Goal: Task Accomplishment & Management: Manage account settings

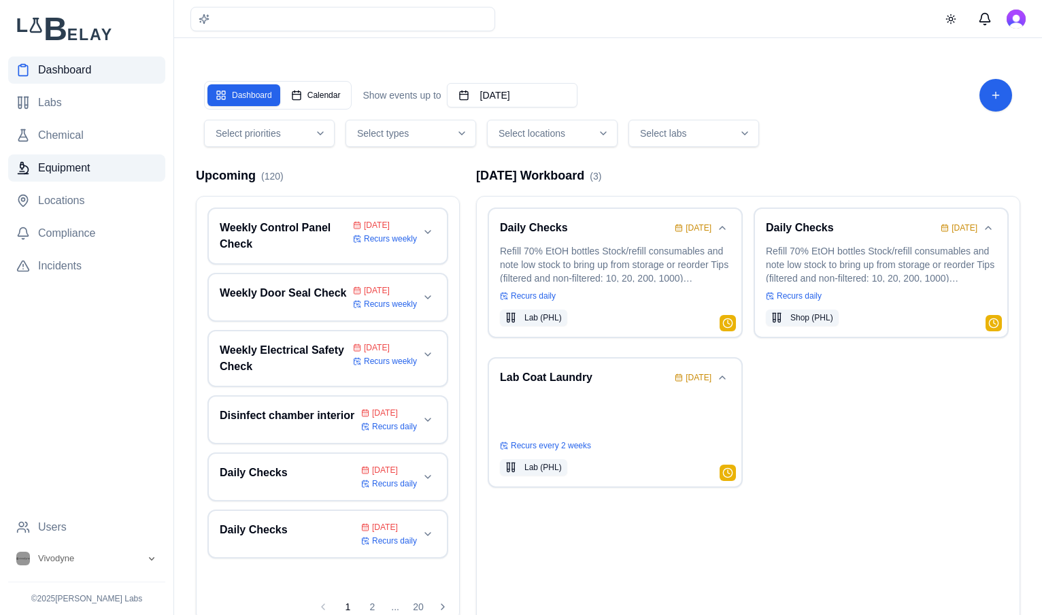
click at [51, 170] on span "Equipment" at bounding box center [64, 168] width 52 height 16
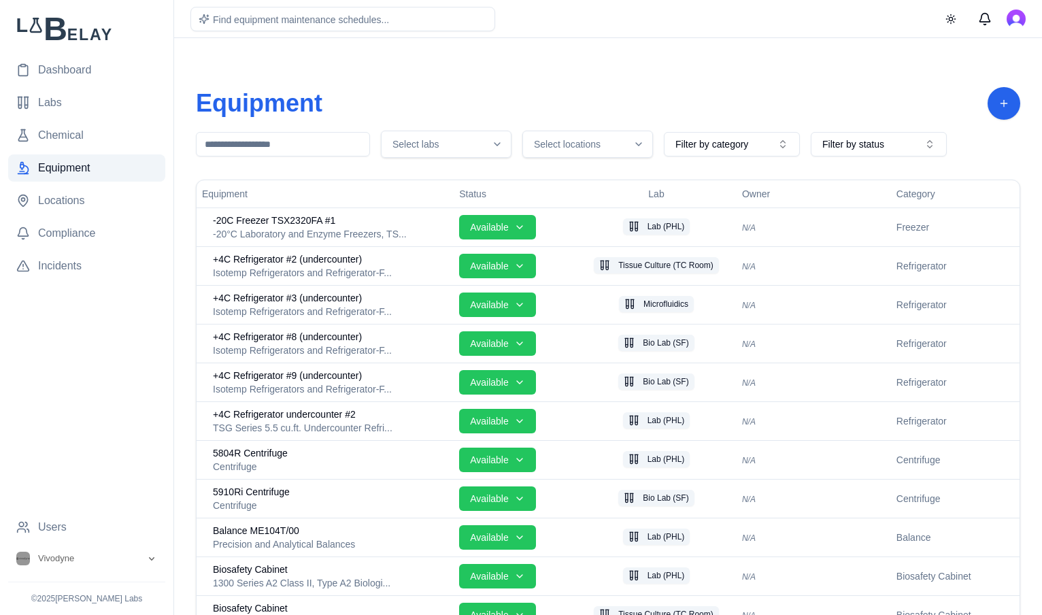
click at [636, 149] on icon "button" at bounding box center [638, 144] width 11 height 11
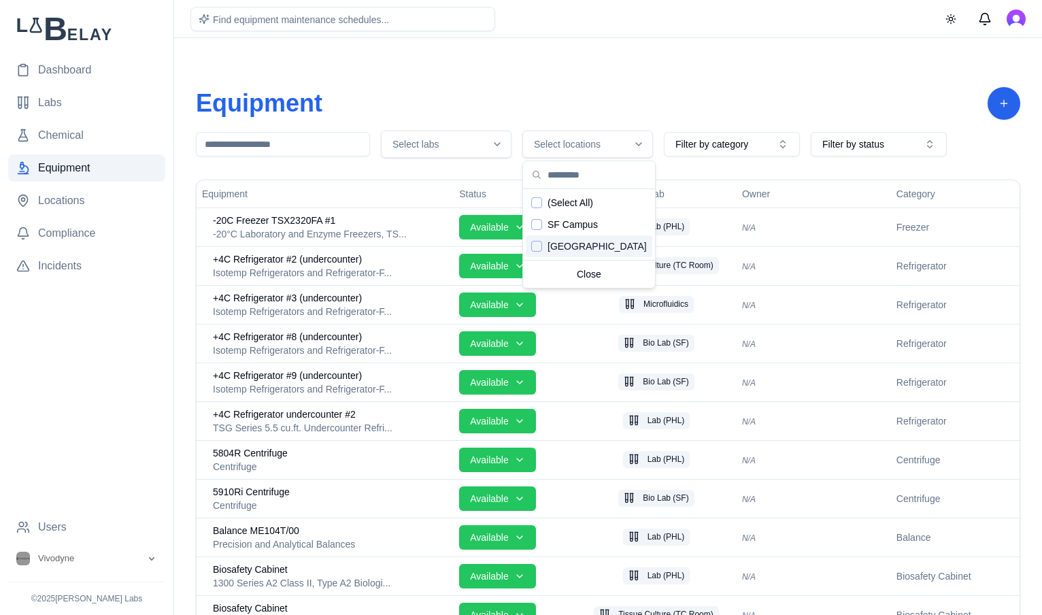
click at [577, 246] on span "PHL Campus" at bounding box center [596, 246] width 99 height 14
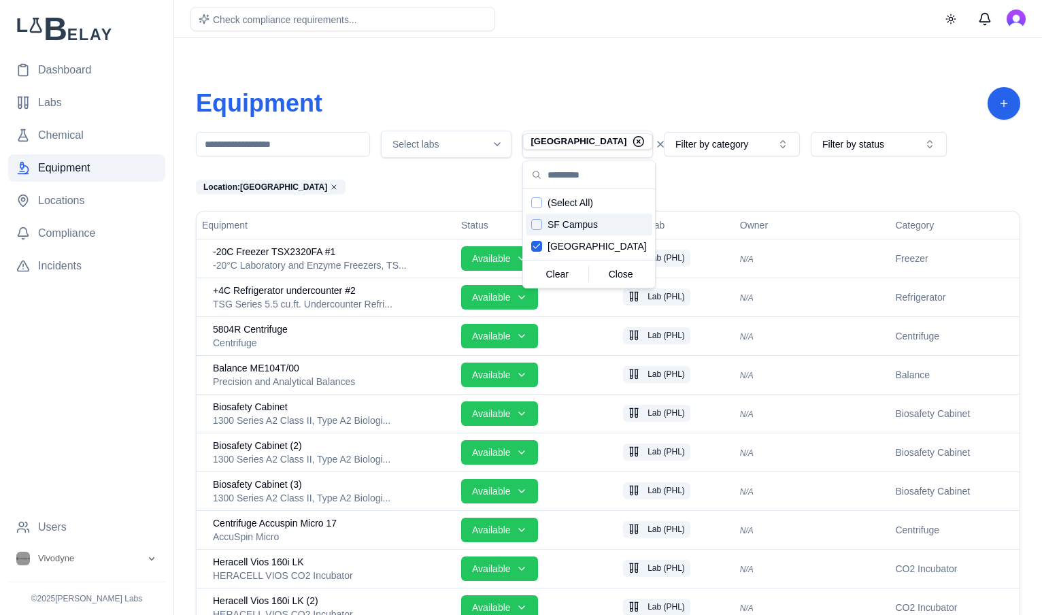
click at [632, 143] on icon "button" at bounding box center [638, 141] width 12 height 12
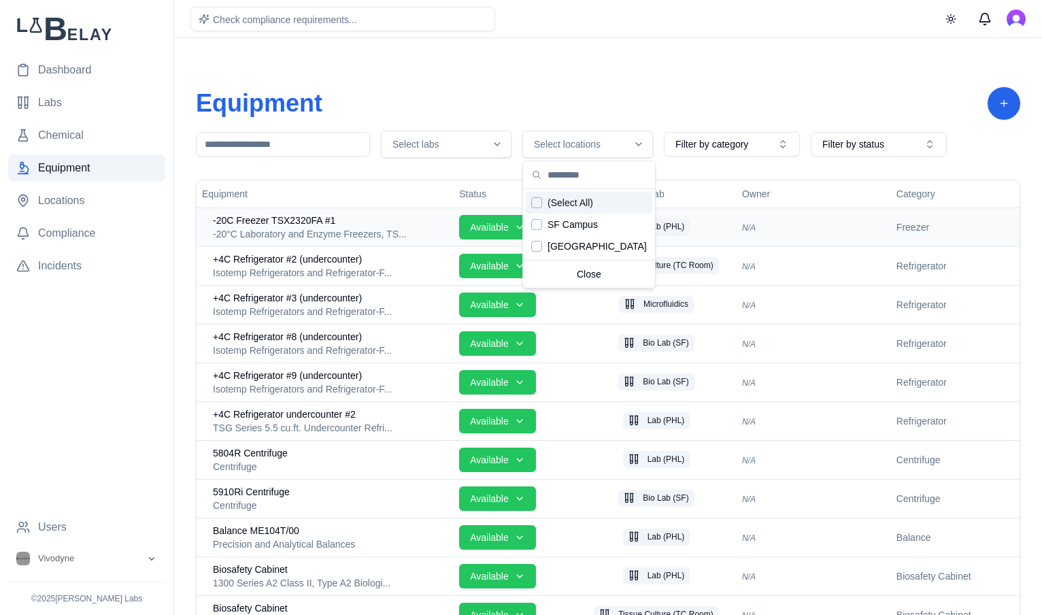
click at [411, 236] on div "-20°C Laboratory and Enzyme Freezers, TS..." at bounding box center [330, 234] width 235 height 14
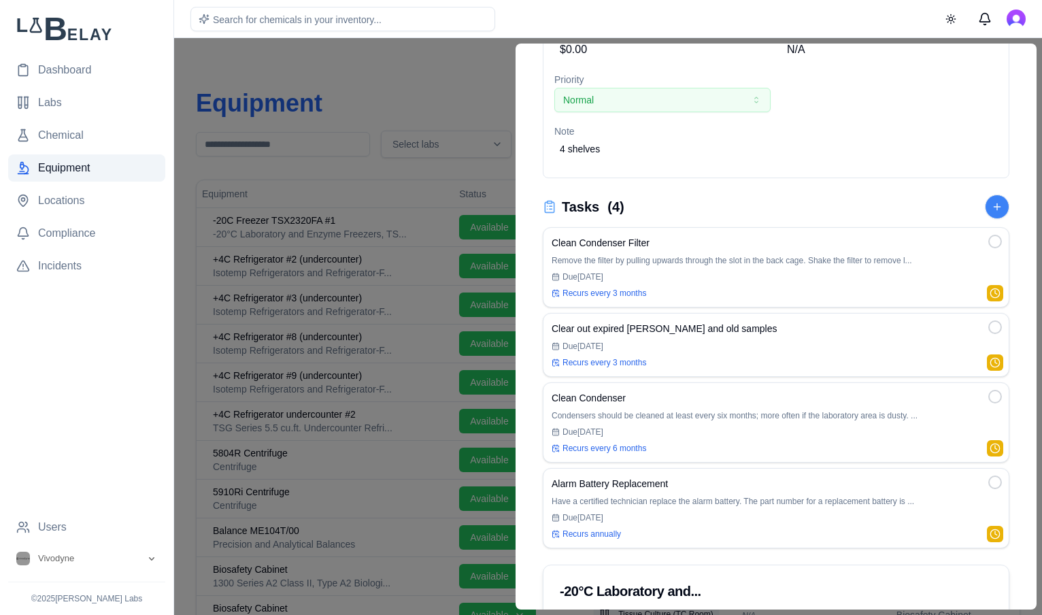
scroll to position [214, 0]
click at [471, 108] on div at bounding box center [521, 326] width 1042 height 577
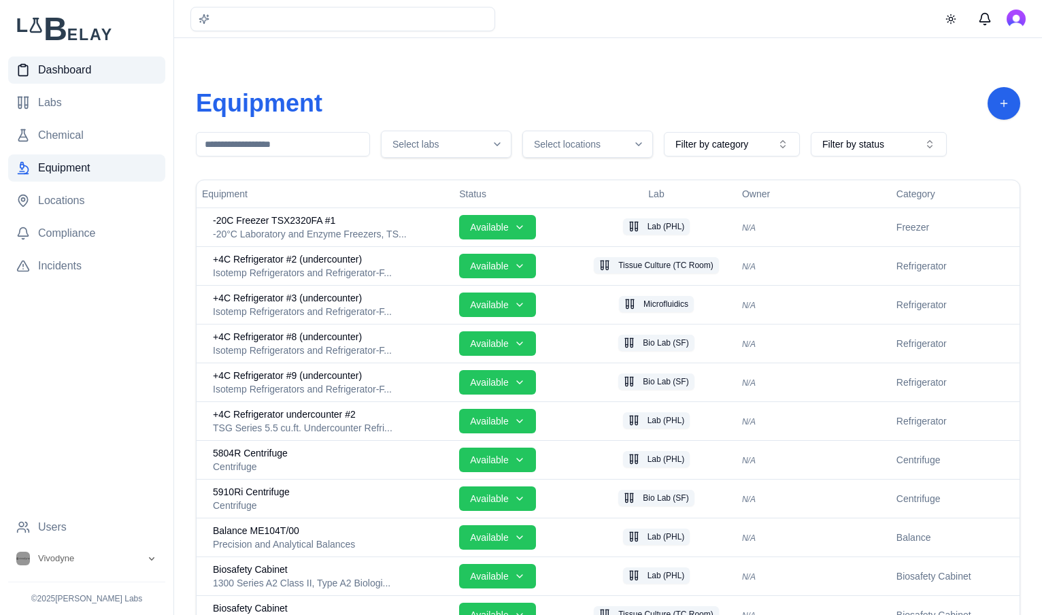
click at [59, 71] on span "Dashboard" at bounding box center [64, 70] width 53 height 16
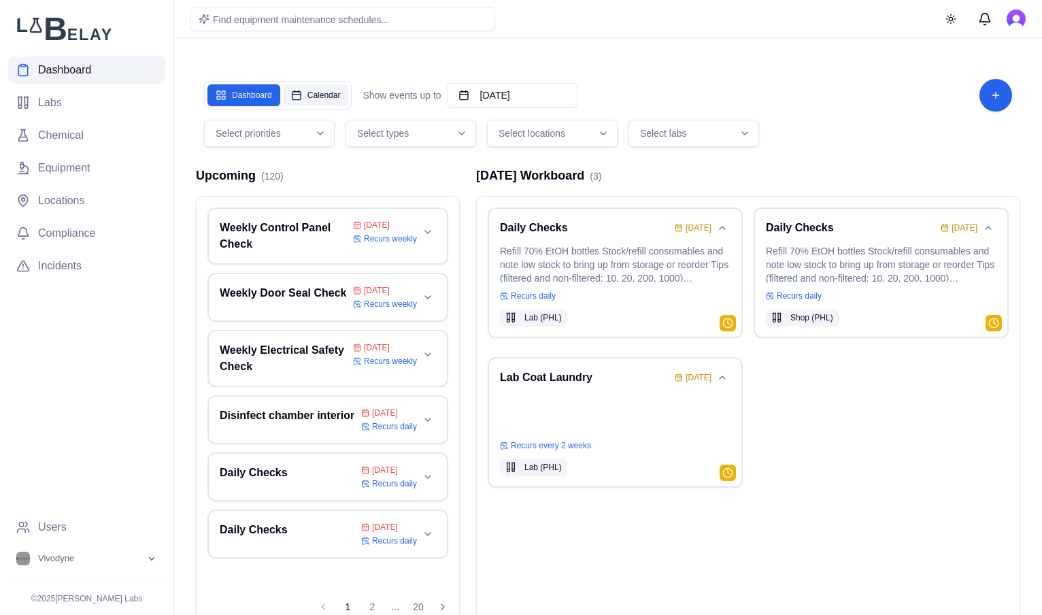
click at [300, 100] on button "Calendar" at bounding box center [316, 95] width 66 height 22
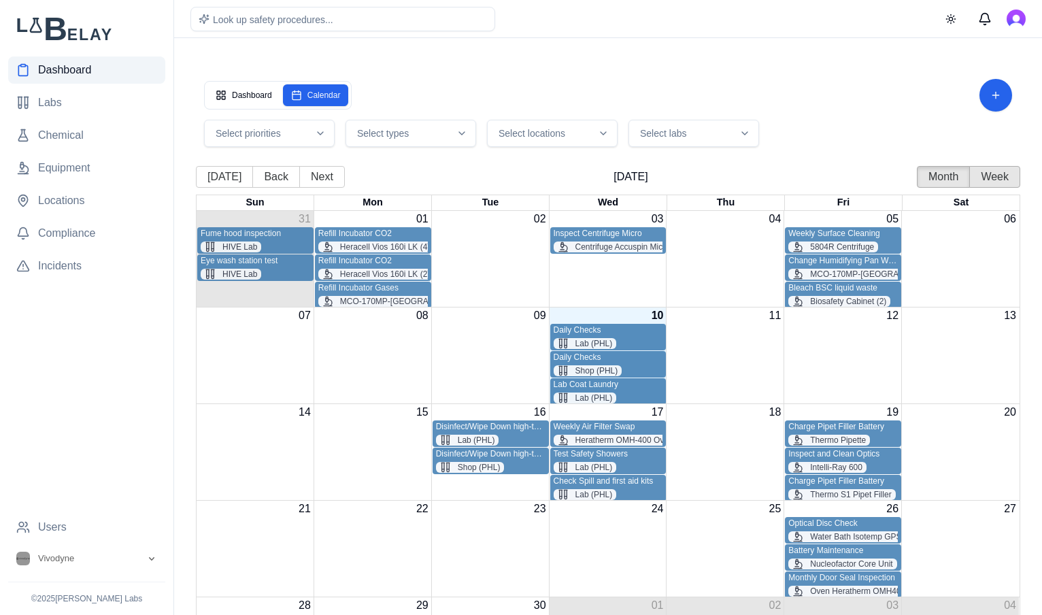
click at [1010, 180] on button "Week" at bounding box center [994, 177] width 51 height 22
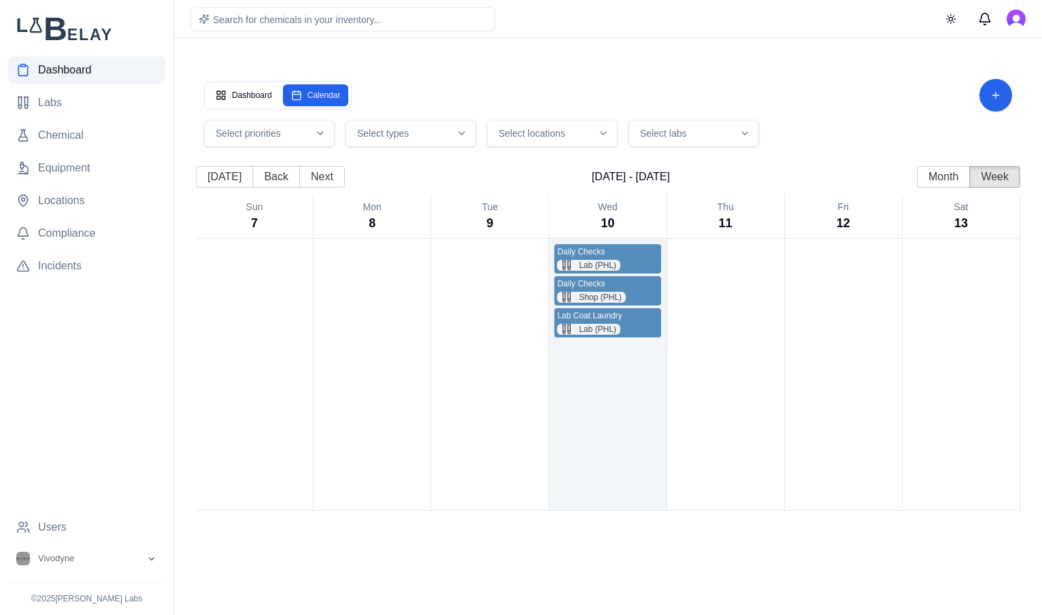
click at [617, 260] on div "Lab (PHL)" at bounding box center [607, 265] width 101 height 11
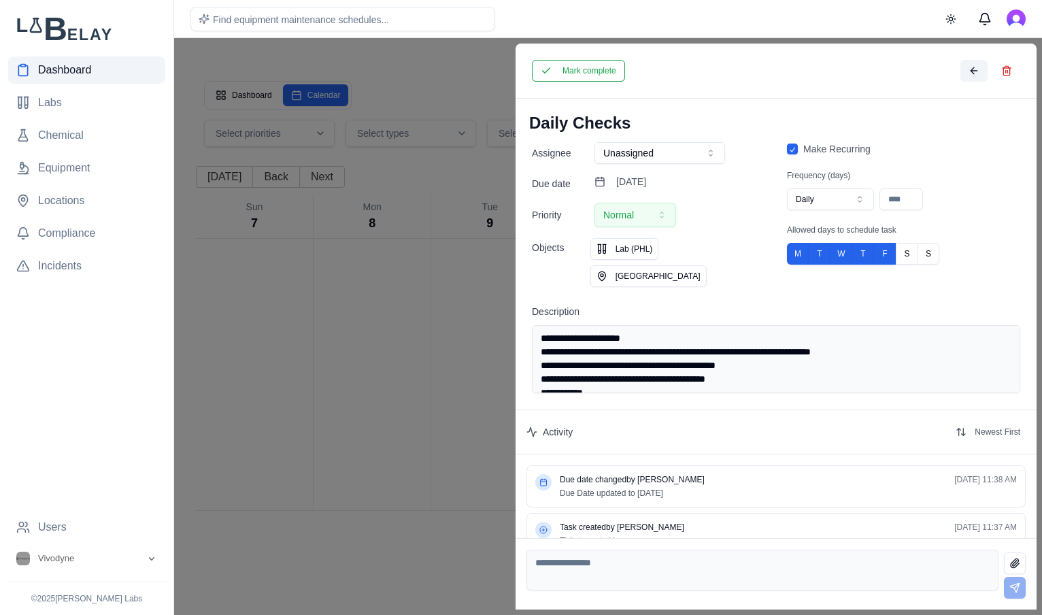
click at [970, 72] on button at bounding box center [973, 71] width 27 height 22
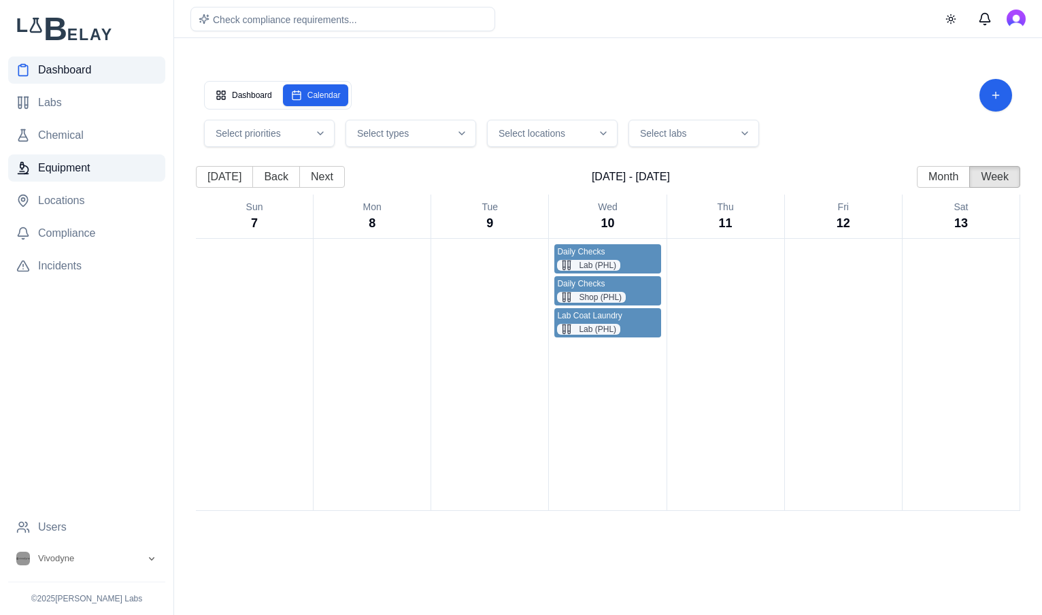
click at [64, 171] on span "Equipment" at bounding box center [64, 168] width 52 height 16
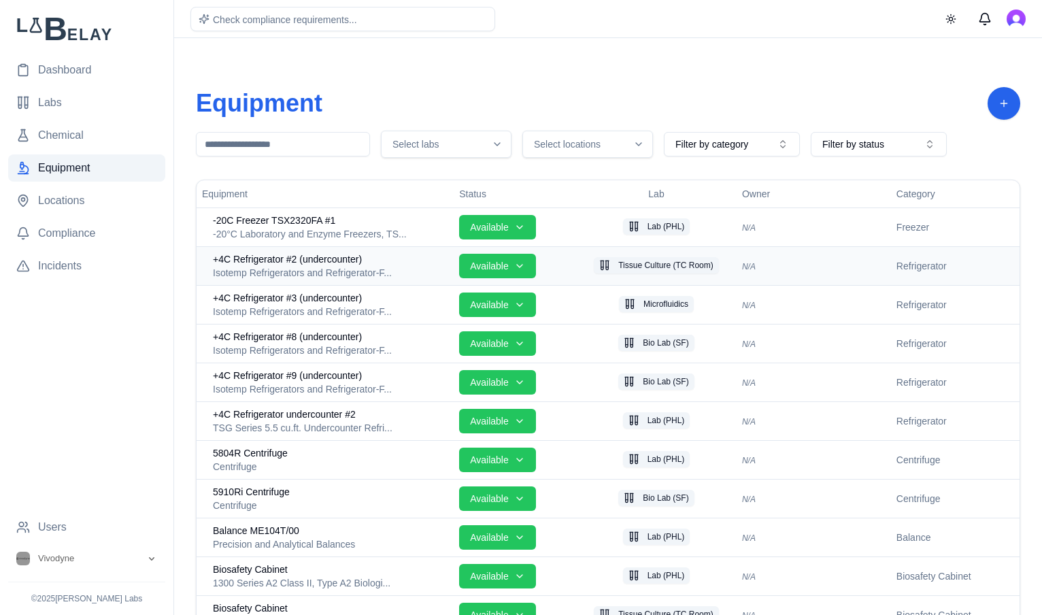
click at [324, 254] on span "+4C Refrigerator #2 (undercounter)" at bounding box center [287, 259] width 149 height 14
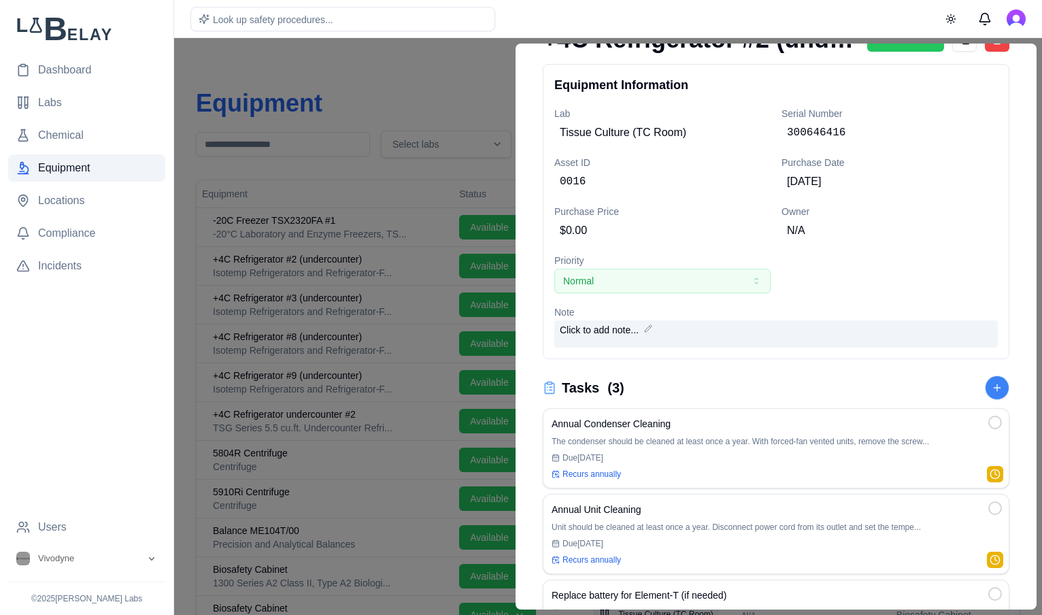
scroll to position [6, 0]
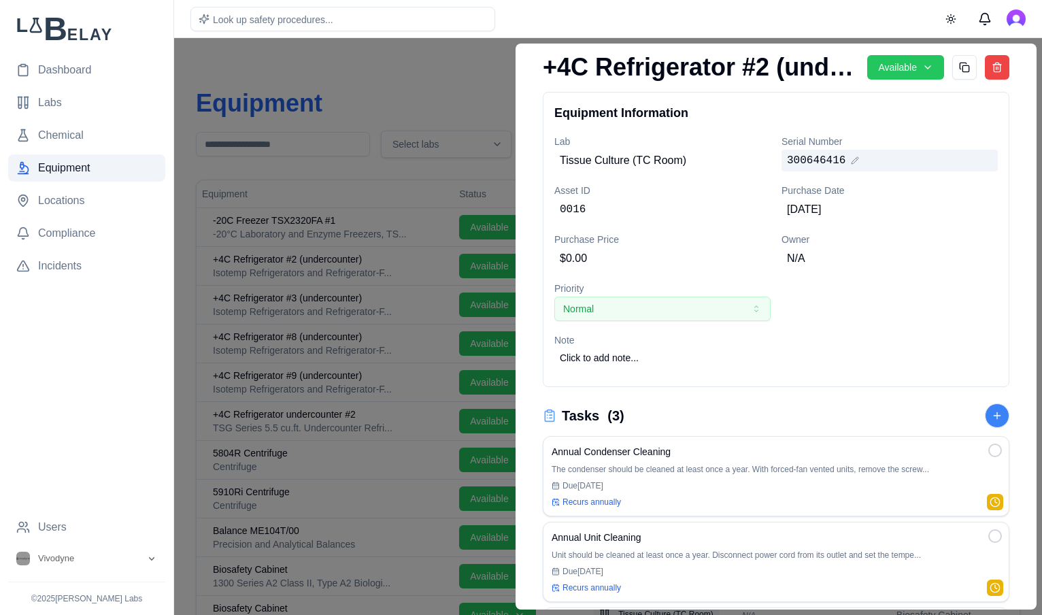
click at [842, 168] on span "300646416" at bounding box center [816, 160] width 58 height 16
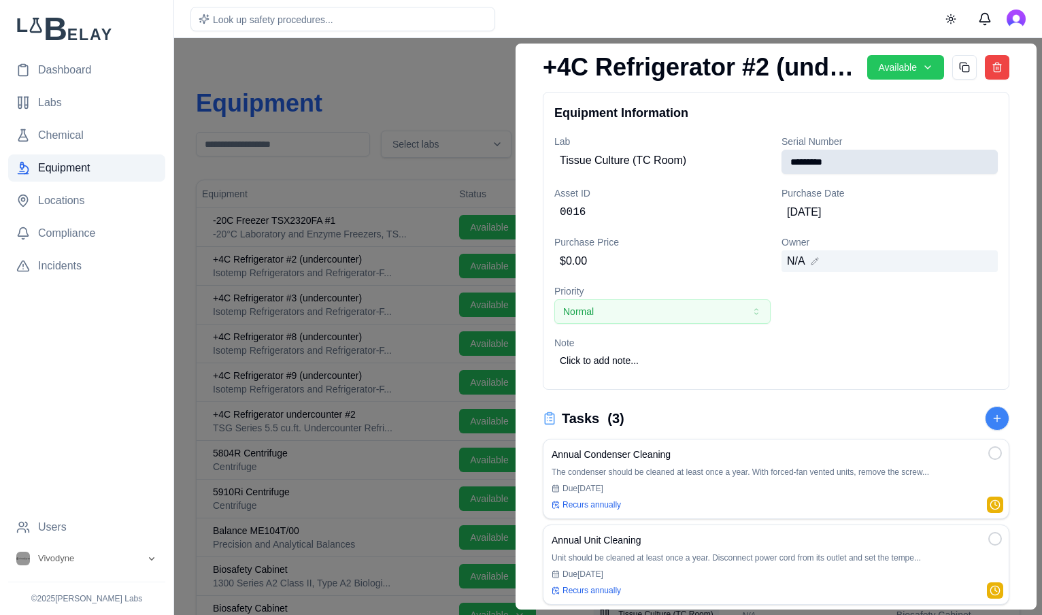
click at [851, 261] on div "N/A" at bounding box center [889, 261] width 216 height 22
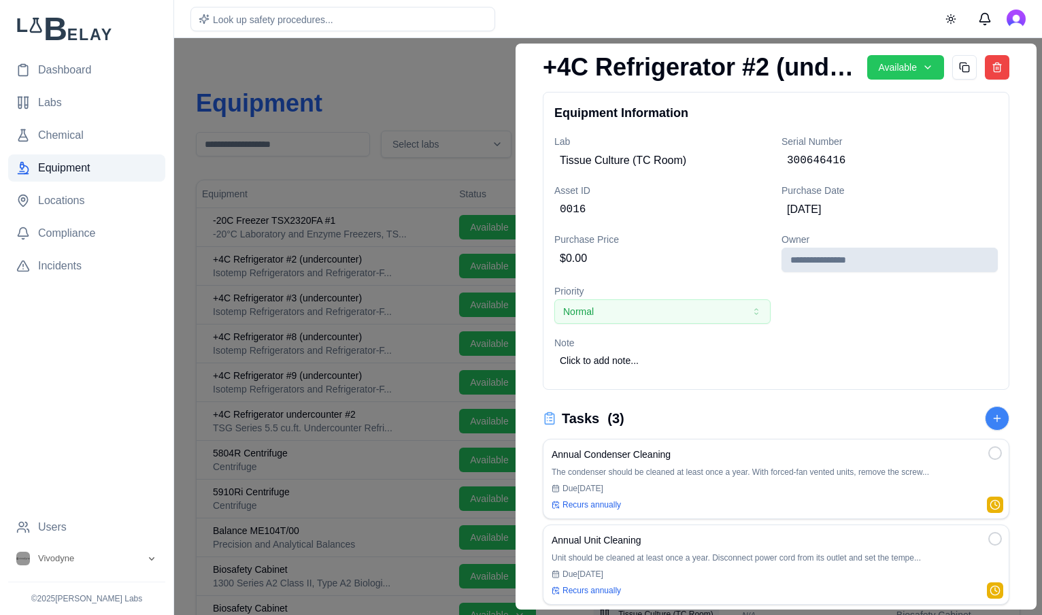
click at [736, 432] on div "Tasks ( 3 ) Annual Condenser Cleaning The condenser should be cleaned at least …" at bounding box center [776, 540] width 466 height 268
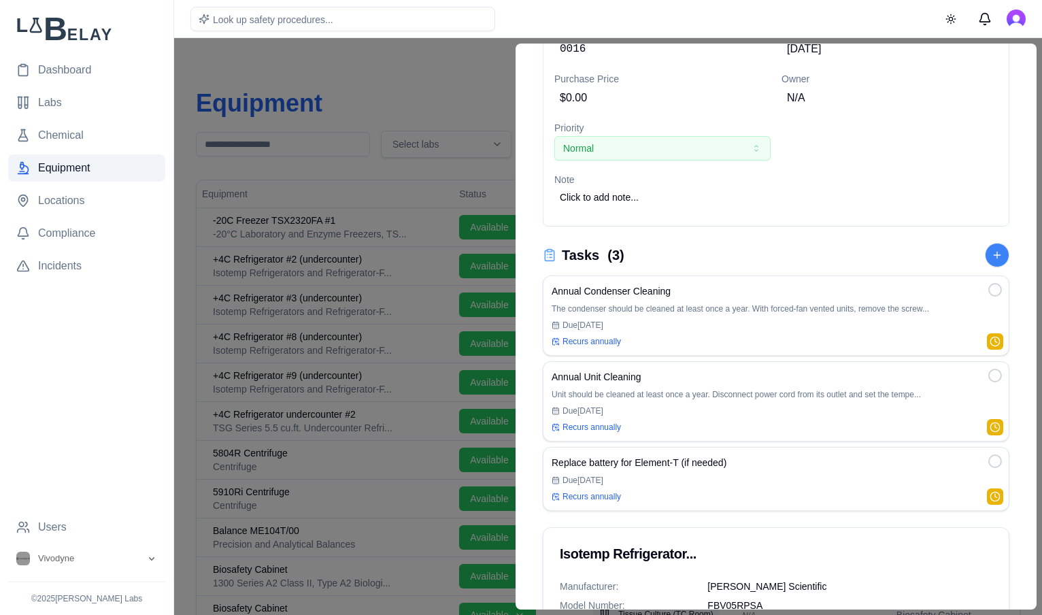
scroll to position [179, 0]
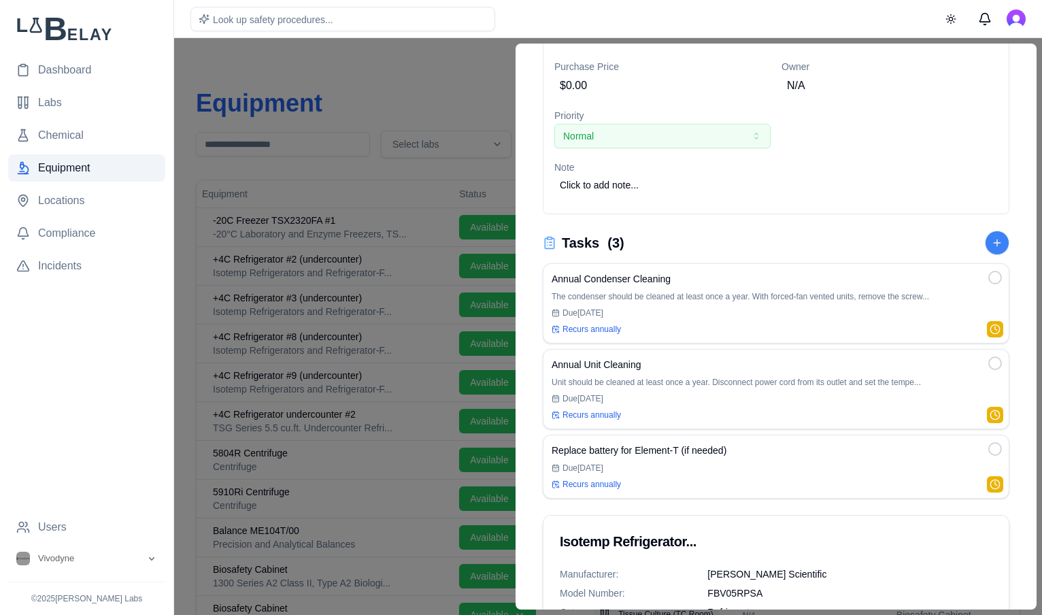
click at [740, 347] on div "Annual Condenser Cleaning The condenser should be cleaned at least once a year.…" at bounding box center [776, 380] width 466 height 235
click at [730, 384] on p "Unit should be cleaned at least once a year. Disconnect power cord from its out…" at bounding box center [775, 382] width 449 height 11
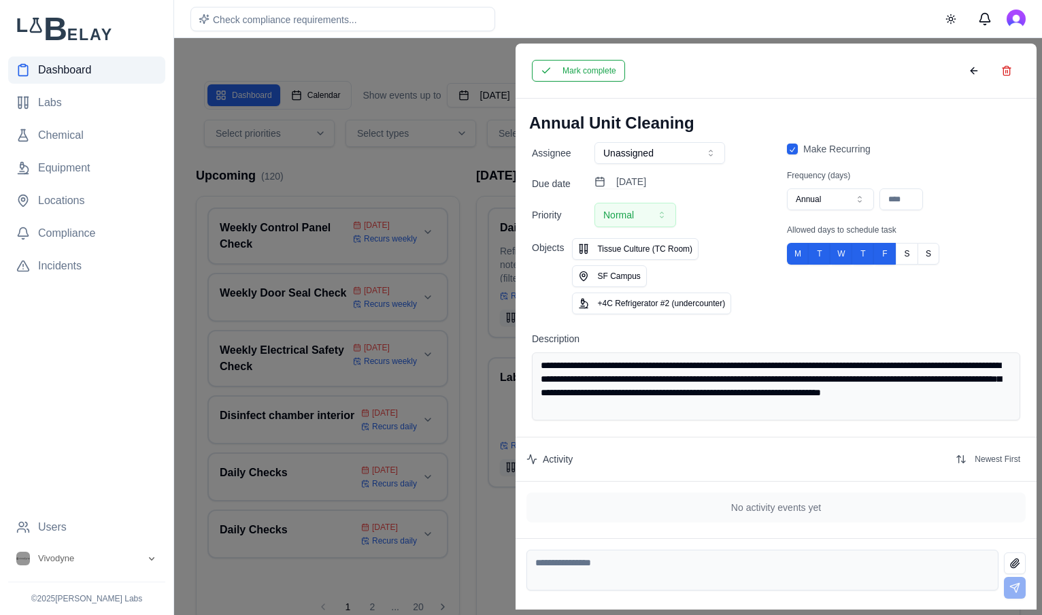
click at [552, 443] on div "Activity Newest First" at bounding box center [775, 459] width 521 height 44
click at [551, 456] on label "Activity" at bounding box center [558, 459] width 30 height 14
click at [965, 70] on button at bounding box center [973, 71] width 27 height 22
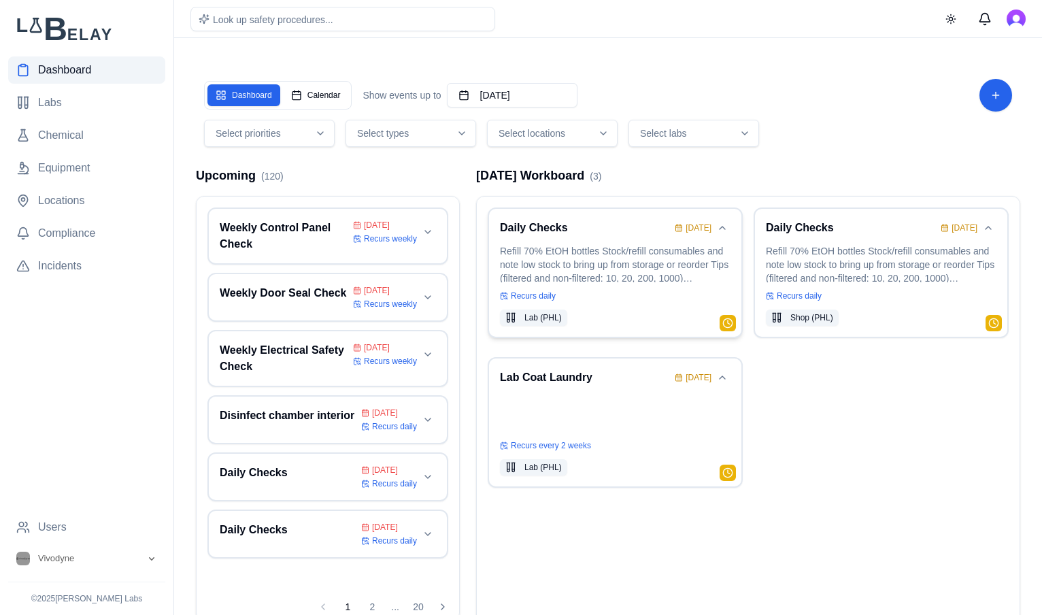
click at [592, 258] on p "Refill 70% EtOH bottles Stock/refill consumables and note low stock to bring up…" at bounding box center [615, 263] width 230 height 38
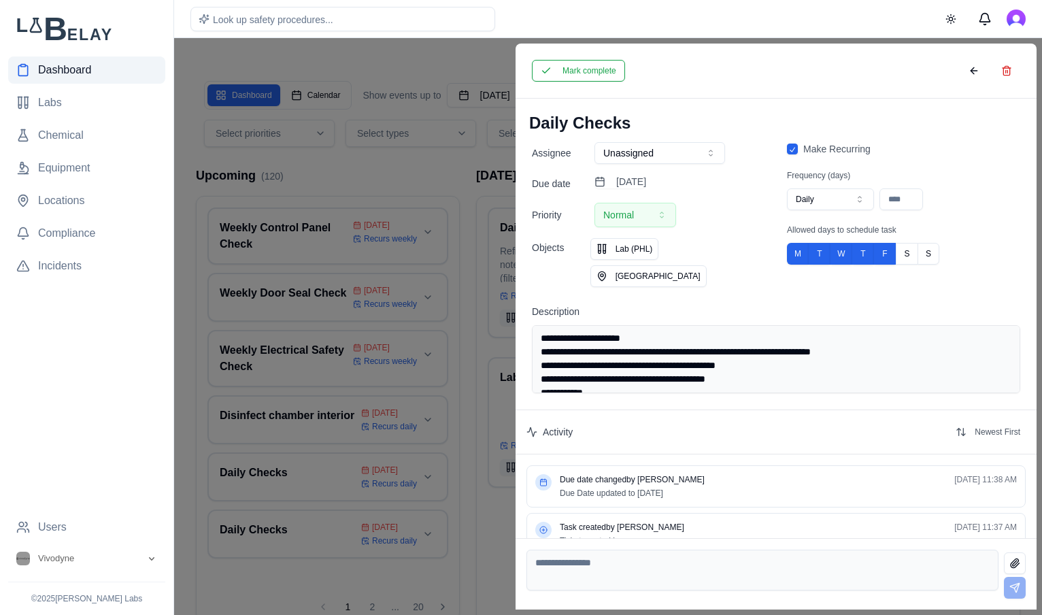
click at [554, 425] on label "Activity" at bounding box center [558, 432] width 30 height 14
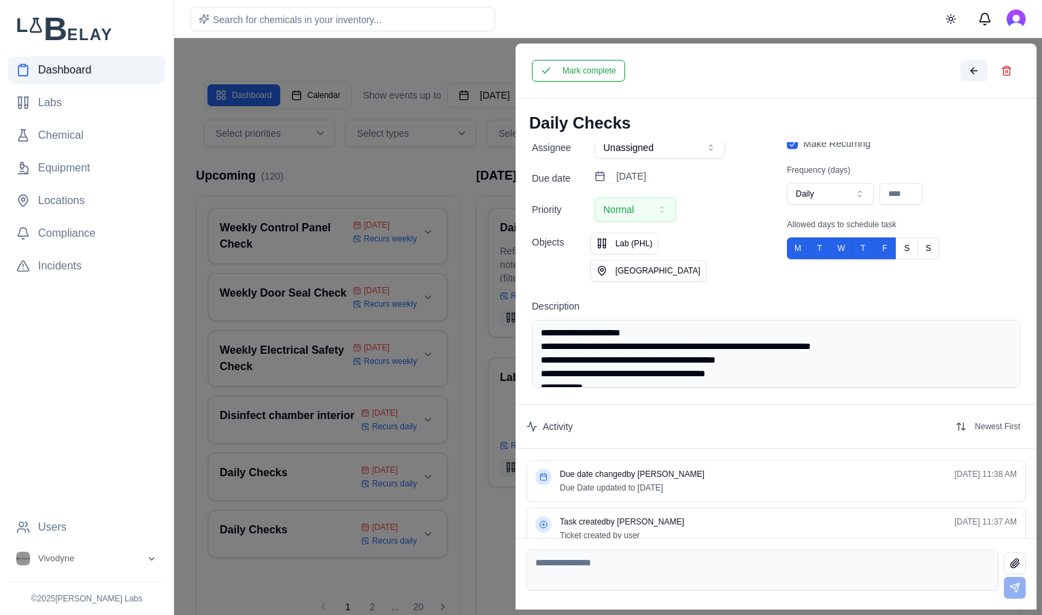
click at [968, 69] on button at bounding box center [973, 71] width 27 height 22
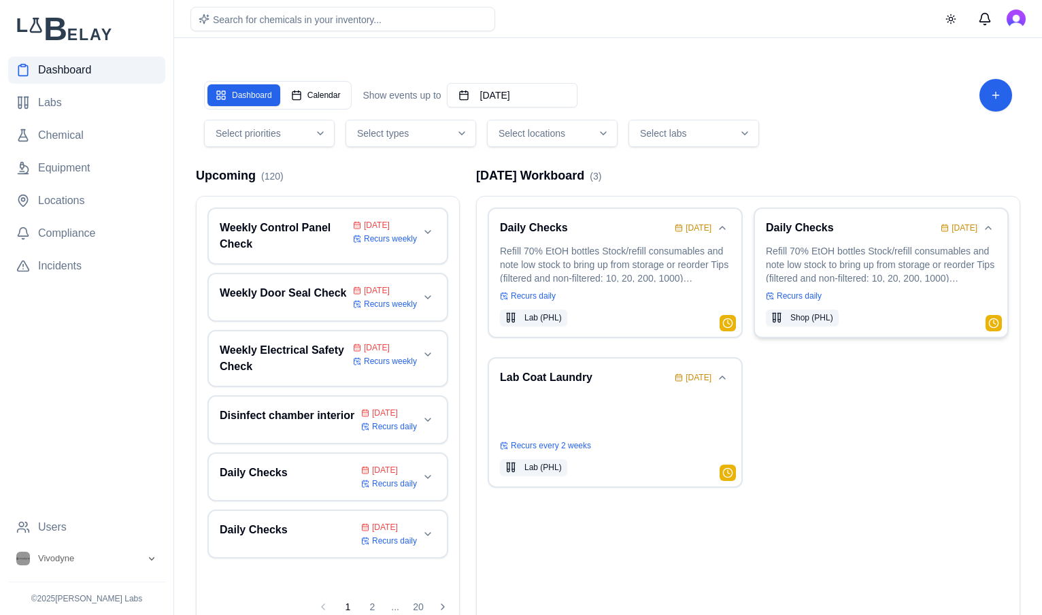
click at [846, 259] on p "Refill 70% EtOH bottles Stock/refill consumables and note low stock to bring up…" at bounding box center [881, 263] width 230 height 38
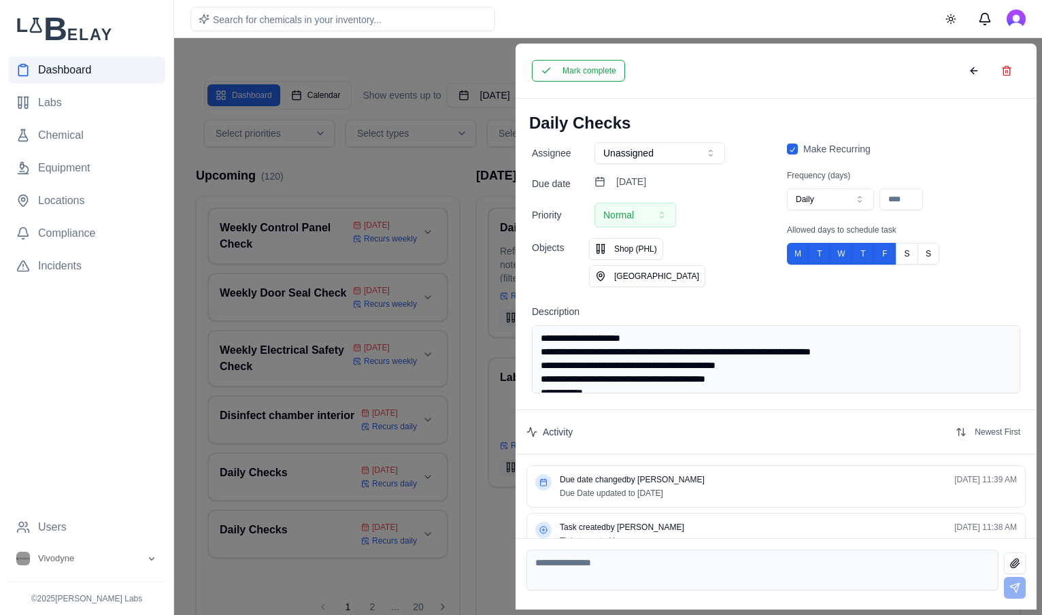
click at [540, 425] on div "Activity" at bounding box center [549, 432] width 46 height 14
click at [975, 67] on button at bounding box center [973, 71] width 27 height 22
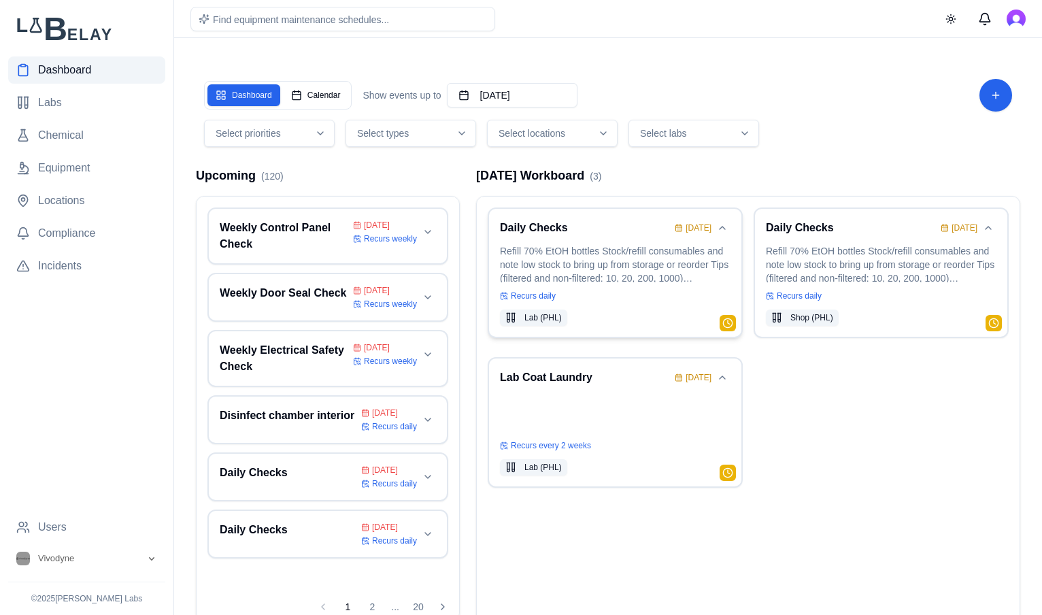
click at [635, 269] on p "Refill 70% EtOH bottles Stock/refill consumables and note low stock to bring up…" at bounding box center [615, 263] width 230 height 38
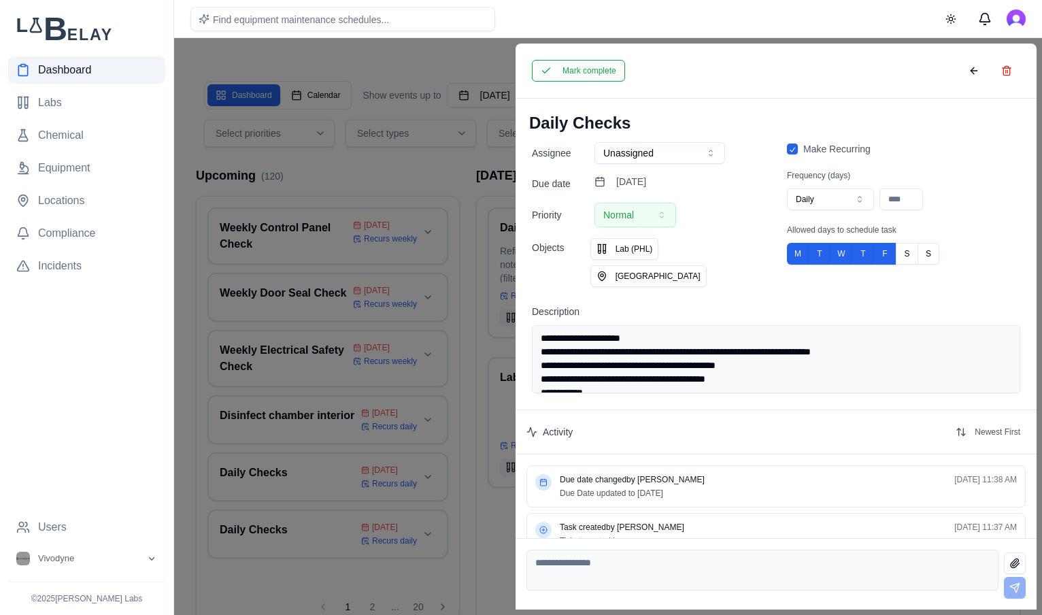
click at [652, 160] on button "Unassigned" at bounding box center [659, 153] width 131 height 22
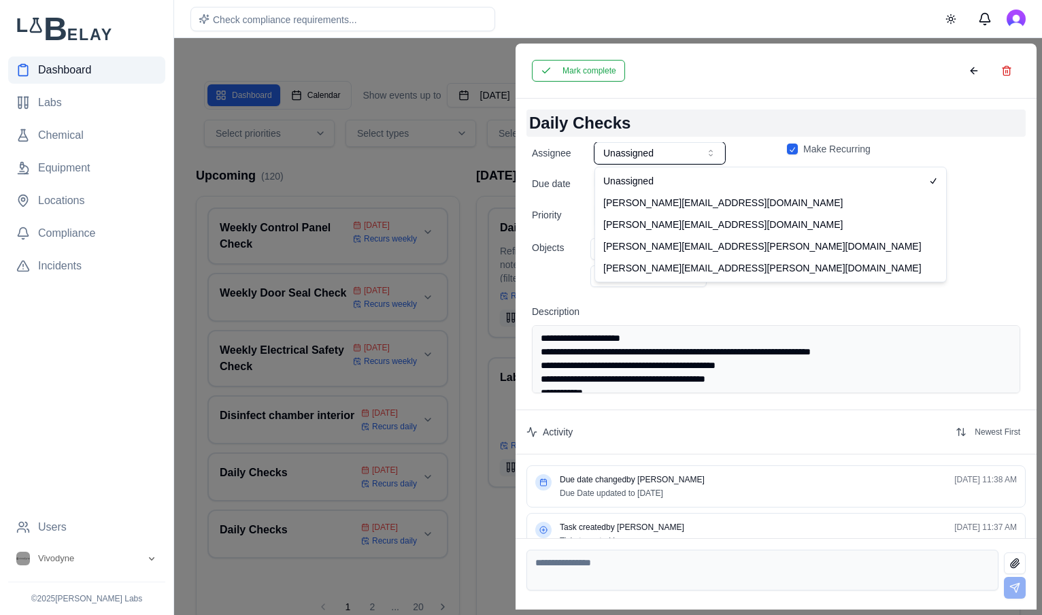
click at [685, 135] on h1 "Daily Checks" at bounding box center [775, 122] width 499 height 27
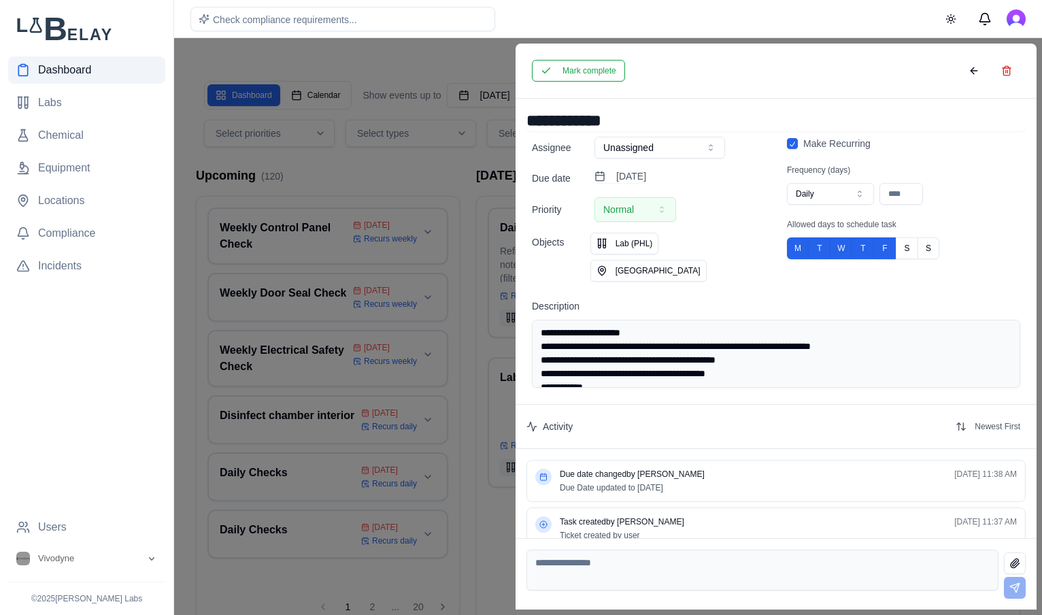
click at [750, 150] on div "Unassigned" at bounding box center [679, 148] width 171 height 22
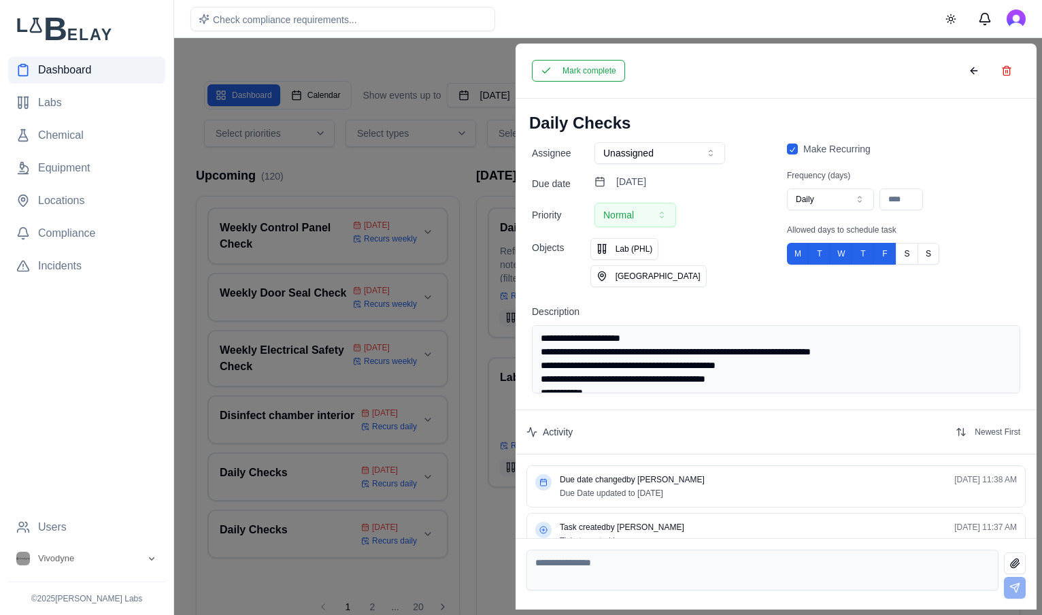
click at [675, 150] on button "Unassigned" at bounding box center [659, 153] width 131 height 22
click at [736, 175] on div "September 10th, 2025" at bounding box center [679, 183] width 171 height 17
click at [698, 155] on button "Unassigned" at bounding box center [659, 153] width 131 height 22
click at [725, 69] on button "Save" at bounding box center [725, 71] width 35 height 22
click at [592, 65] on button "Mark complete" at bounding box center [578, 71] width 93 height 22
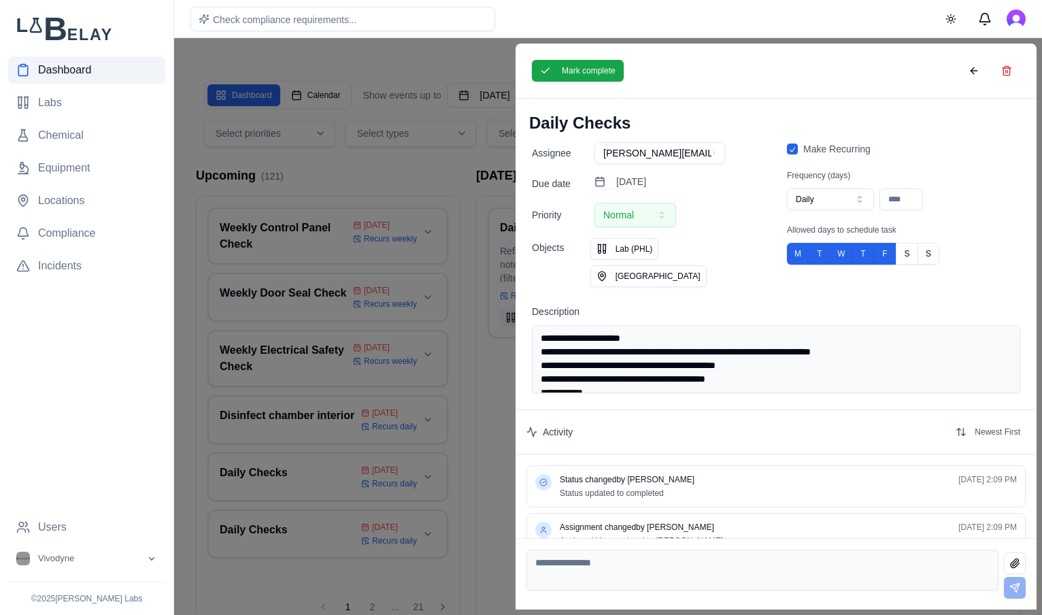
click at [917, 488] on div "Status updated to completed" at bounding box center [788, 493] width 457 height 11
click at [970, 67] on button at bounding box center [973, 71] width 27 height 22
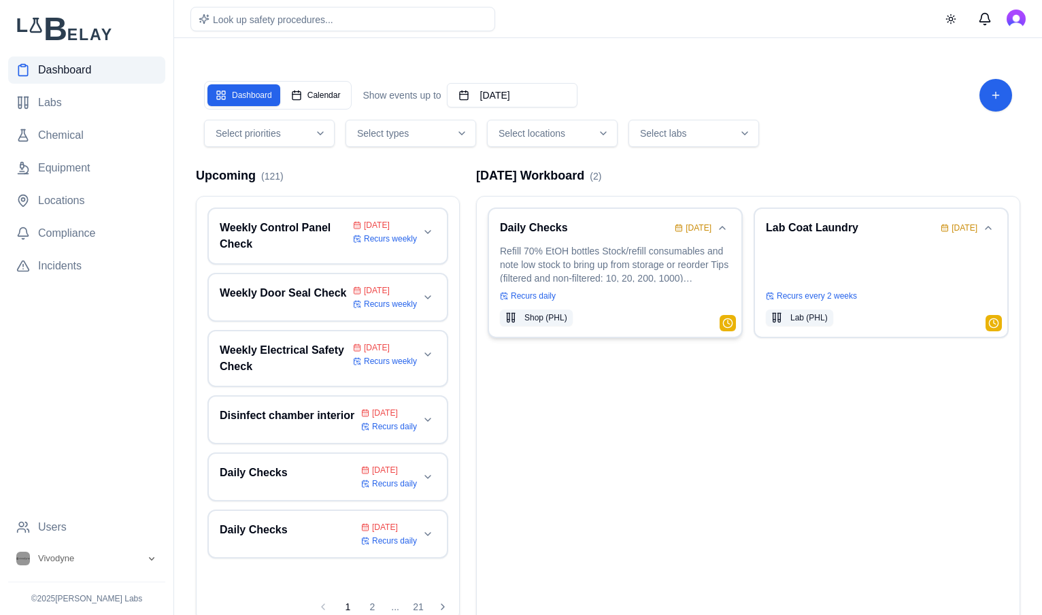
click at [600, 233] on h3 "Daily Checks" at bounding box center [584, 228] width 169 height 16
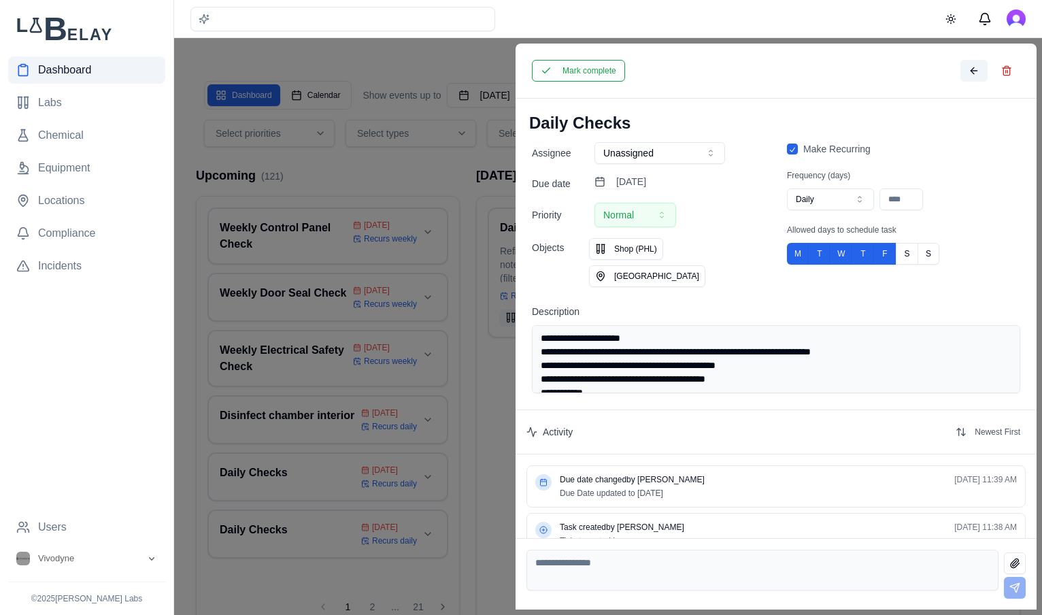
click at [971, 75] on button at bounding box center [973, 71] width 27 height 22
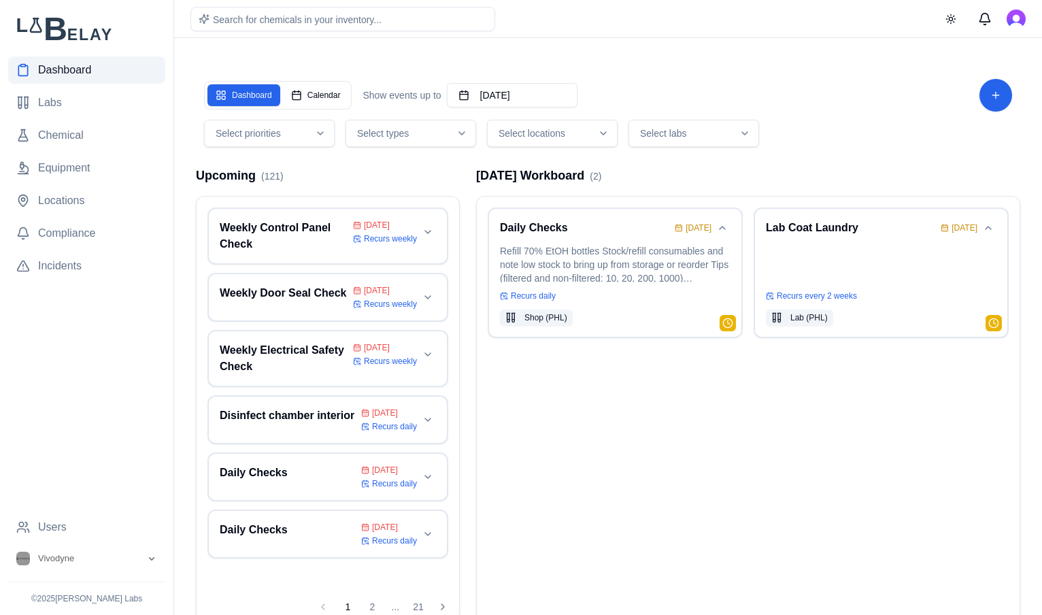
click at [696, 494] on div "Daily Checks Sep 10 Refill 70% EtOH bottles Stock/refill consumables and note l…" at bounding box center [748, 521] width 543 height 649
click at [896, 273] on p at bounding box center [881, 263] width 230 height 38
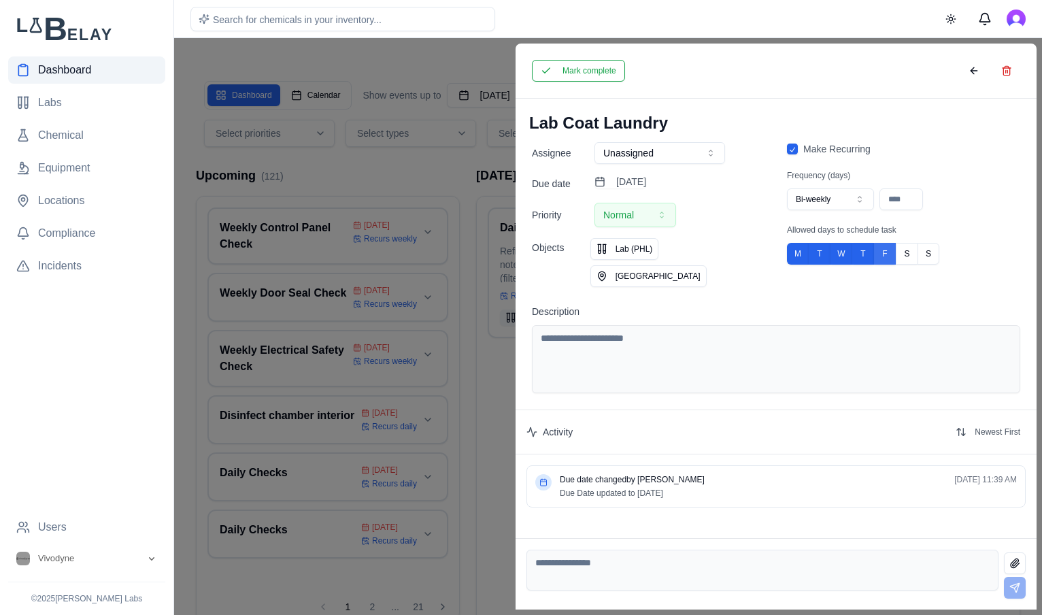
click at [879, 245] on button "F" at bounding box center [885, 254] width 22 height 22
click at [860, 252] on button "T" at bounding box center [863, 254] width 22 height 22
click at [849, 252] on button "W" at bounding box center [841, 254] width 22 height 22
click at [799, 252] on button "M" at bounding box center [798, 254] width 22 height 22
click at [674, 172] on div "Assignee Unassigned Due date September 10th, 2025 Priority Normal Objects Lab (…" at bounding box center [648, 214] width 233 height 145
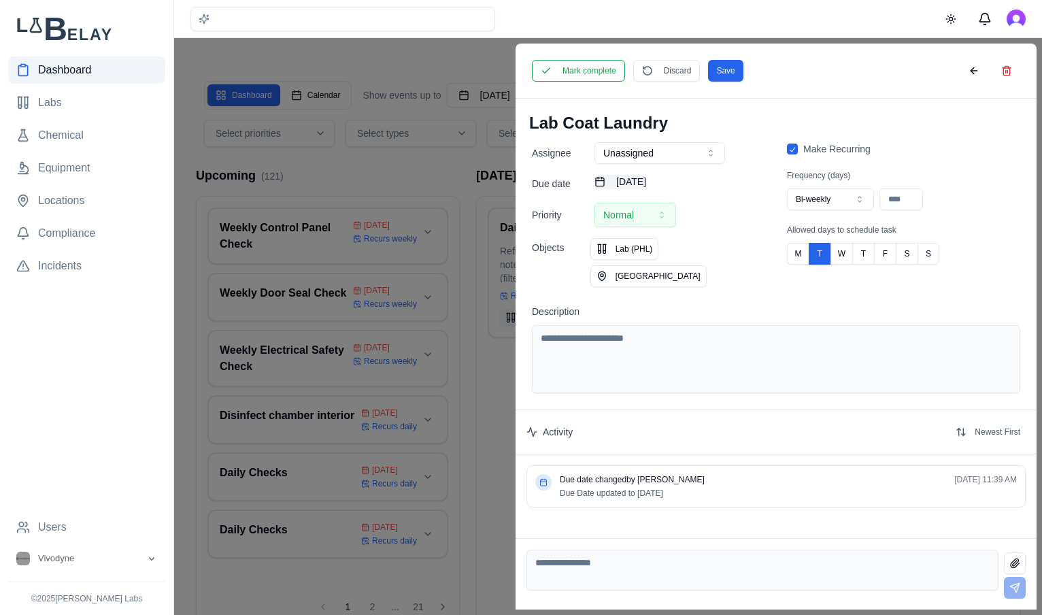
click at [646, 175] on button "September 10th, 2025" at bounding box center [620, 182] width 52 height 14
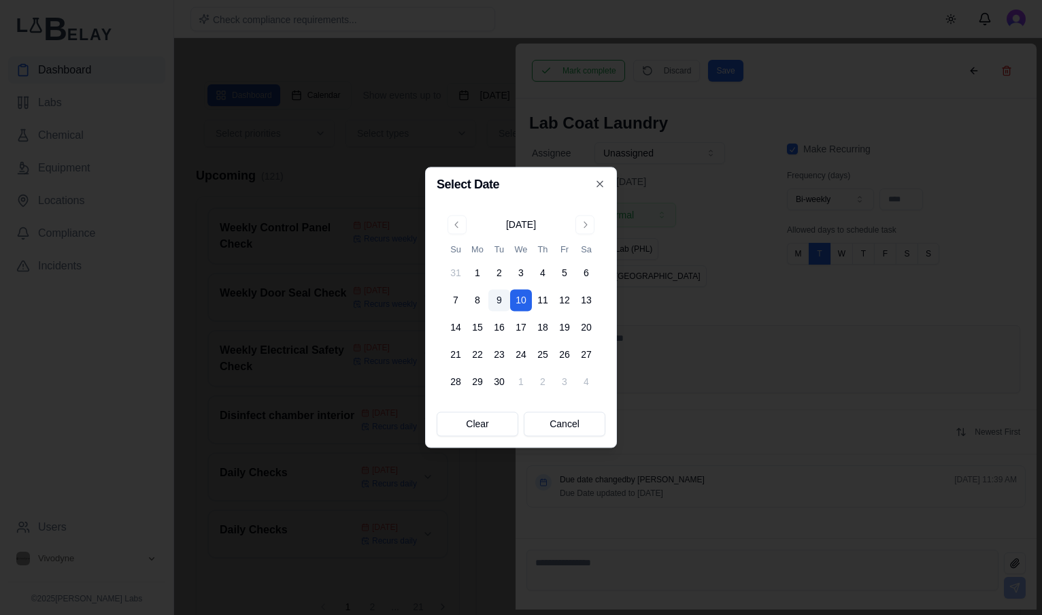
click at [502, 302] on button "9" at bounding box center [499, 301] width 22 height 22
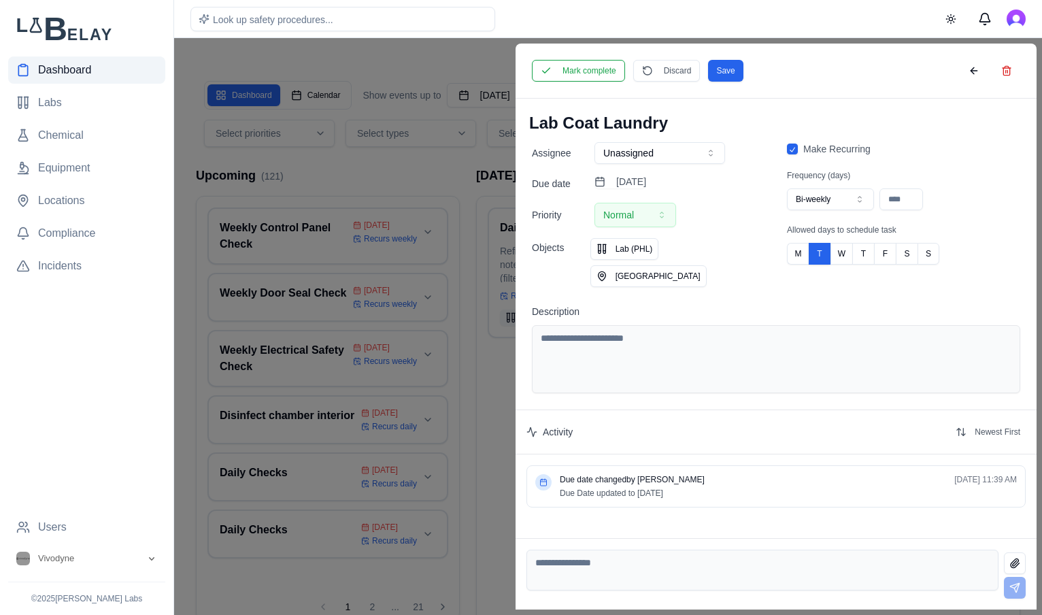
click at [706, 143] on button "Unassigned" at bounding box center [659, 153] width 131 height 22
click at [730, 75] on button "Save" at bounding box center [725, 71] width 35 height 22
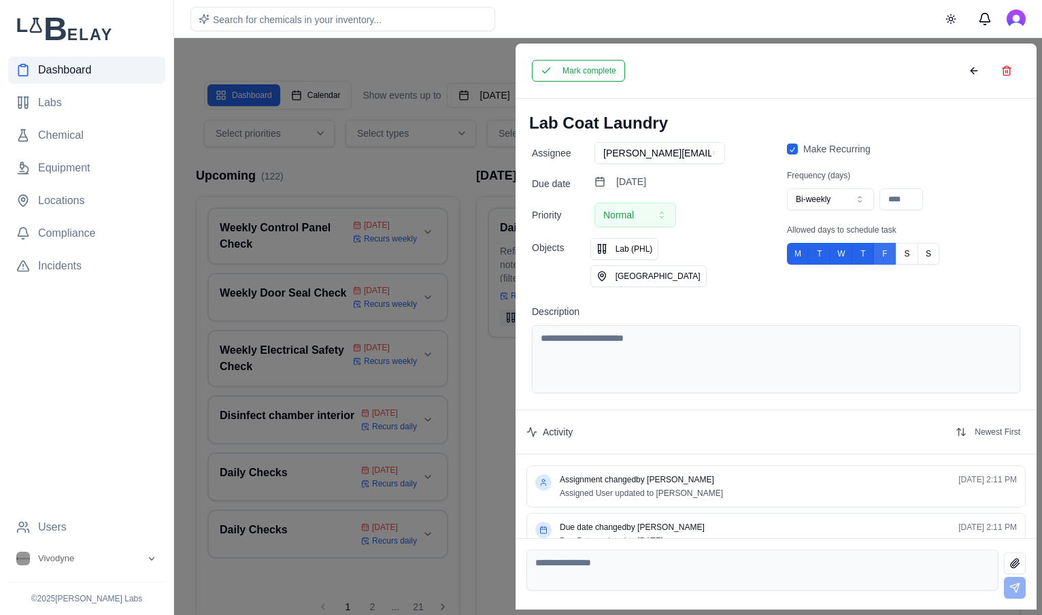
click at [885, 252] on button "F" at bounding box center [885, 254] width 22 height 22
click at [865, 254] on button "T" at bounding box center [863, 254] width 22 height 22
click at [844, 254] on button "W" at bounding box center [841, 254] width 22 height 22
click at [803, 254] on button "M" at bounding box center [798, 254] width 22 height 22
click at [731, 74] on button "Save" at bounding box center [725, 71] width 35 height 22
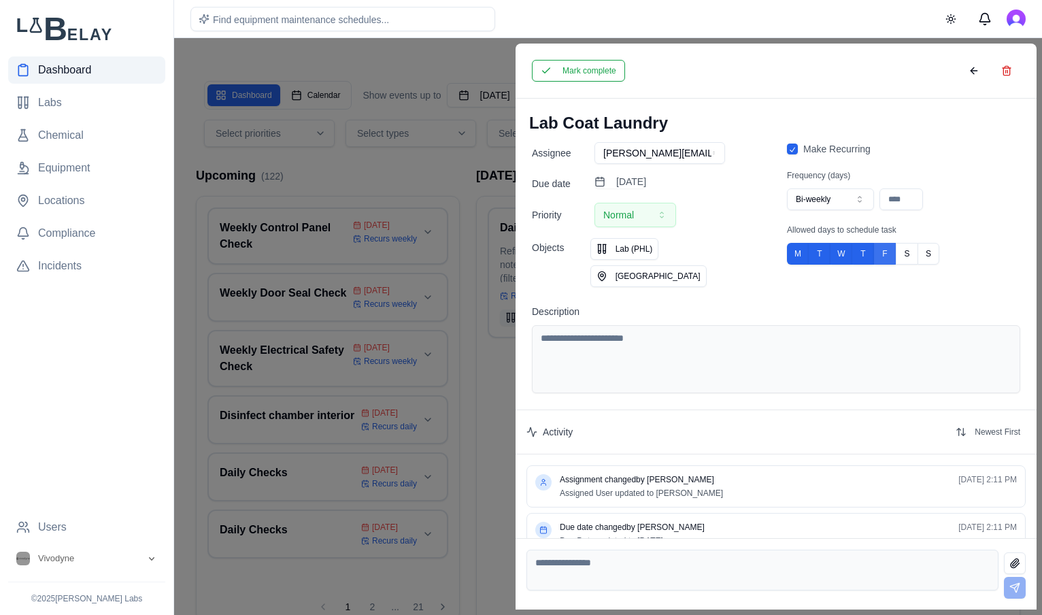
click at [885, 250] on button "F" at bounding box center [885, 254] width 22 height 22
click at [868, 250] on button "T" at bounding box center [863, 254] width 22 height 22
click at [846, 250] on button "W" at bounding box center [841, 254] width 22 height 22
click at [792, 254] on button "M" at bounding box center [798, 254] width 22 height 22
click at [573, 76] on button "Mark complete" at bounding box center [578, 71] width 93 height 22
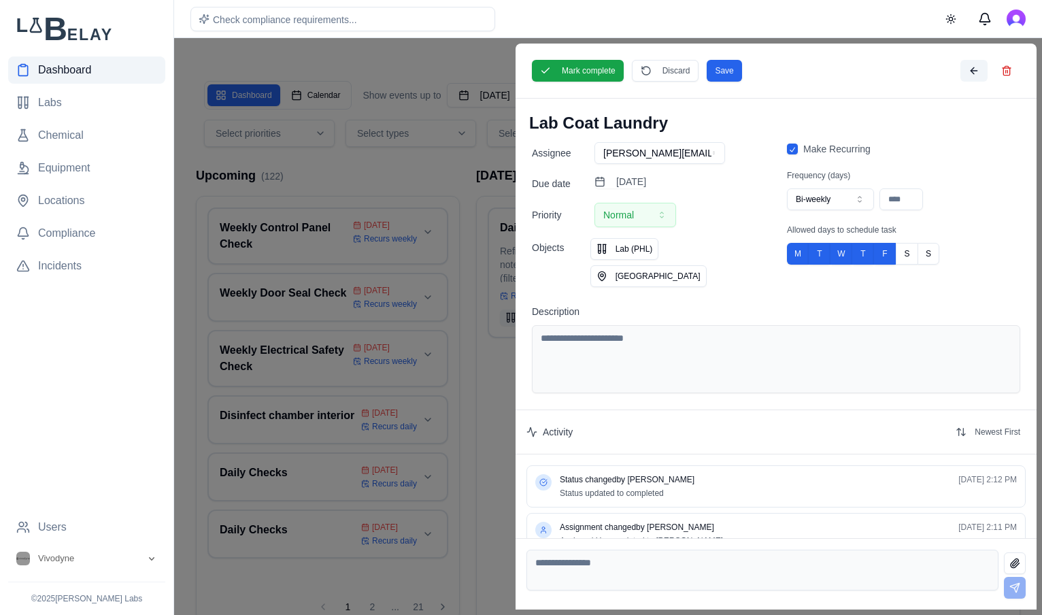
click at [981, 70] on button at bounding box center [973, 71] width 27 height 22
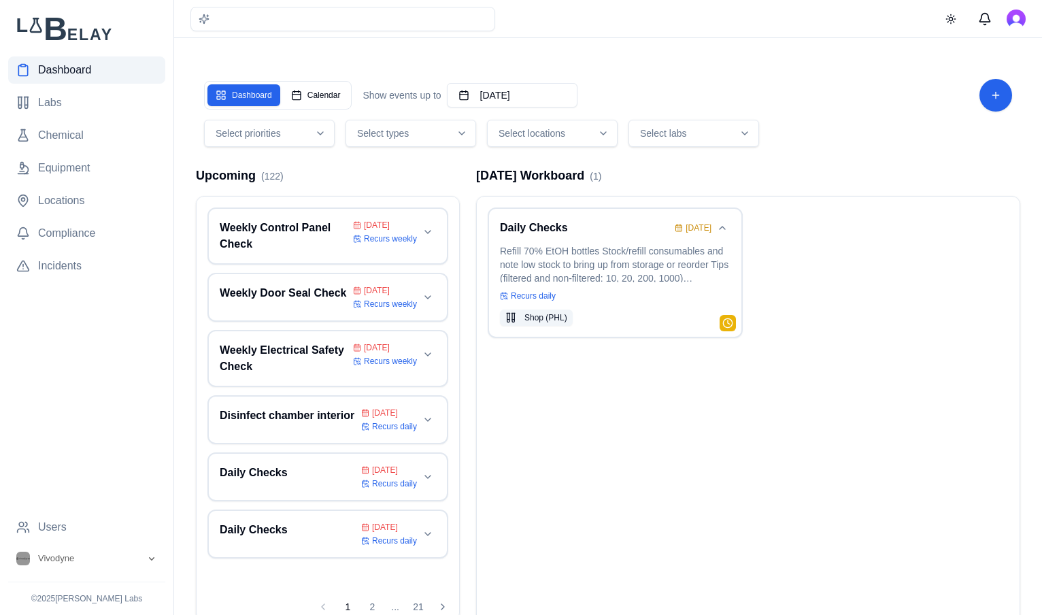
click at [576, 133] on div "Select locations" at bounding box center [552, 133] width 124 height 14
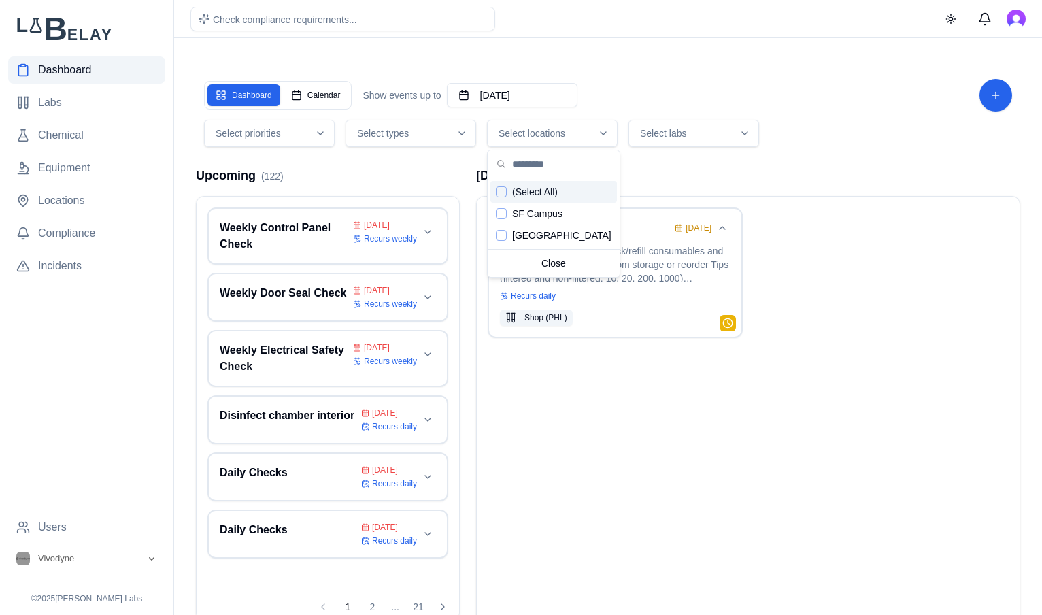
click at [660, 171] on div "Today's Workboard ( 1 )" at bounding box center [748, 175] width 544 height 19
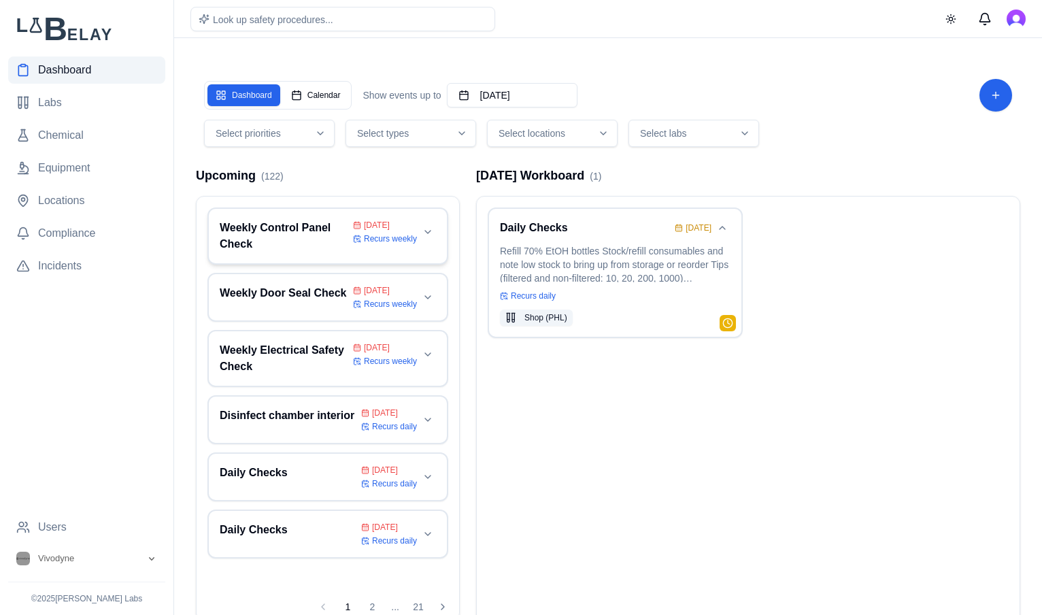
click at [327, 238] on h3 "Weekly Control Panel Check" at bounding box center [284, 236] width 128 height 33
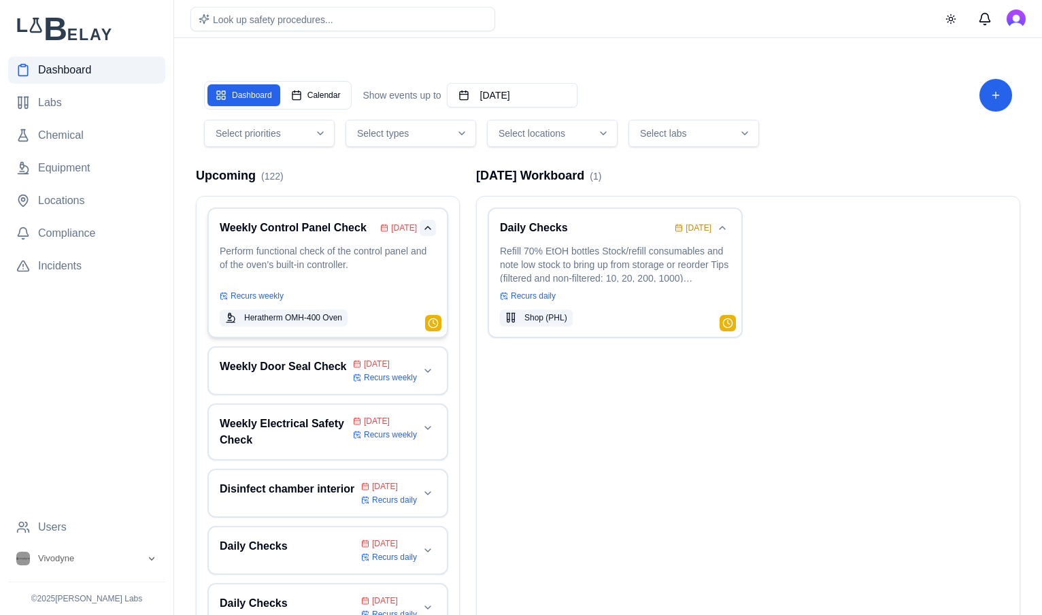
click at [427, 233] on button "Collapse card" at bounding box center [428, 228] width 16 height 16
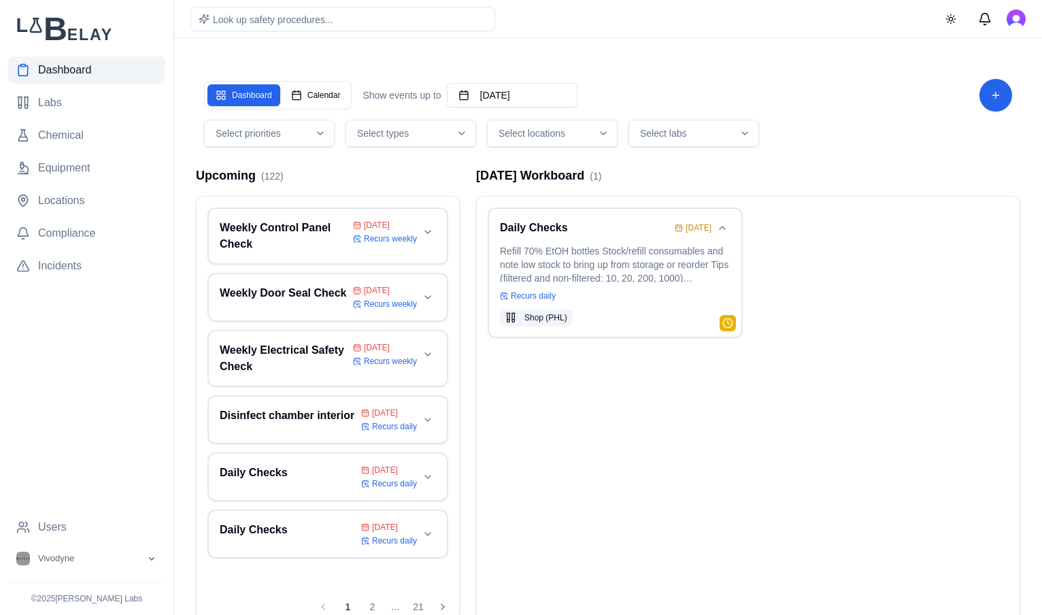
click at [804, 177] on div "Today's Workboard ( 1 )" at bounding box center [748, 175] width 544 height 19
click at [339, 14] on div "Look up safety procedures..." at bounding box center [342, 19] width 305 height 24
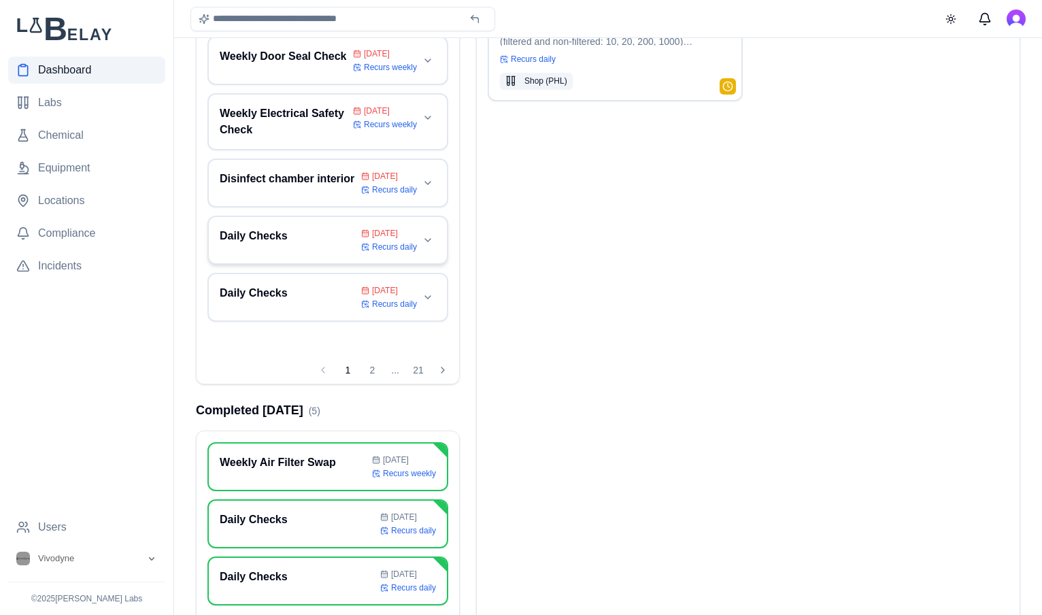
scroll to position [258, 0]
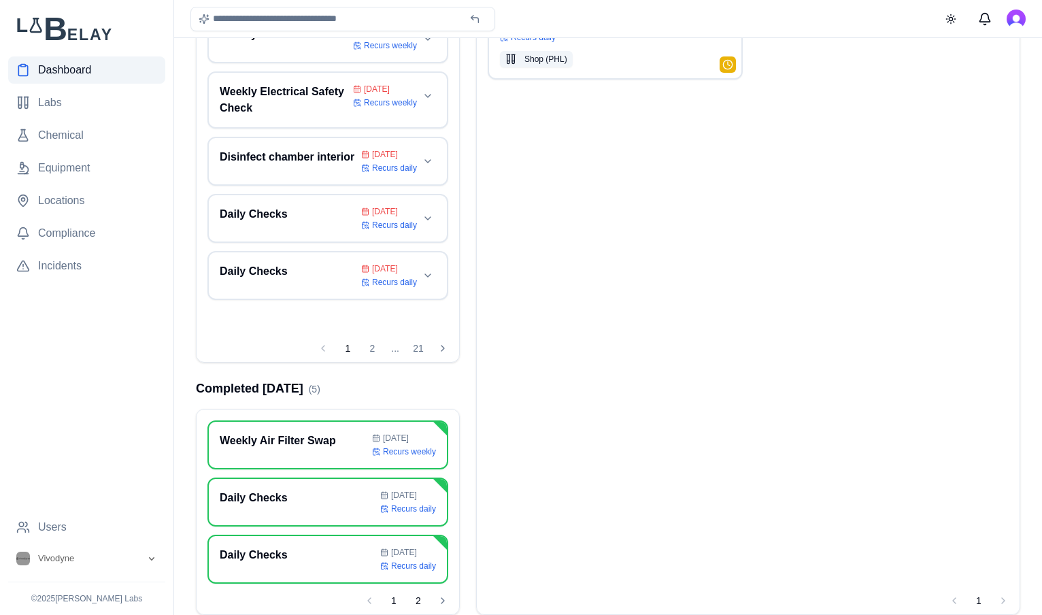
click at [419, 602] on button "2" at bounding box center [418, 601] width 22 height 22
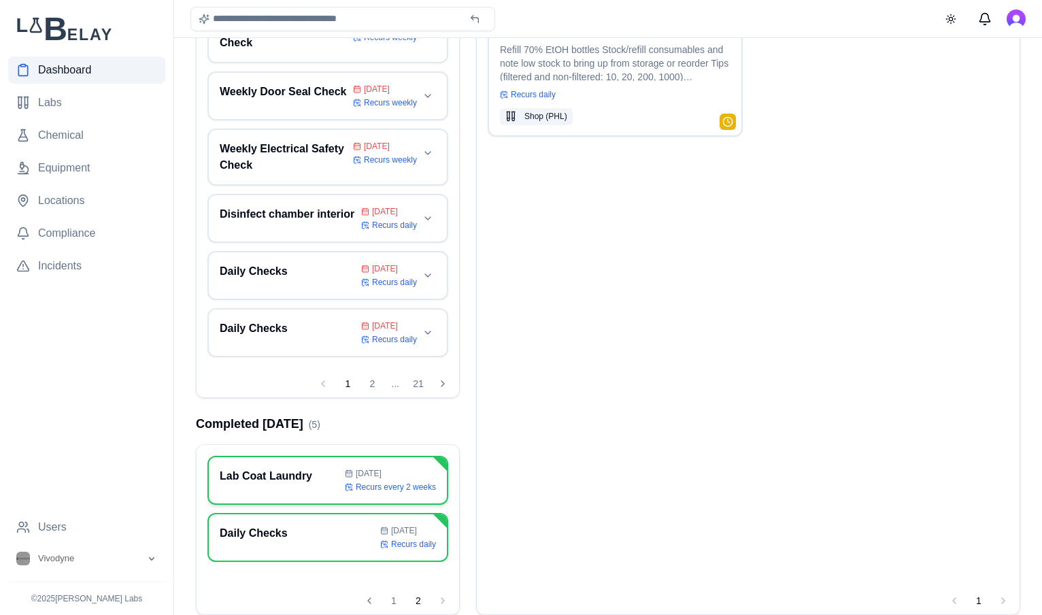
click at [307, 476] on h3 "Lab Coat Laundry" at bounding box center [280, 476] width 120 height 16
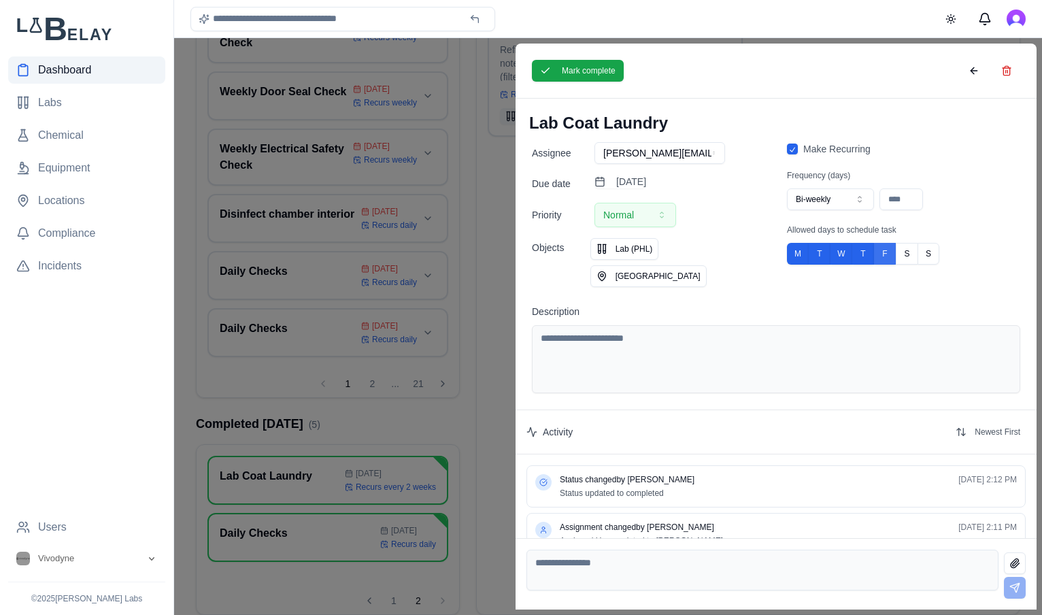
click at [887, 252] on button "F" at bounding box center [885, 254] width 22 height 22
click at [866, 253] on button "T" at bounding box center [863, 254] width 22 height 22
click at [847, 253] on button "W" at bounding box center [841, 254] width 22 height 22
click at [793, 253] on button "M" at bounding box center [798, 254] width 22 height 22
click at [721, 72] on button "Save" at bounding box center [723, 71] width 35 height 22
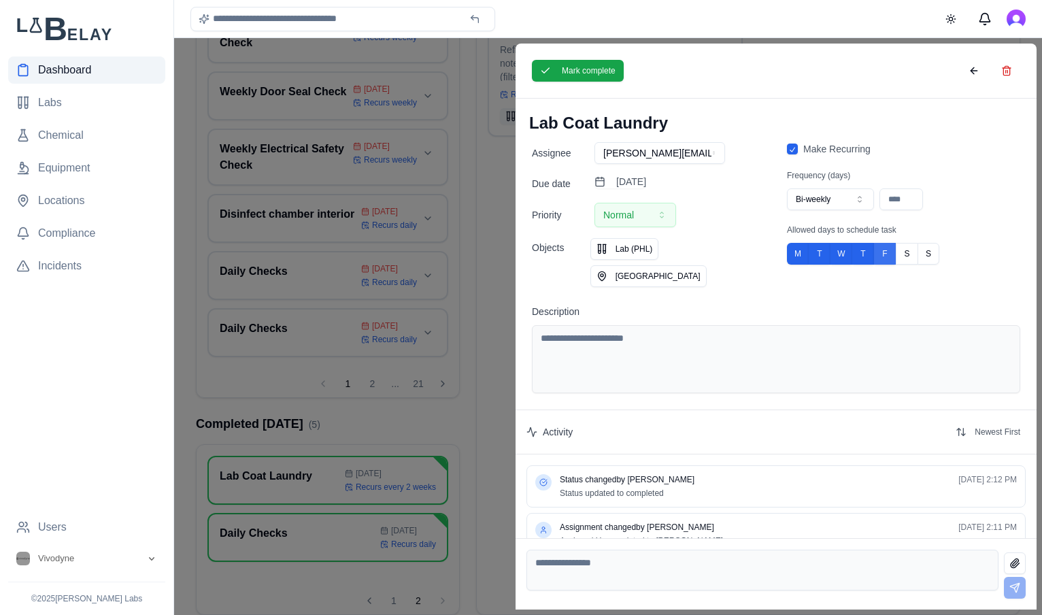
click at [885, 255] on button "F" at bounding box center [885, 254] width 22 height 22
click at [868, 256] on button "T" at bounding box center [863, 254] width 22 height 22
click at [847, 256] on button "W" at bounding box center [841, 254] width 22 height 22
click at [796, 256] on button "M" at bounding box center [798, 254] width 22 height 22
click at [969, 72] on button at bounding box center [973, 71] width 27 height 22
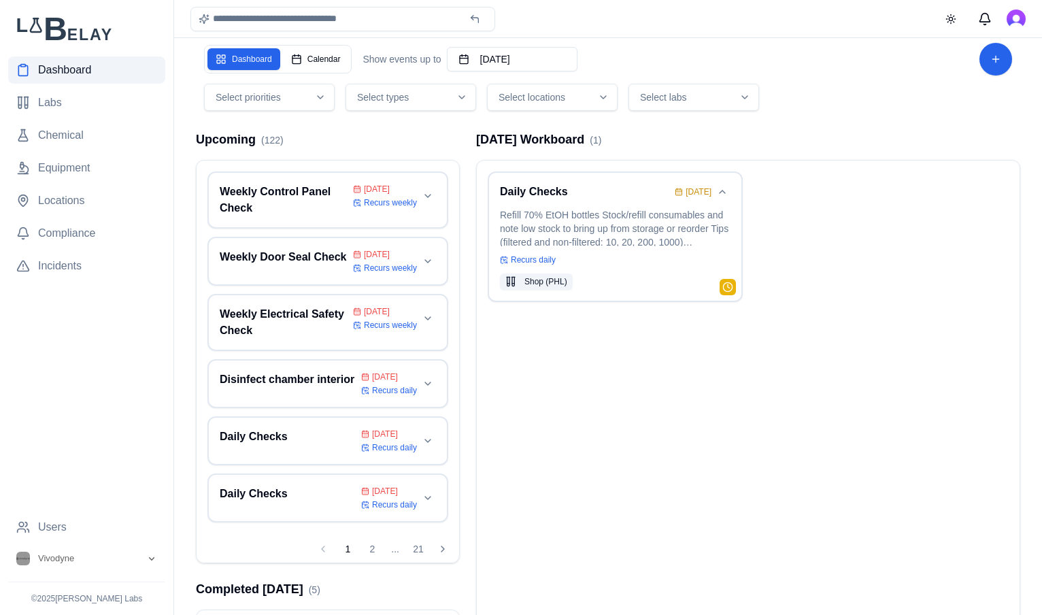
scroll to position [35, 0]
click at [327, 65] on button "Calendar" at bounding box center [316, 60] width 66 height 22
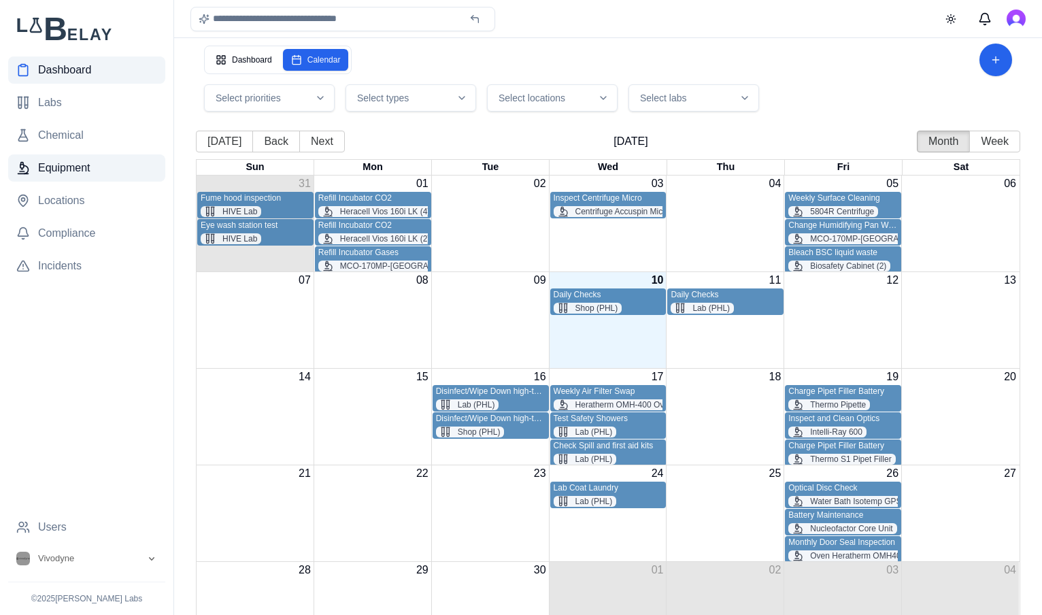
click at [48, 175] on span "Equipment" at bounding box center [64, 168] width 52 height 16
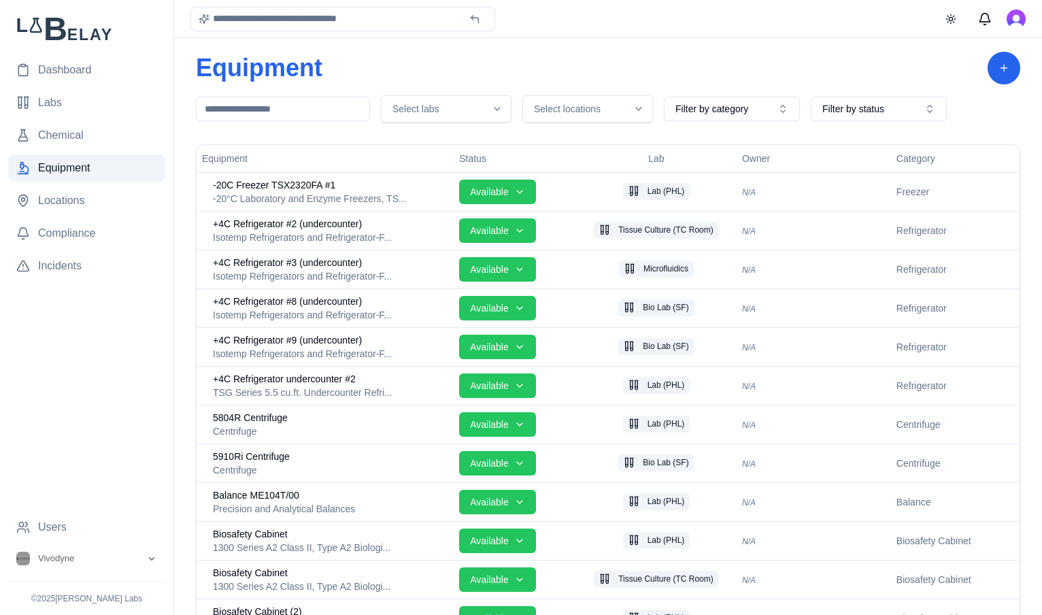
click at [597, 99] on button "Select locations" at bounding box center [587, 108] width 131 height 27
click at [572, 209] on span "PHL Campus" at bounding box center [596, 211] width 99 height 14
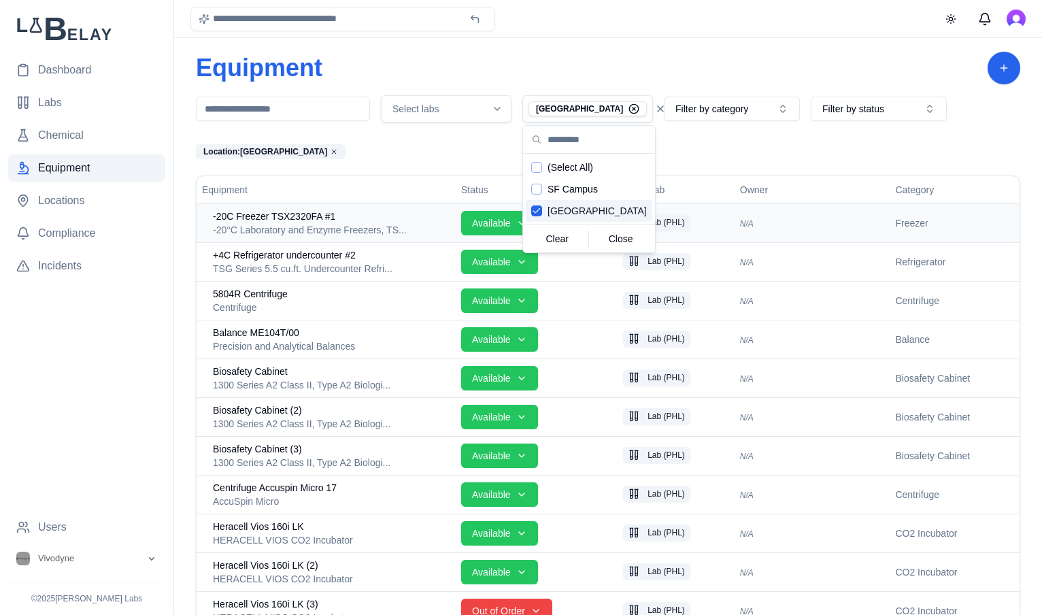
click at [277, 221] on span "-20C Freezer TSX2320FA #1" at bounding box center [274, 216] width 122 height 14
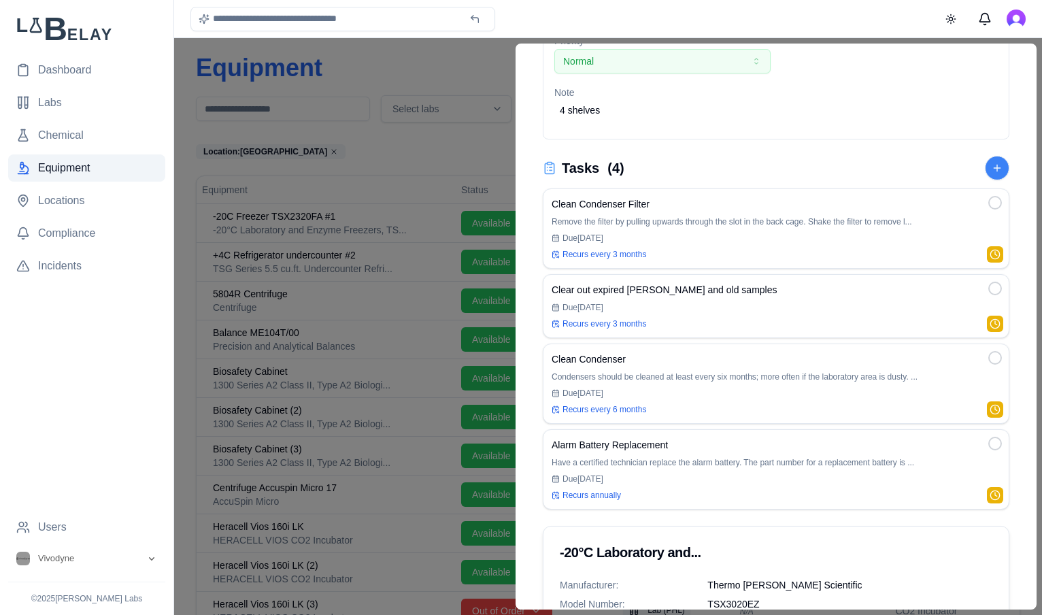
scroll to position [263, 0]
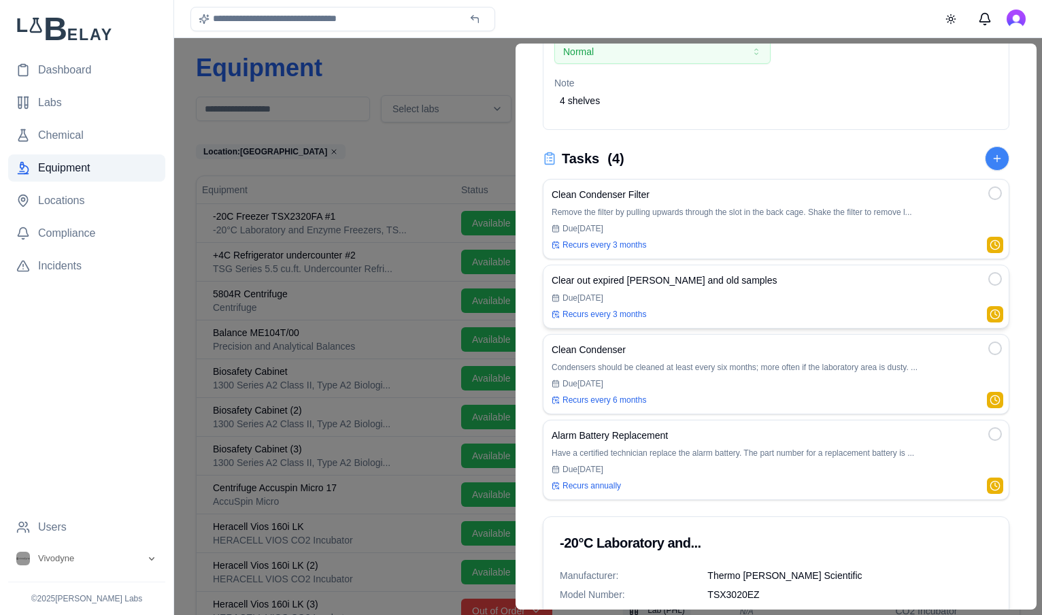
click at [812, 298] on div "Due Nov 25" at bounding box center [775, 297] width 449 height 11
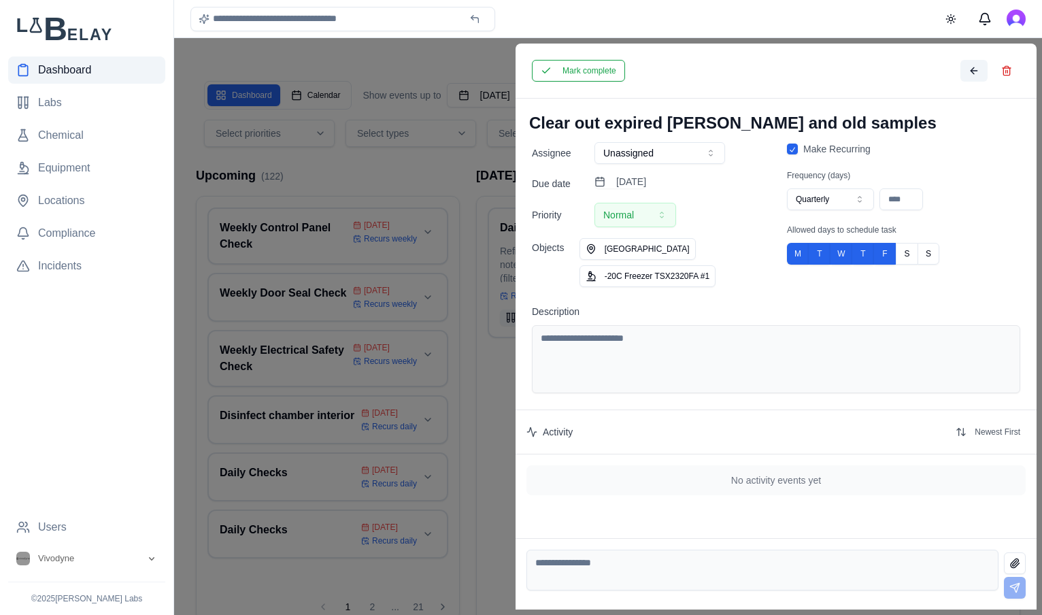
click at [967, 73] on button at bounding box center [973, 71] width 27 height 22
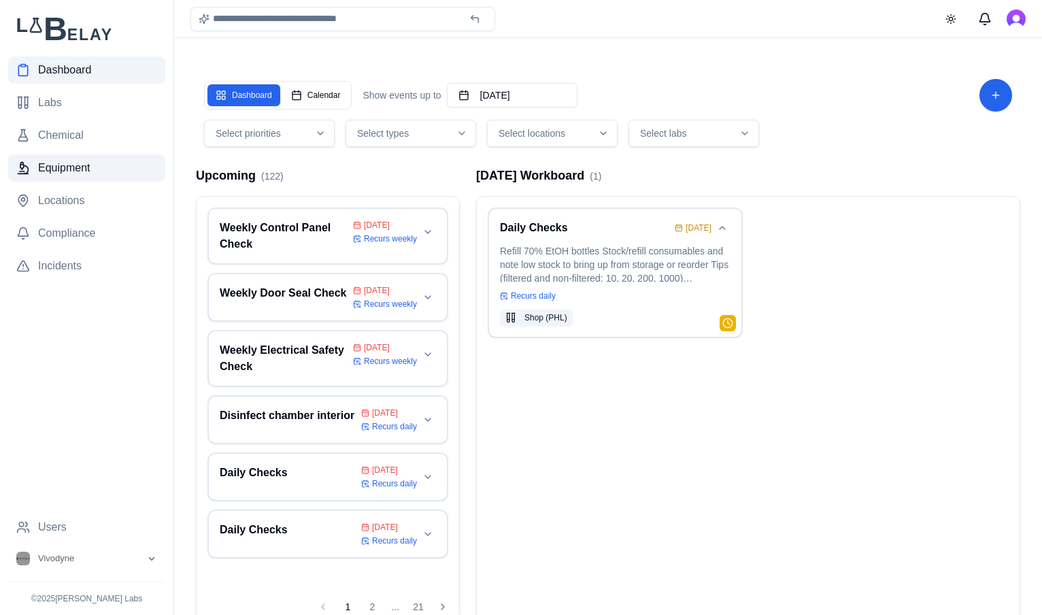
click at [61, 171] on span "Equipment" at bounding box center [64, 168] width 52 height 16
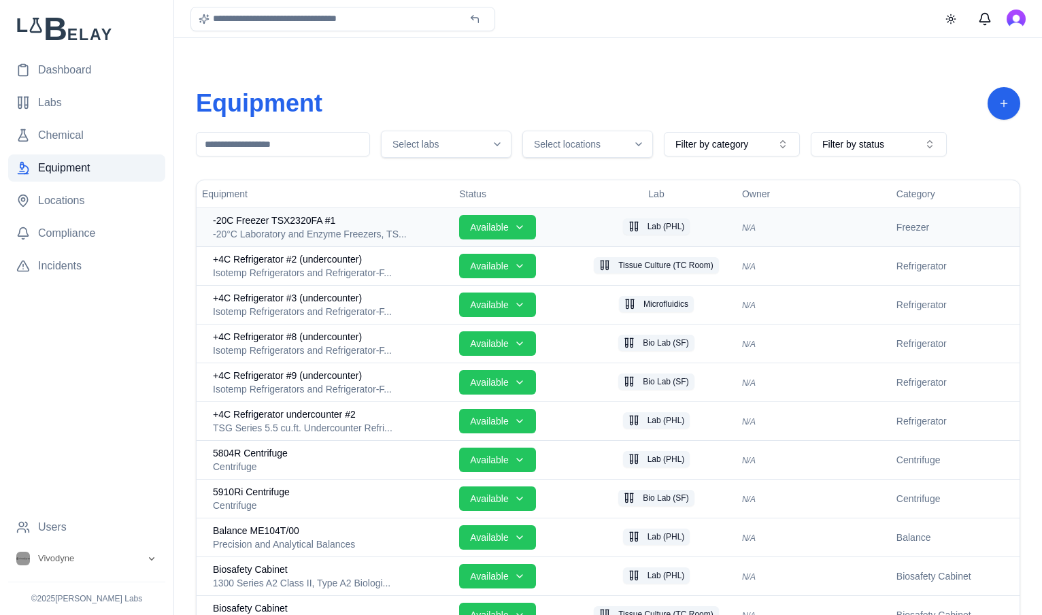
click at [281, 222] on span "-20C Freezer TSX2320FA #1" at bounding box center [274, 221] width 122 height 14
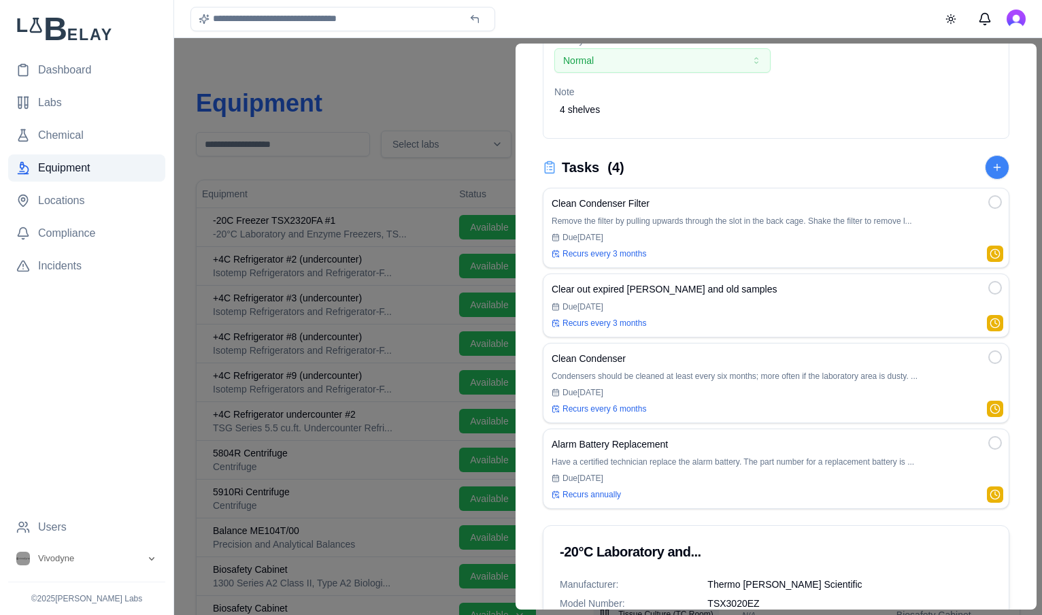
scroll to position [258, 0]
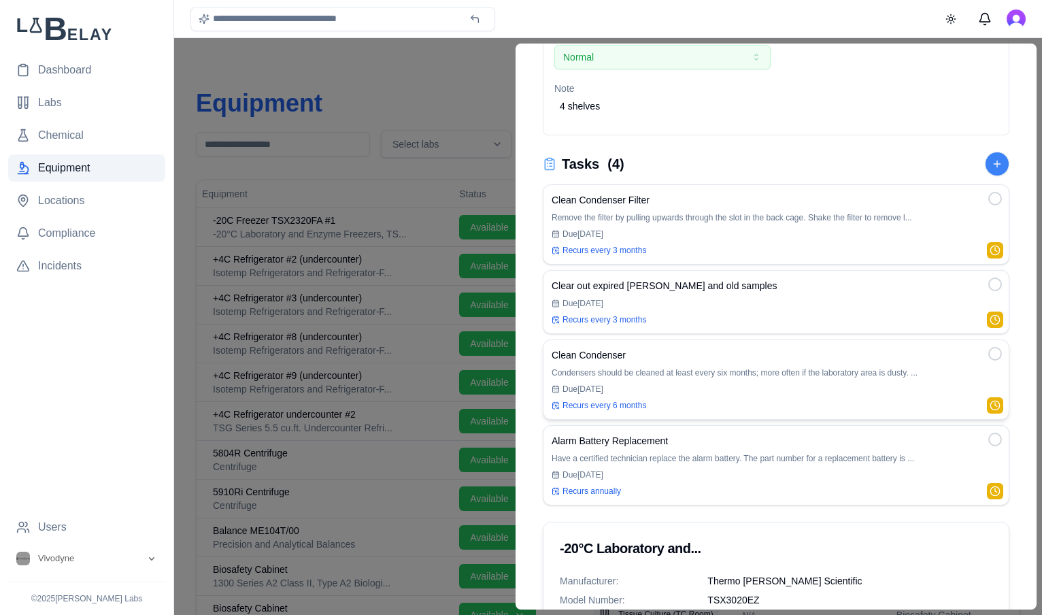
click at [834, 377] on p "Condensers should be cleaned at least every six months; more often if the labor…" at bounding box center [775, 372] width 449 height 11
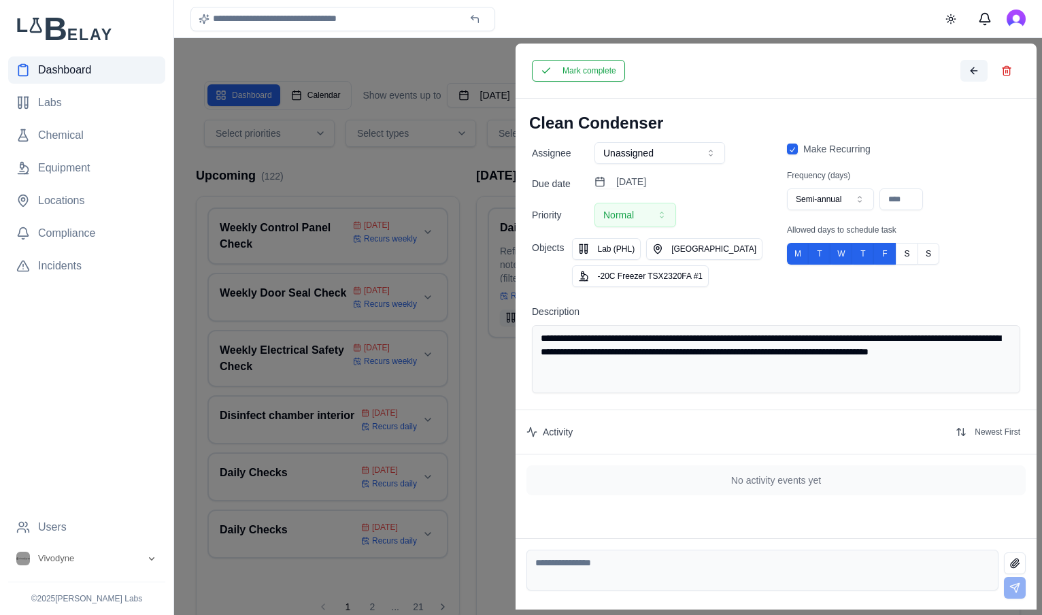
click at [969, 63] on button at bounding box center [973, 71] width 27 height 22
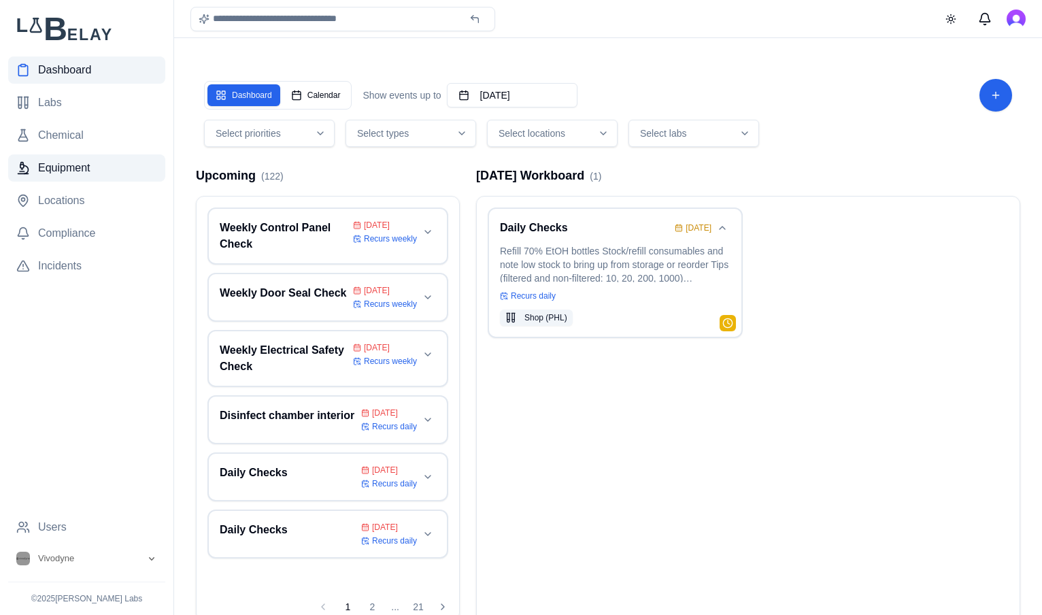
click at [66, 171] on span "Equipment" at bounding box center [64, 168] width 52 height 16
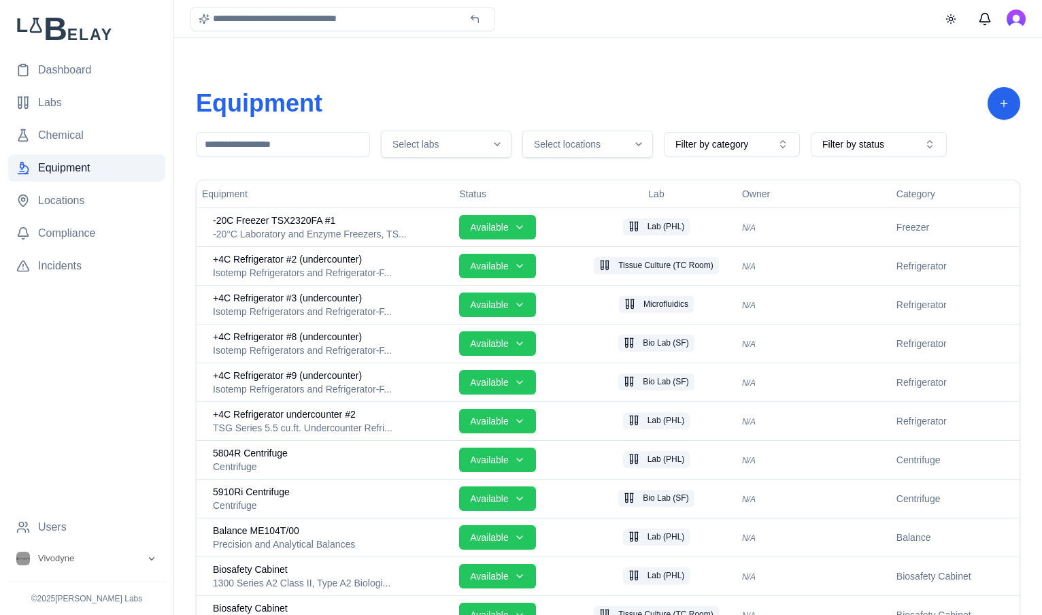
click at [636, 150] on div "Select locations" at bounding box center [588, 144] width 124 height 14
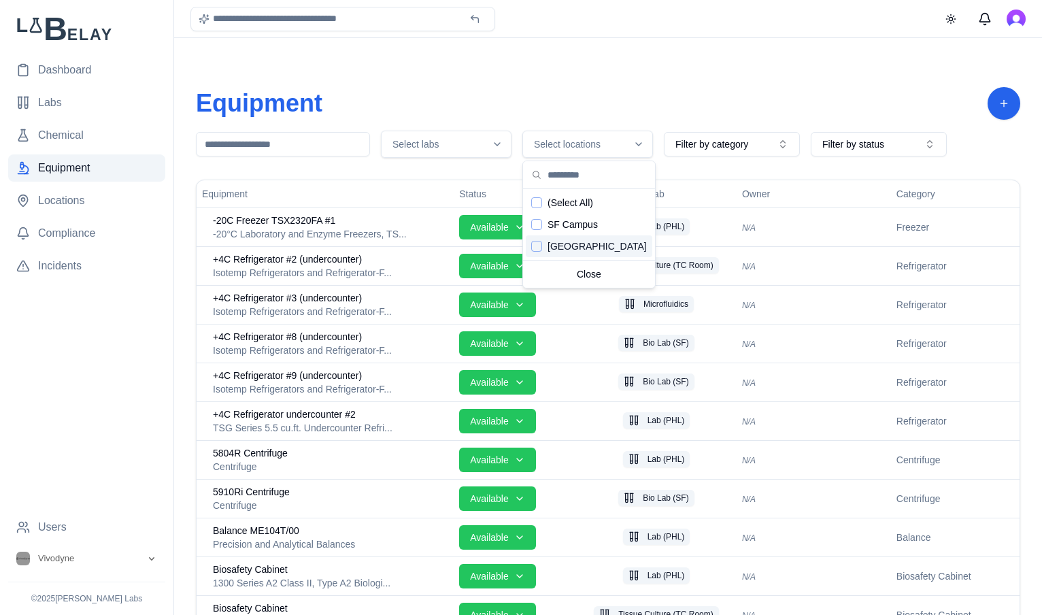
click at [581, 252] on span "PHL Campus" at bounding box center [596, 246] width 99 height 14
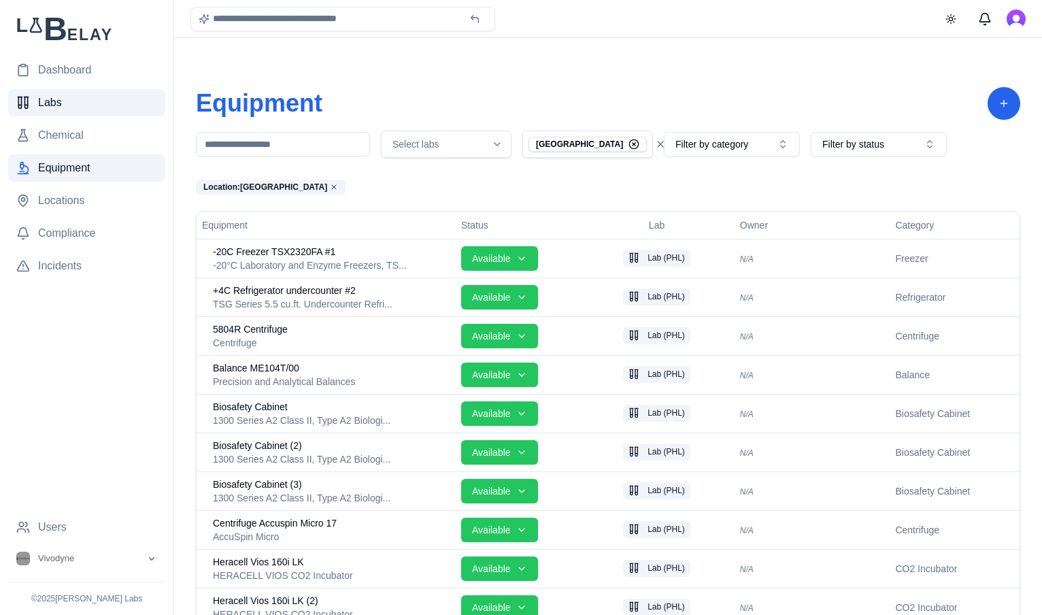
click at [38, 92] on link "Labs" at bounding box center [86, 102] width 157 height 27
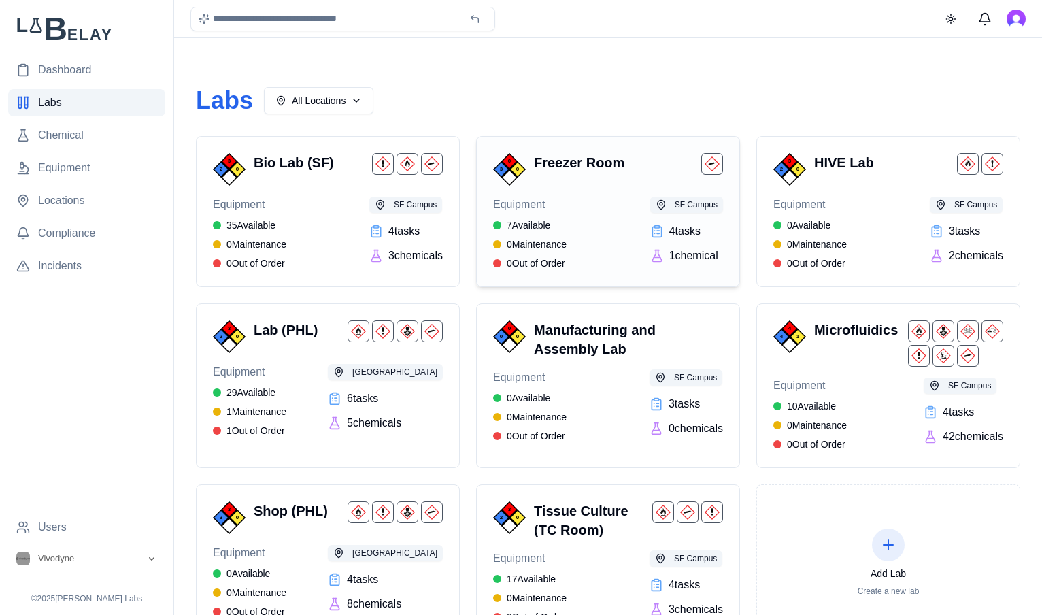
click at [588, 169] on h3 "Freezer Room" at bounding box center [615, 162] width 162 height 19
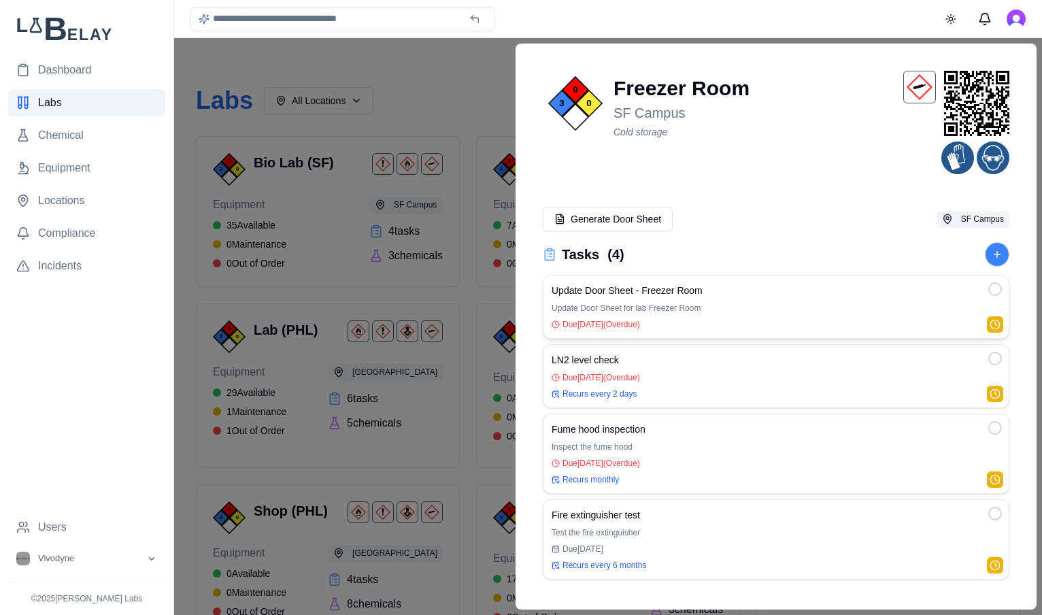
click at [751, 308] on p "Update Door Sheet for lab Freezer Room" at bounding box center [775, 308] width 449 height 11
click at [694, 328] on div "Due Jul 31 (Overdue)" at bounding box center [775, 324] width 449 height 11
click at [747, 379] on div "Due Aug 01 (Overdue)" at bounding box center [775, 377] width 449 height 11
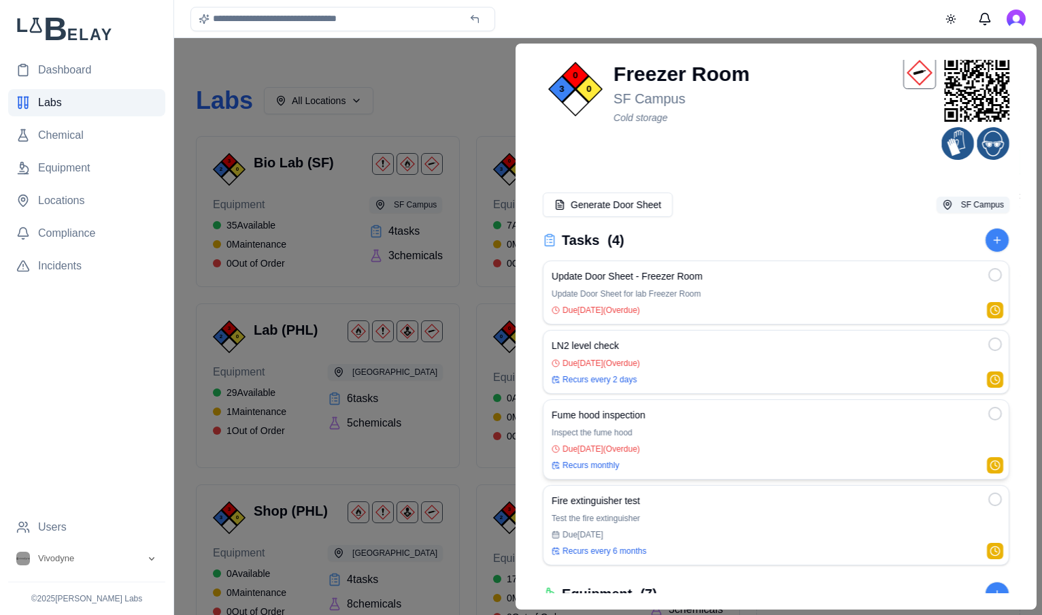
scroll to position [5, 0]
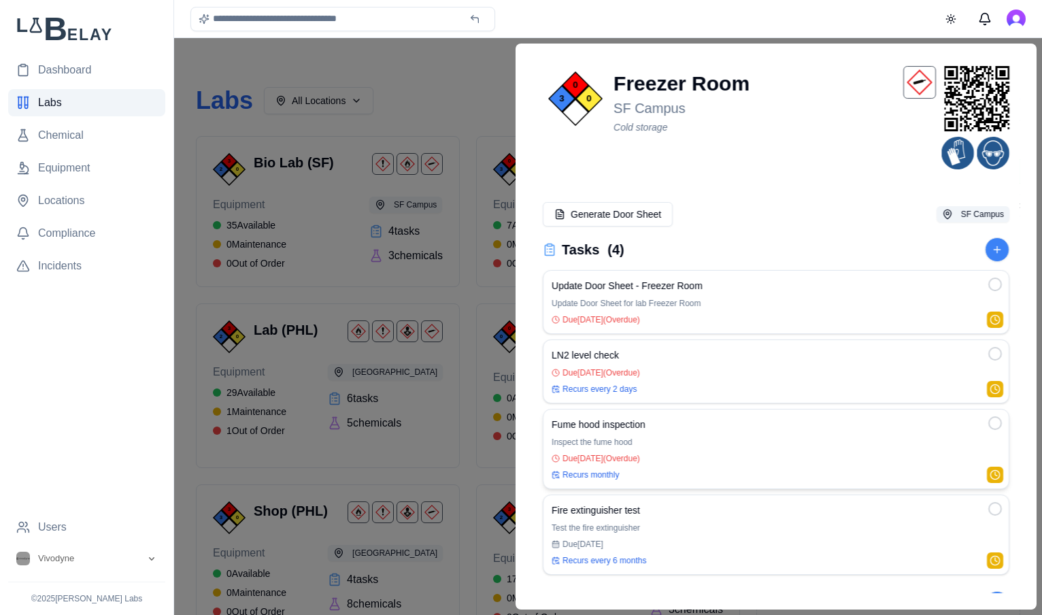
click at [749, 430] on div "Fume hood inspection" at bounding box center [775, 424] width 449 height 14
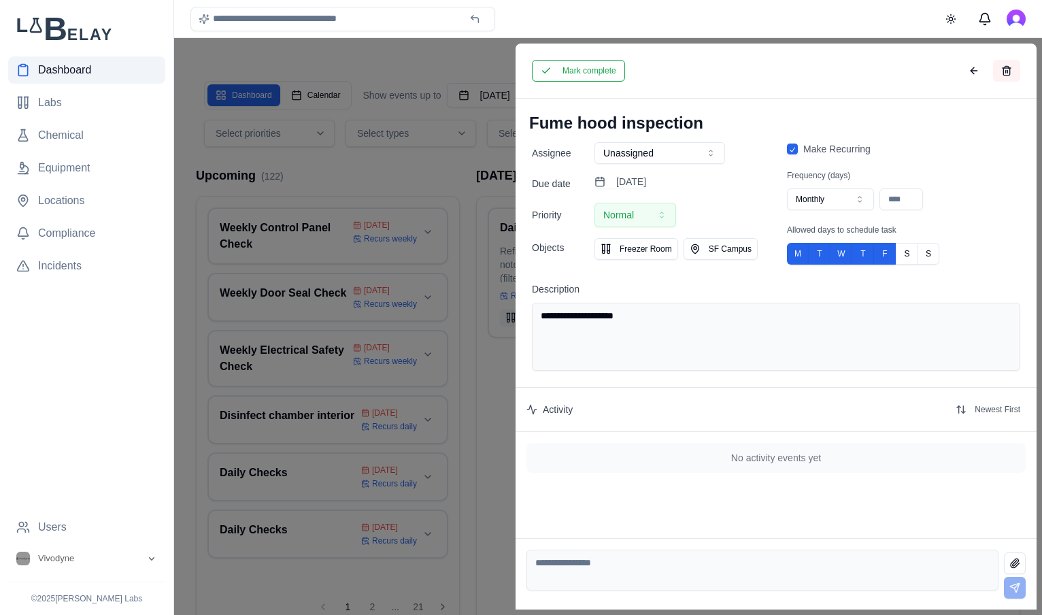
click at [1014, 67] on button at bounding box center [1006, 71] width 27 height 22
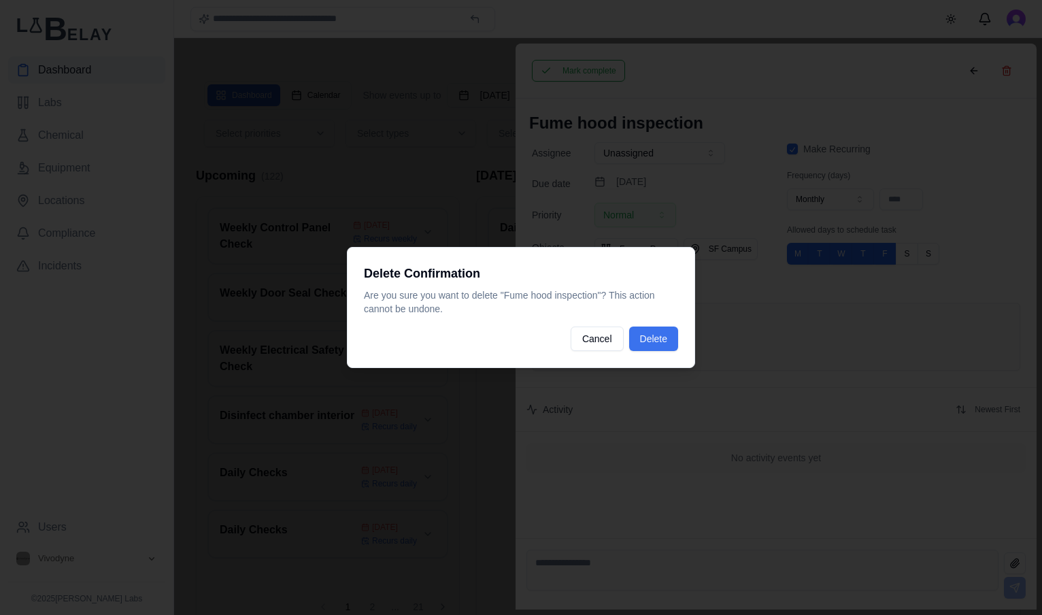
click at [657, 336] on button "Delete" at bounding box center [653, 338] width 49 height 24
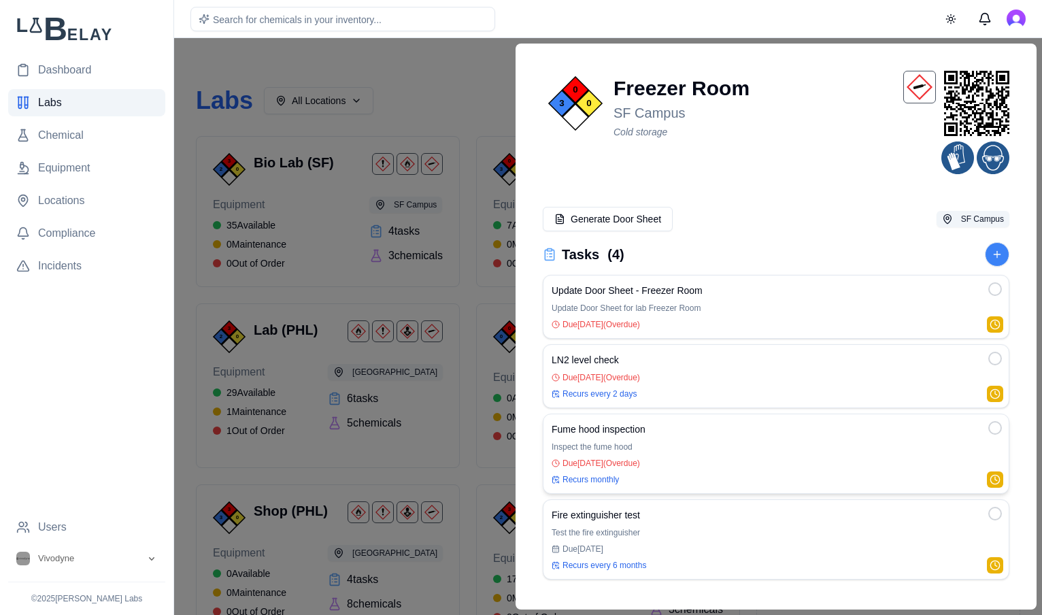
click at [903, 443] on p "Inspect the fume hood" at bounding box center [775, 446] width 449 height 11
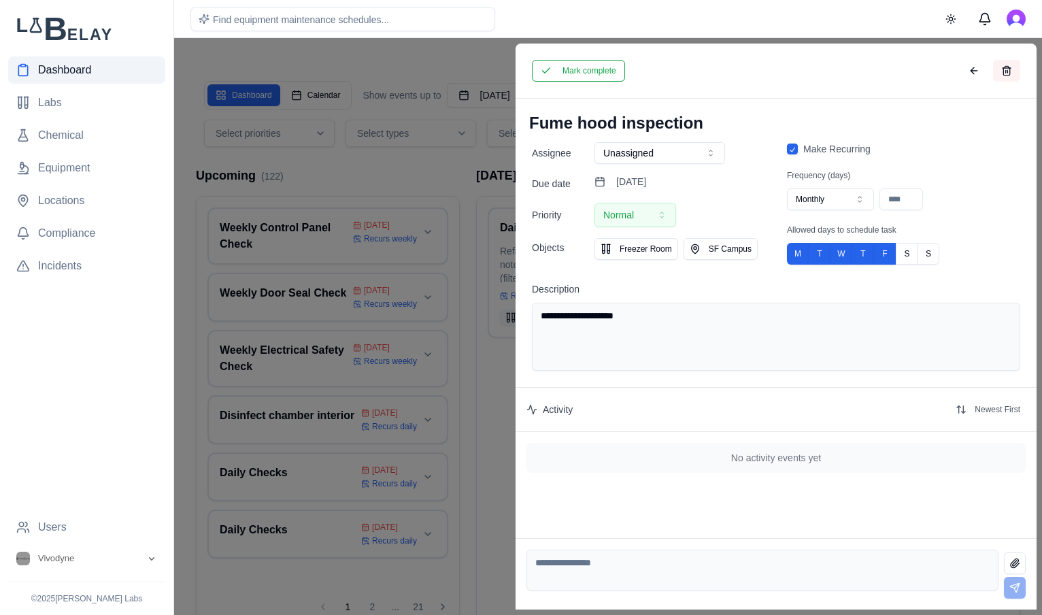
click at [1006, 72] on button at bounding box center [1006, 71] width 27 height 22
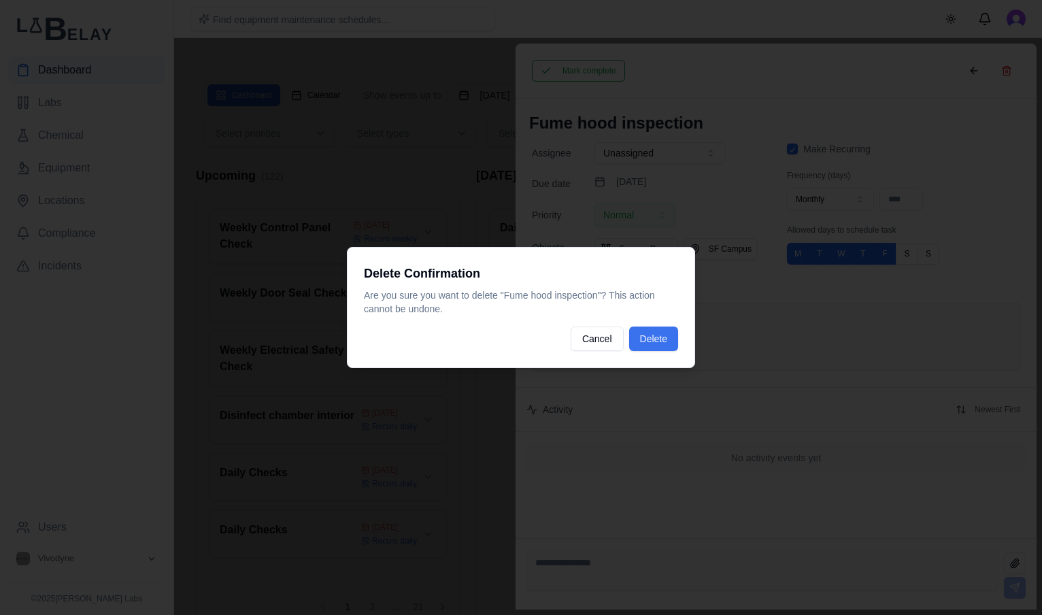
click at [664, 332] on button "Delete" at bounding box center [653, 338] width 49 height 24
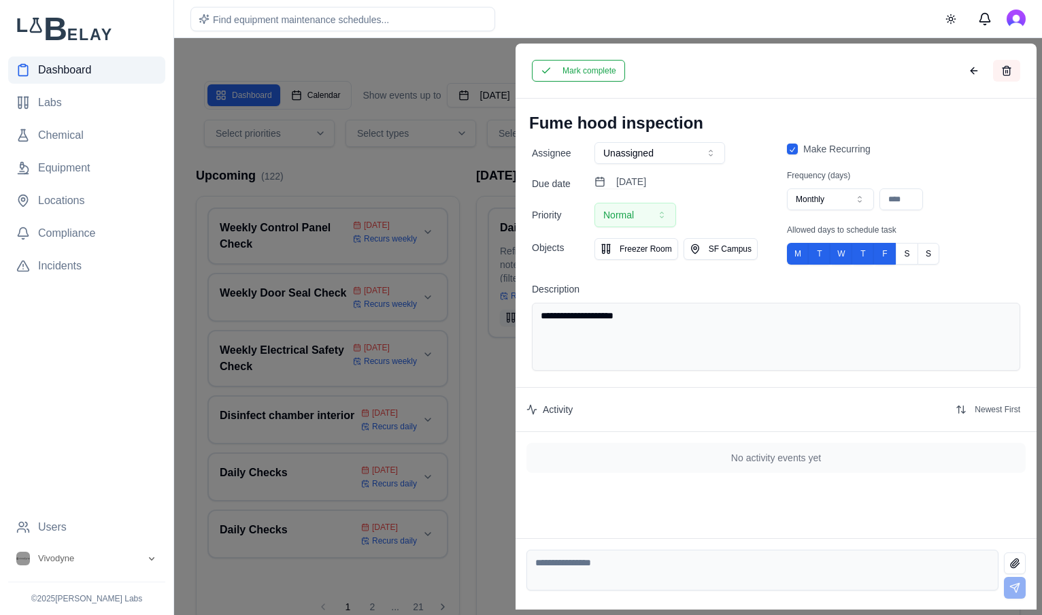
click at [1002, 73] on button at bounding box center [1006, 71] width 27 height 22
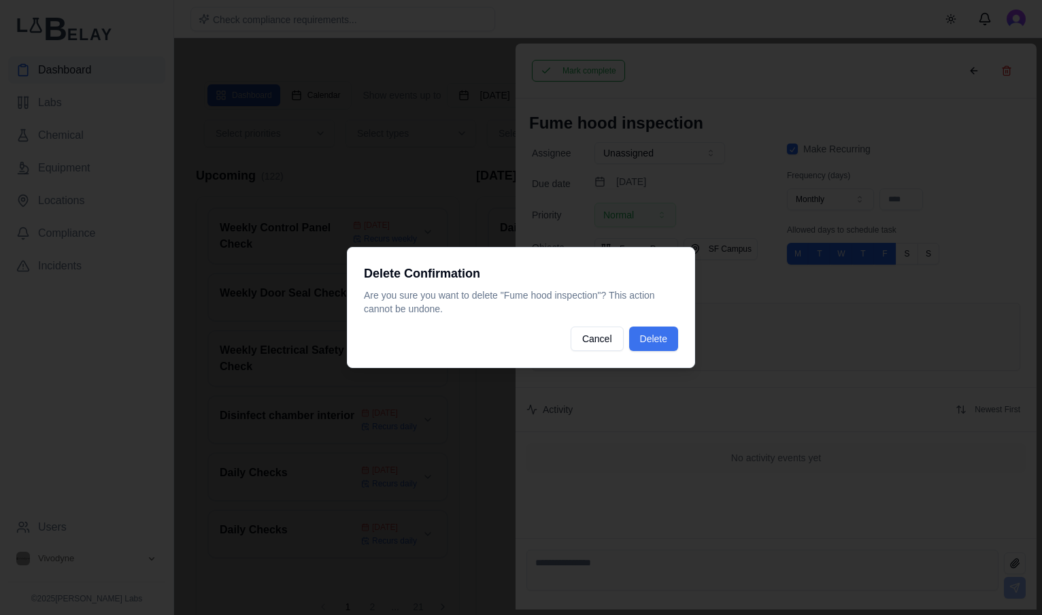
click at [661, 332] on button "Delete" at bounding box center [653, 338] width 49 height 24
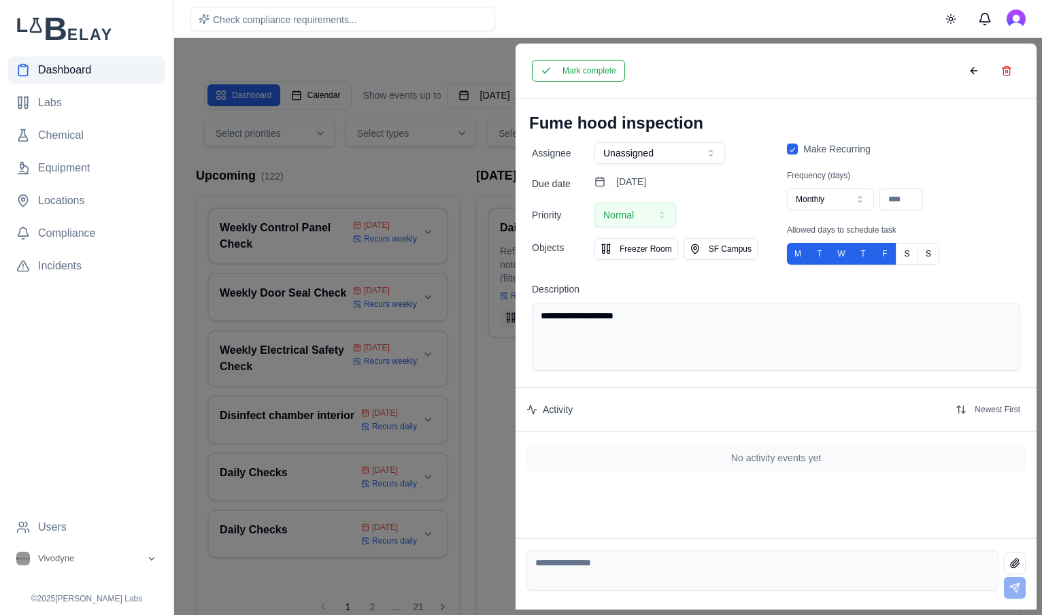
click at [483, 59] on div at bounding box center [521, 326] width 1042 height 577
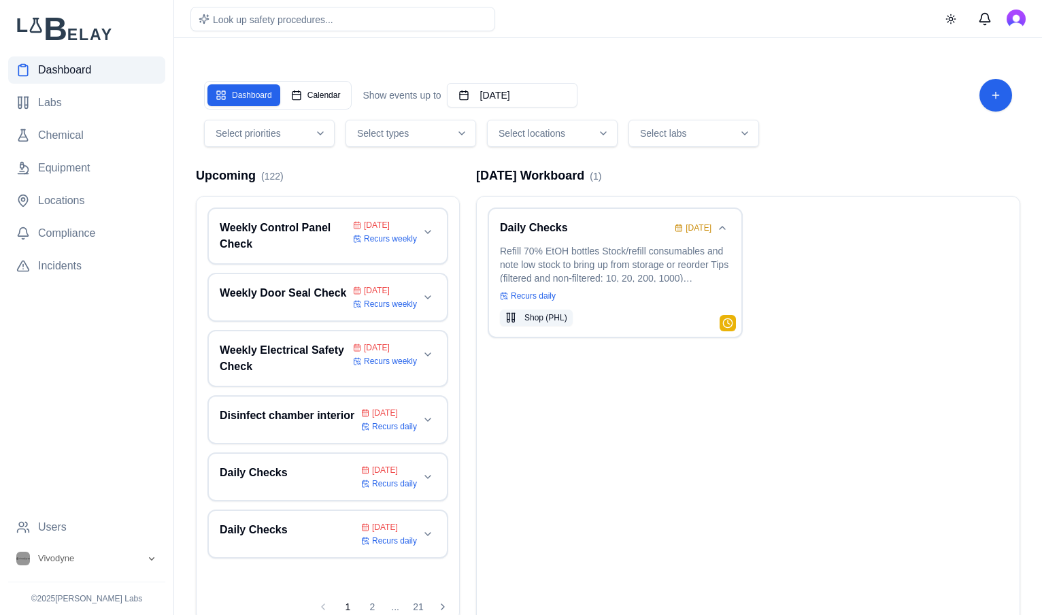
click at [72, 77] on span "Dashboard" at bounding box center [64, 70] width 53 height 16
click at [955, 20] on button "Toggle theme" at bounding box center [950, 19] width 24 height 24
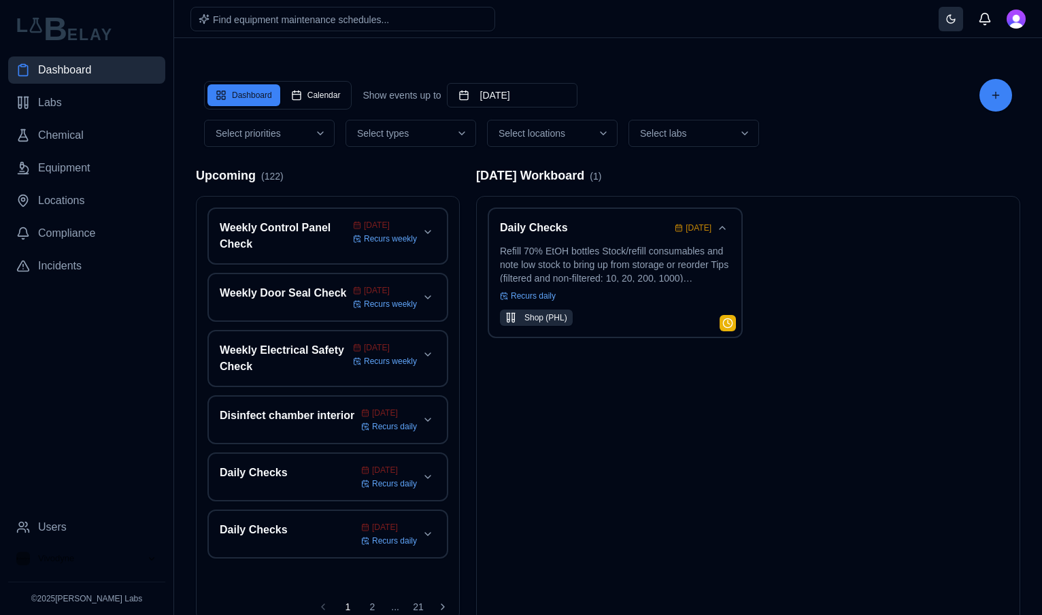
click at [955, 20] on button "Toggle theme" at bounding box center [950, 19] width 24 height 24
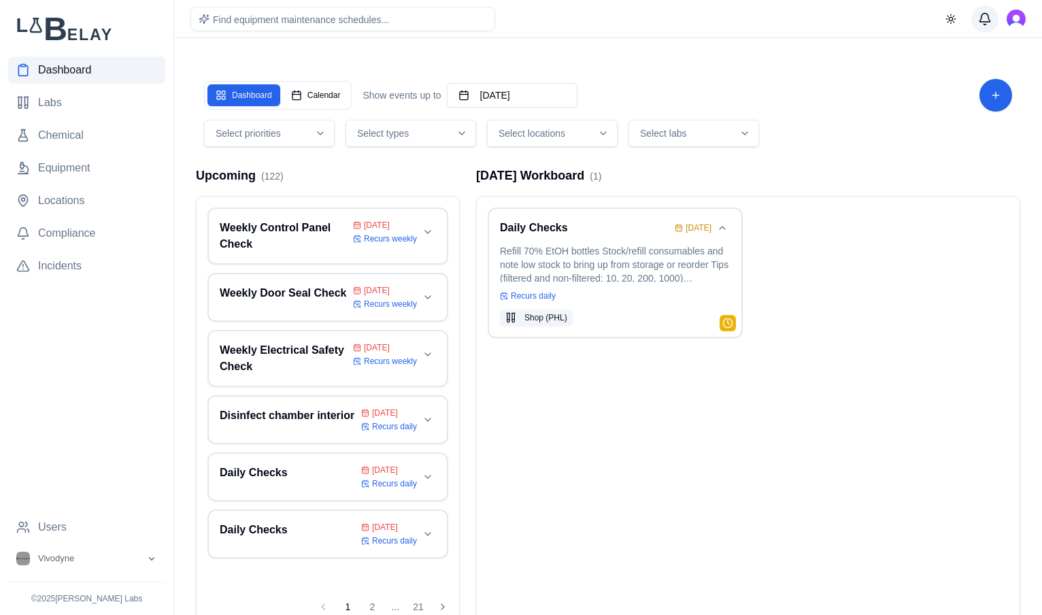
click at [984, 18] on button "Messages" at bounding box center [984, 18] width 27 height 27
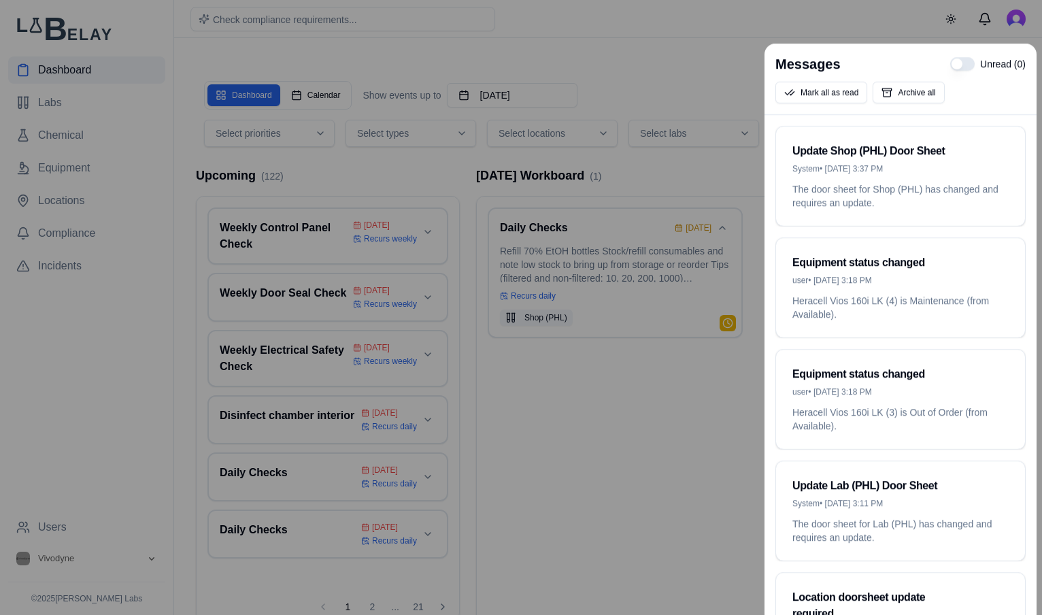
click at [693, 52] on div at bounding box center [521, 307] width 1042 height 615
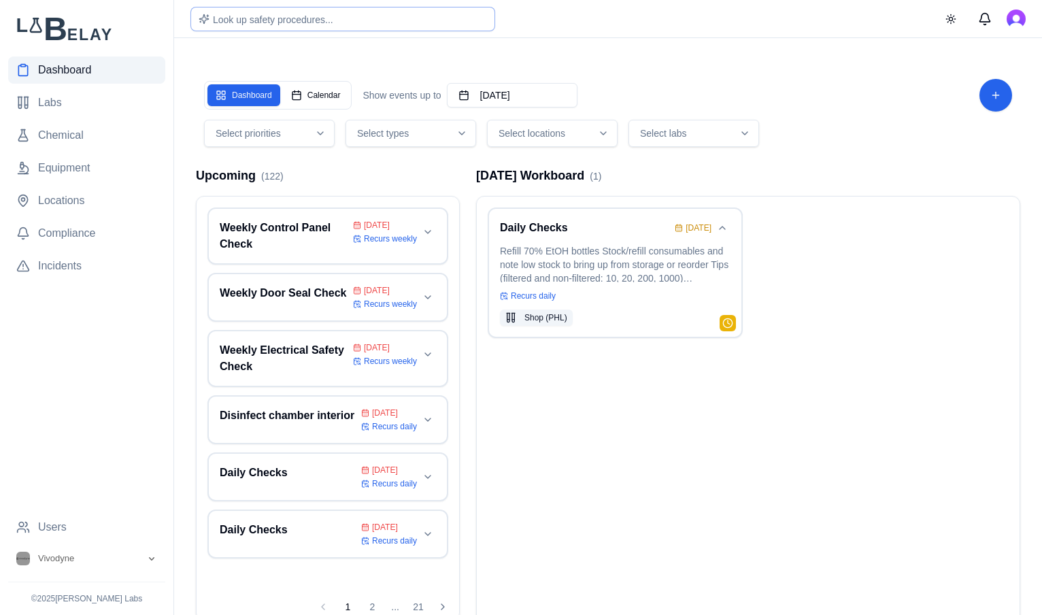
click at [348, 16] on div "Look up safety procedures..." at bounding box center [342, 19] width 305 height 24
click at [394, 24] on input "text" at bounding box center [342, 19] width 305 height 24
click at [74, 122] on link "Chemical" at bounding box center [86, 135] width 157 height 27
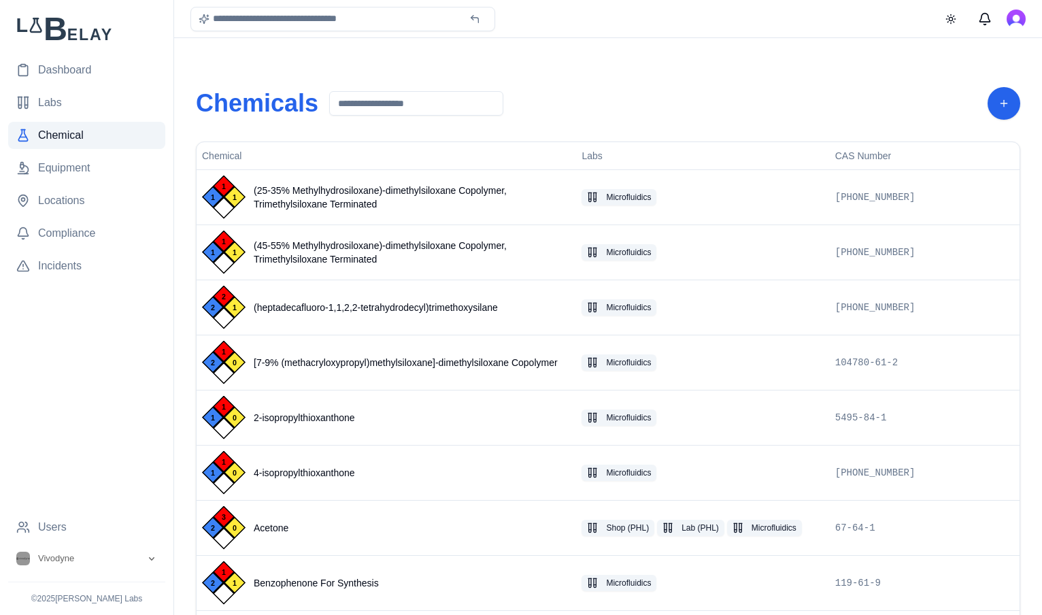
click at [468, 106] on input at bounding box center [416, 103] width 174 height 24
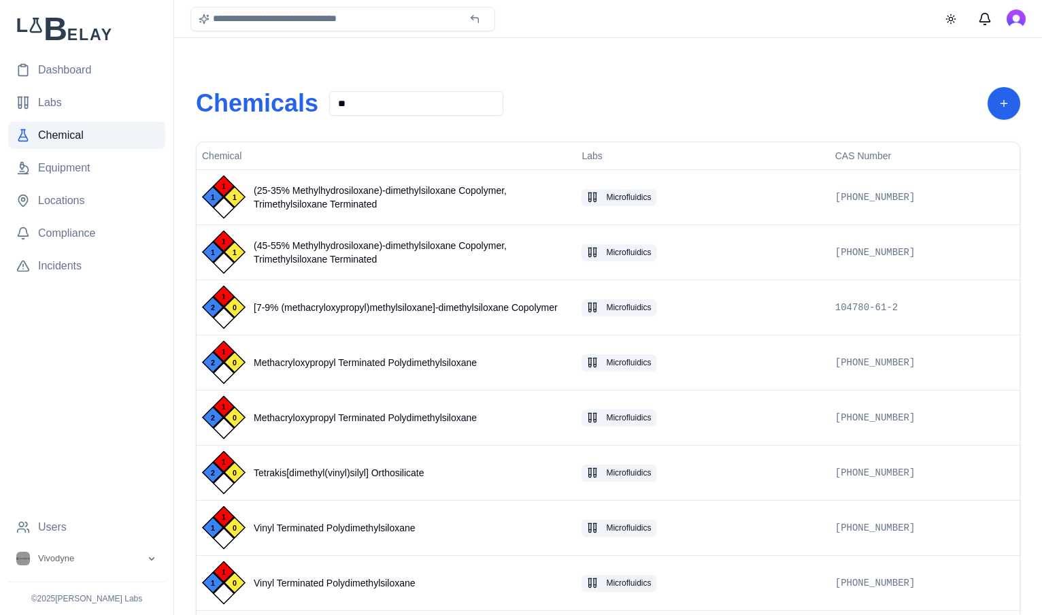
type input "*"
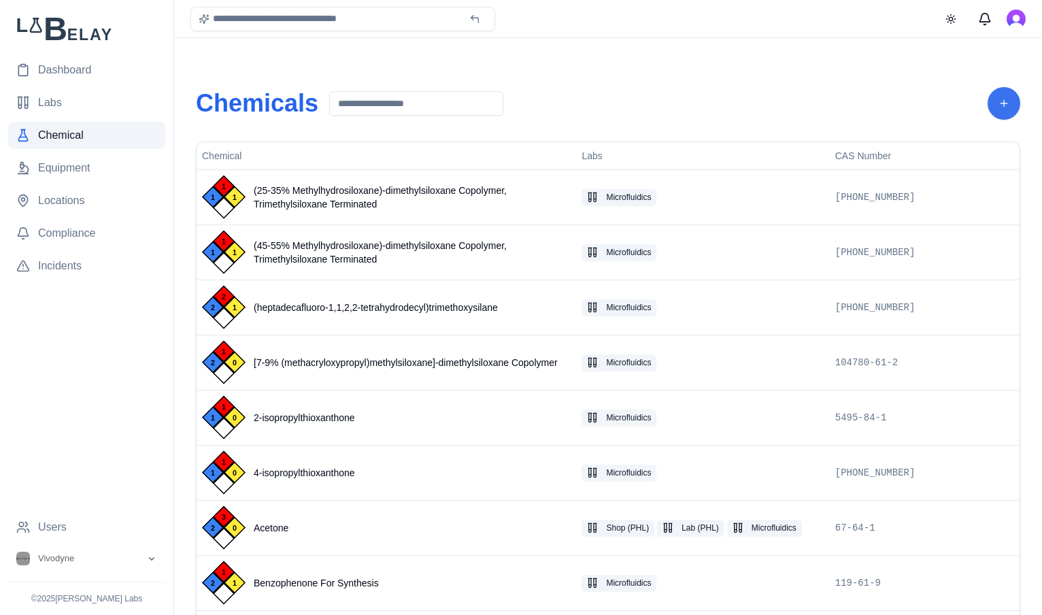
click at [1012, 110] on button "Add Chemical" at bounding box center [1003, 103] width 33 height 33
click at [980, 201] on button "Chemicals (CSV)" at bounding box center [944, 196] width 140 height 24
click at [1004, 96] on button "Add Chemical" at bounding box center [1003, 103] width 33 height 33
click at [960, 229] on button "SDS Files (PDF)" at bounding box center [944, 223] width 140 height 24
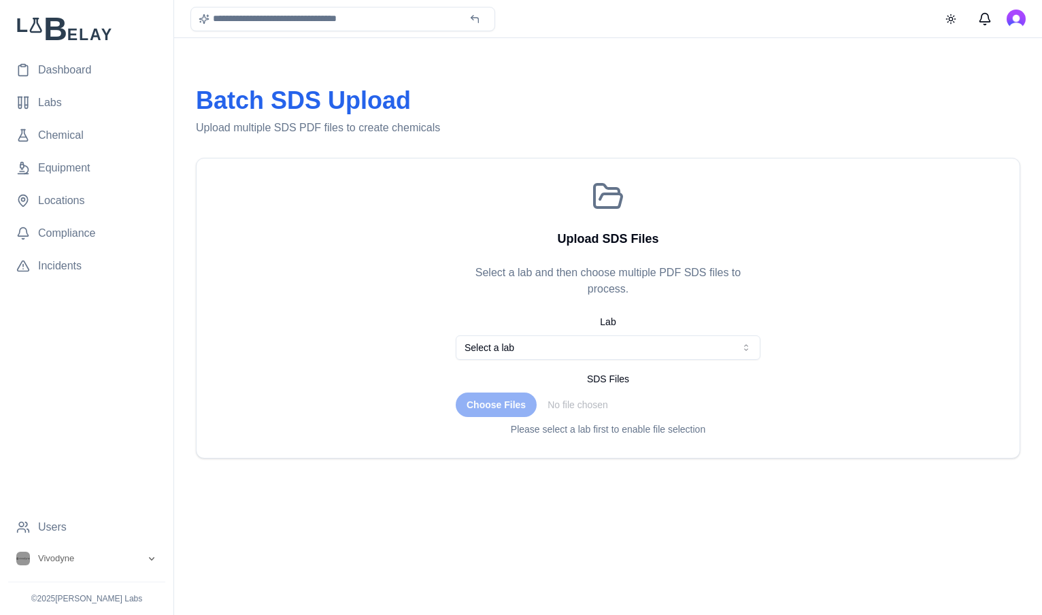
click at [632, 351] on html "Dashboard Labs Chemical Equipment Locations Compliance Incidents Users Vivodyne…" at bounding box center [521, 307] width 1042 height 615
click at [501, 407] on input "file" at bounding box center [608, 404] width 305 height 24
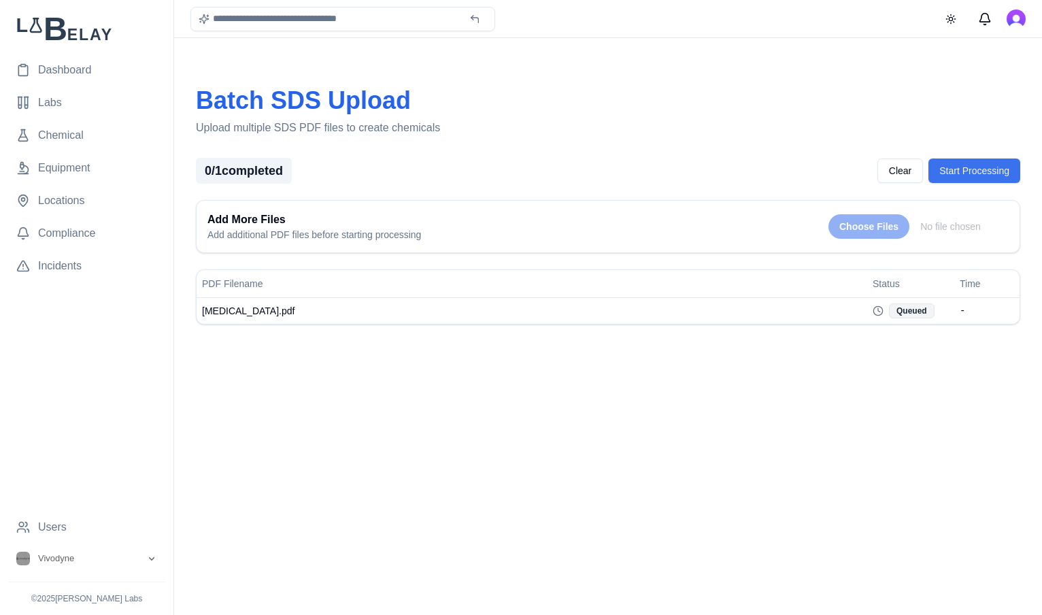
click at [970, 166] on button "Start Processing" at bounding box center [974, 170] width 92 height 24
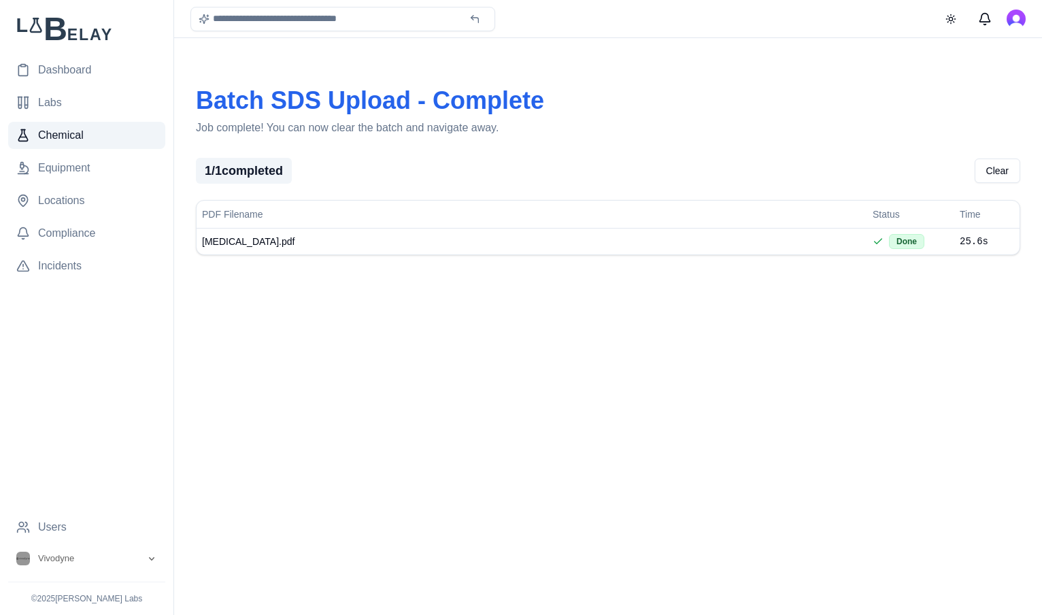
click at [75, 142] on span "Chemical" at bounding box center [61, 135] width 46 height 16
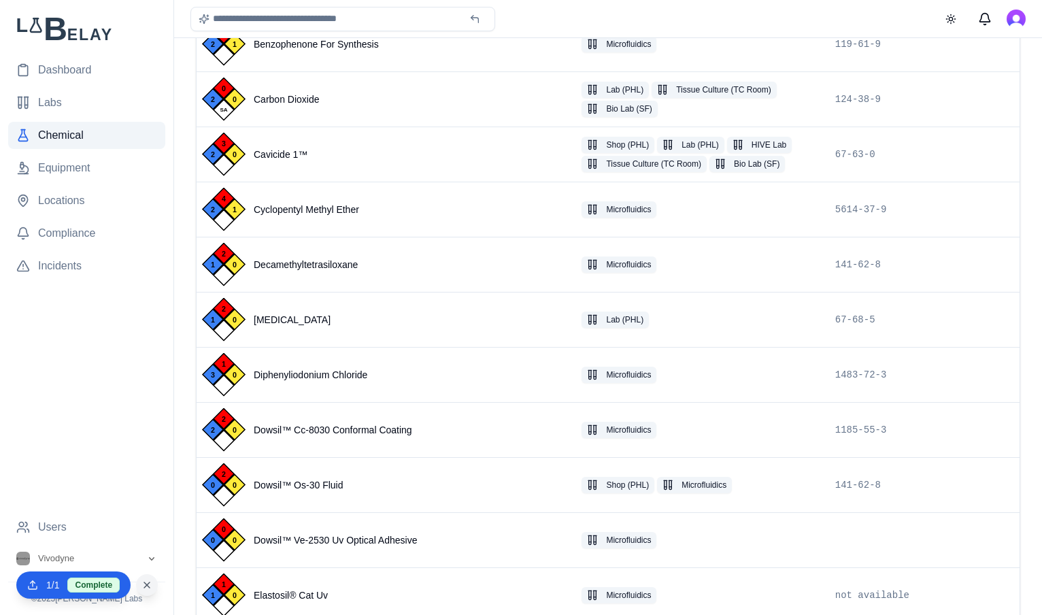
scroll to position [534, 0]
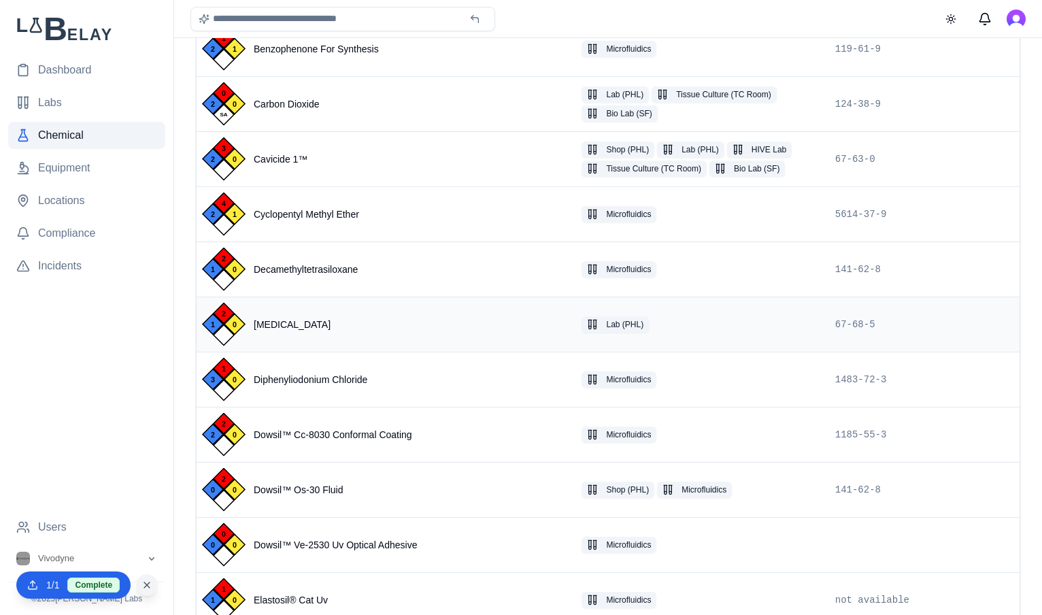
click at [708, 320] on div "Lab (PHL)" at bounding box center [702, 324] width 242 height 16
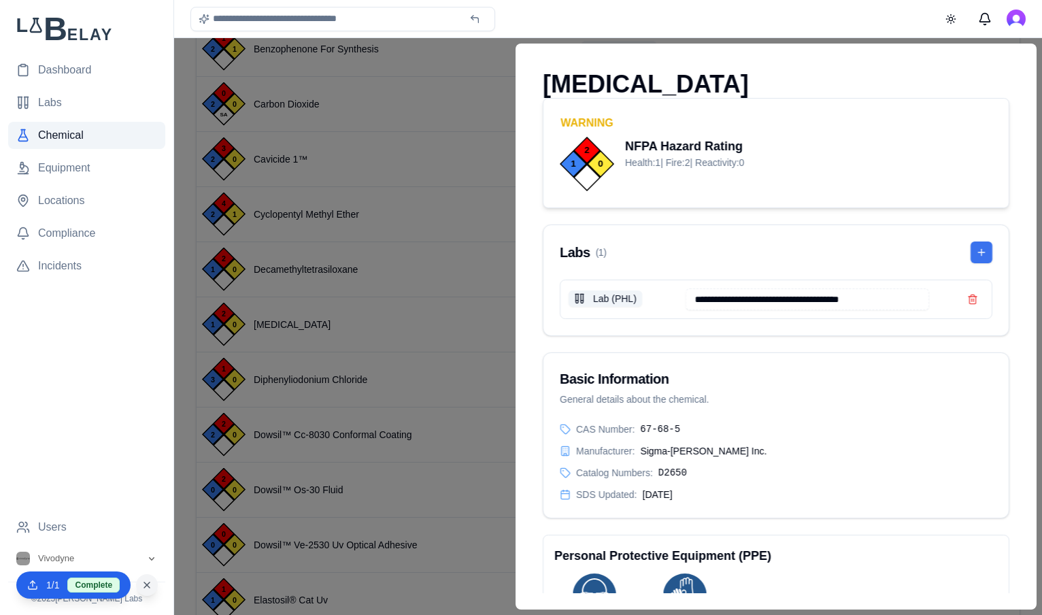
click at [987, 247] on button at bounding box center [981, 252] width 22 height 22
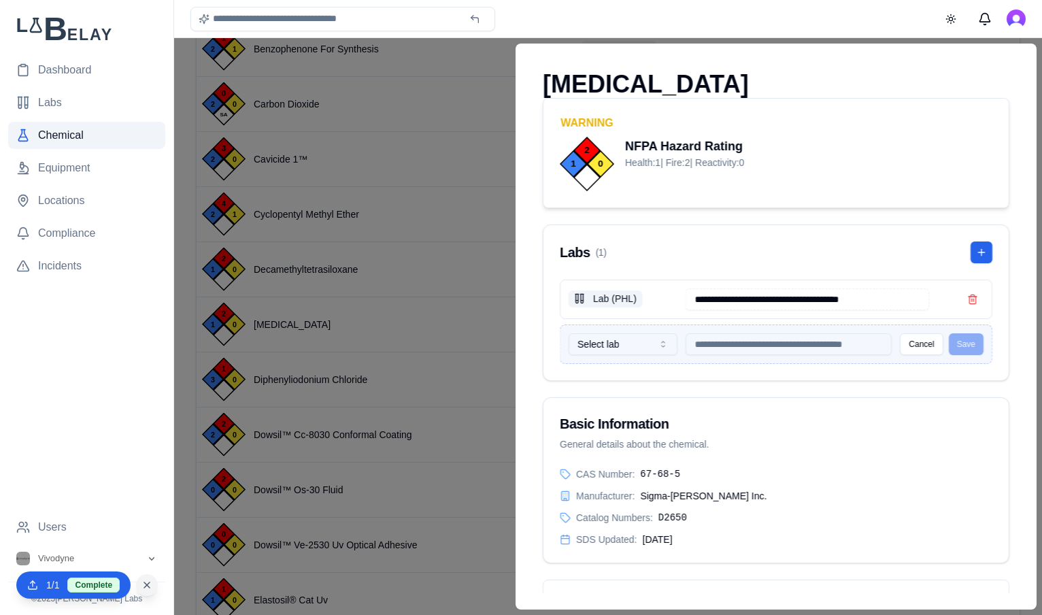
click at [659, 344] on icon "button" at bounding box center [662, 344] width 11 height 11
click at [963, 349] on button "Save" at bounding box center [966, 344] width 35 height 22
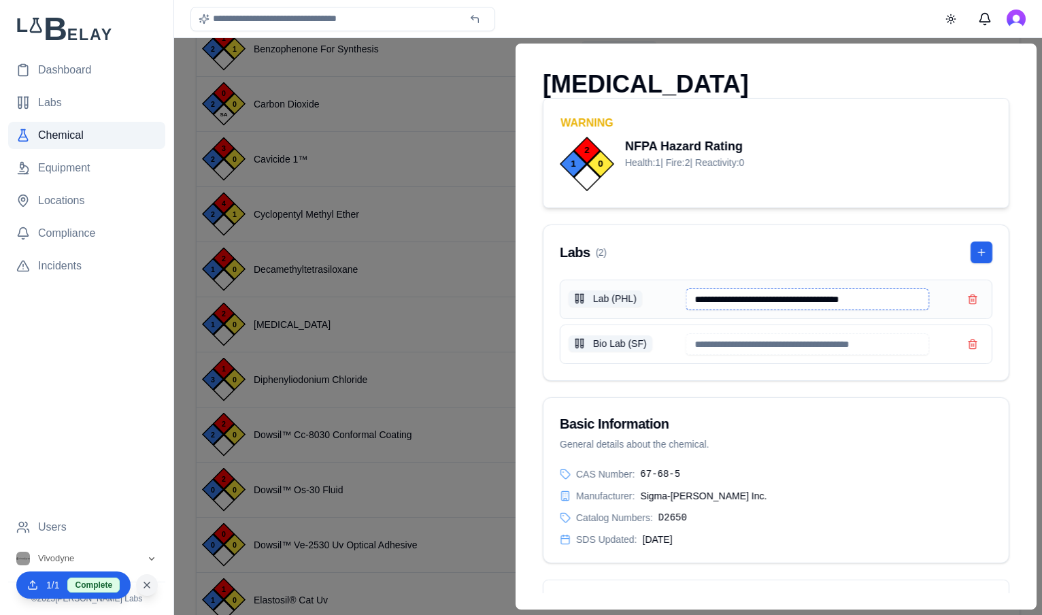
click at [902, 293] on input "**********" at bounding box center [806, 299] width 243 height 22
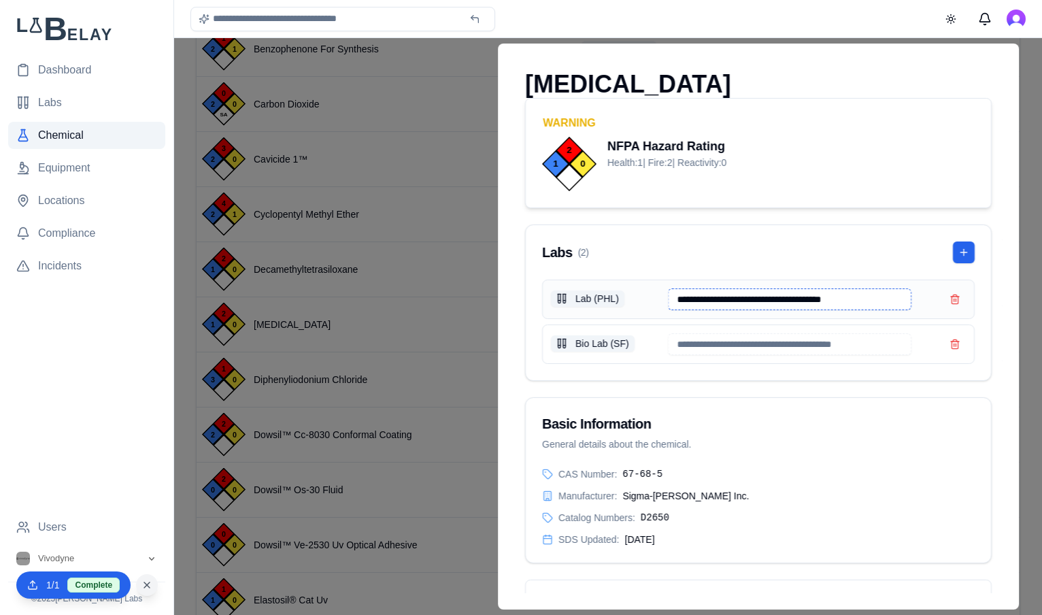
drag, startPoint x: 902, startPoint y: 293, endPoint x: 775, endPoint y: 293, distance: 126.5
click at [775, 293] on input "**********" at bounding box center [789, 299] width 243 height 22
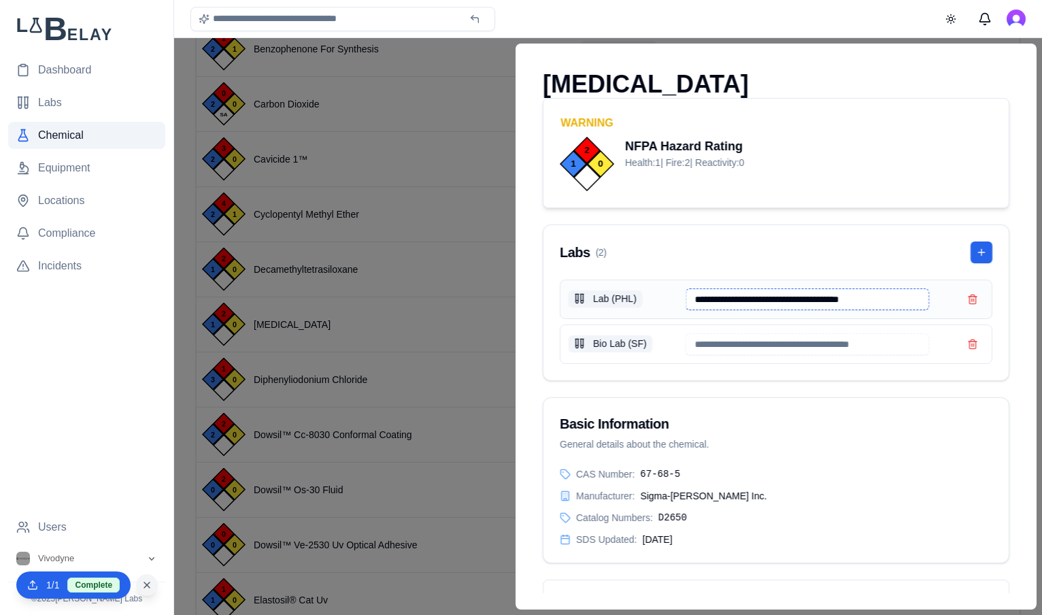
click at [775, 293] on input "**********" at bounding box center [806, 299] width 243 height 22
click at [983, 248] on button at bounding box center [981, 252] width 22 height 22
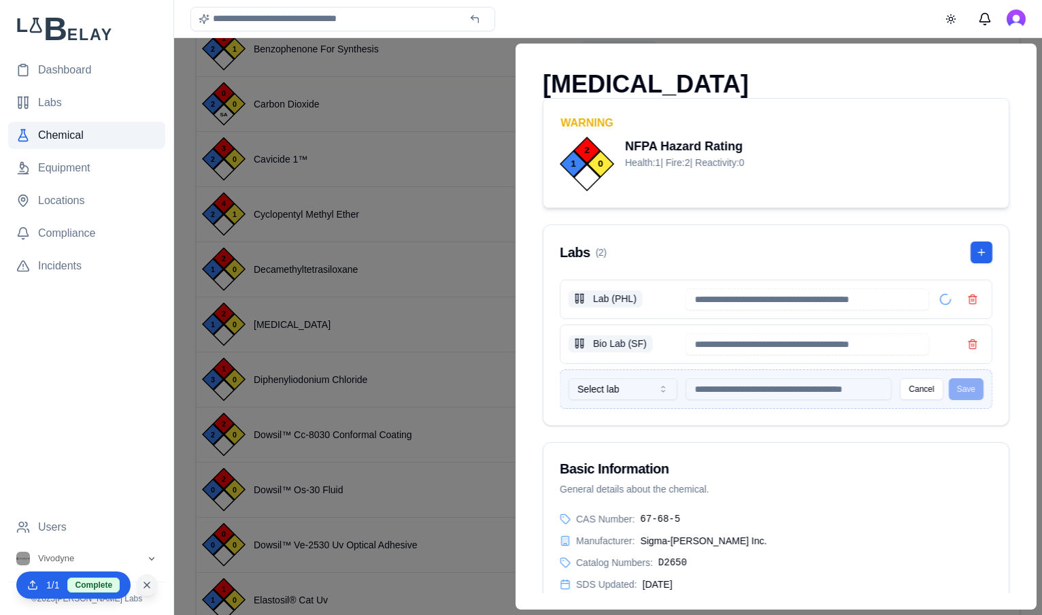
click at [661, 386] on icon "button" at bounding box center [662, 388] width 11 height 11
click at [963, 387] on button "Save" at bounding box center [966, 389] width 35 height 22
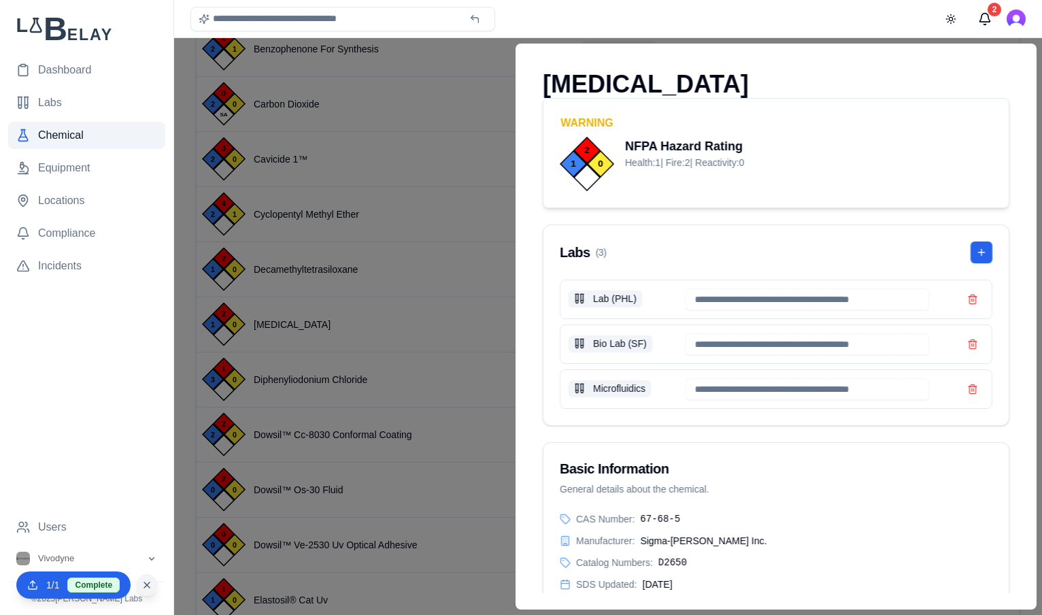
click at [559, 12] on div "Toggle theme 2" at bounding box center [608, 18] width 868 height 37
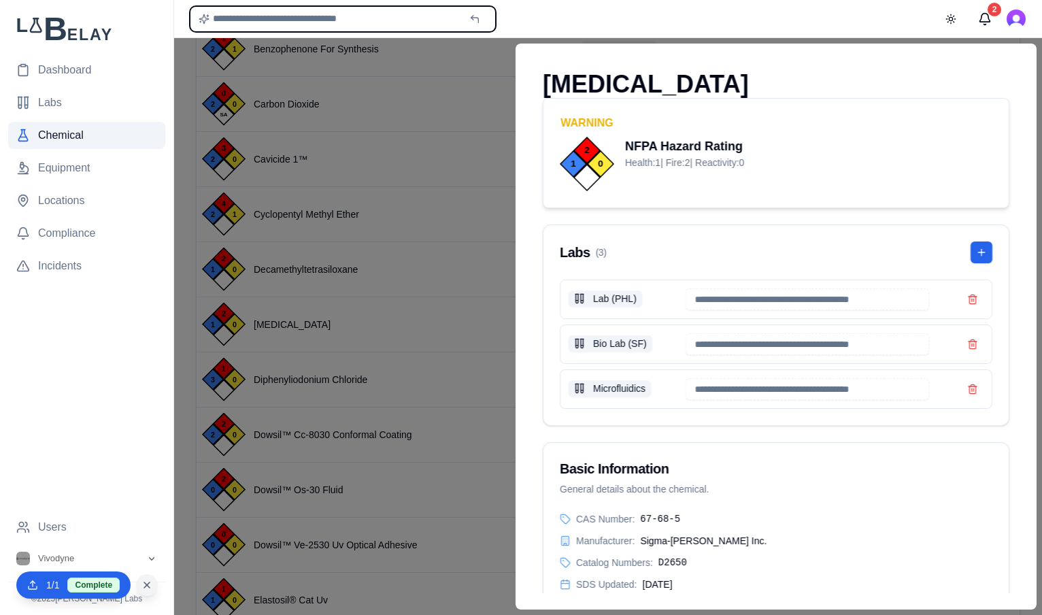
click at [405, 23] on input "text" at bounding box center [342, 19] width 305 height 24
type input "**********"
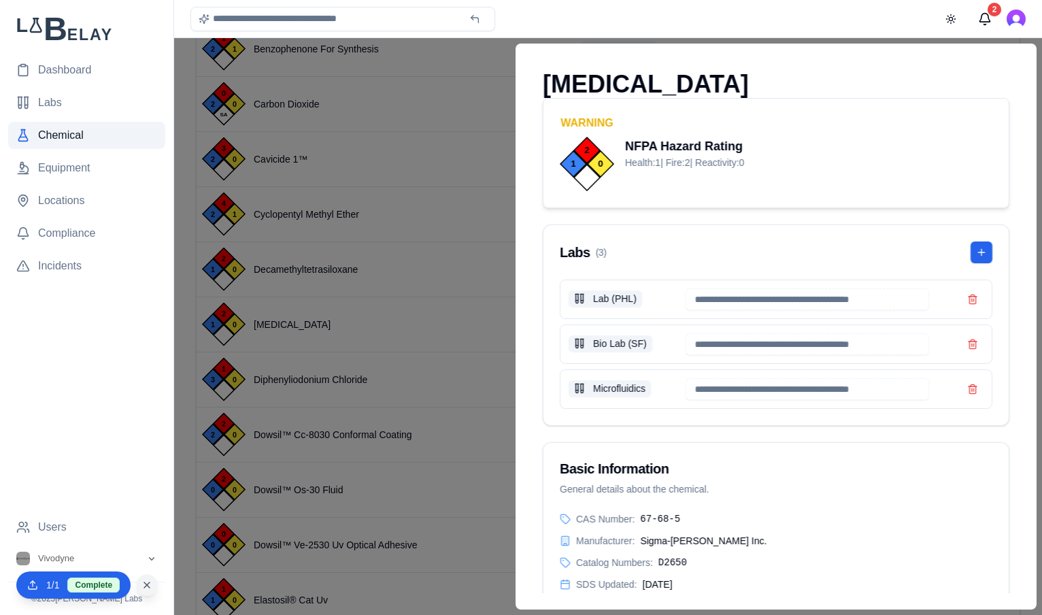
click at [458, 168] on div at bounding box center [521, 326] width 1042 height 577
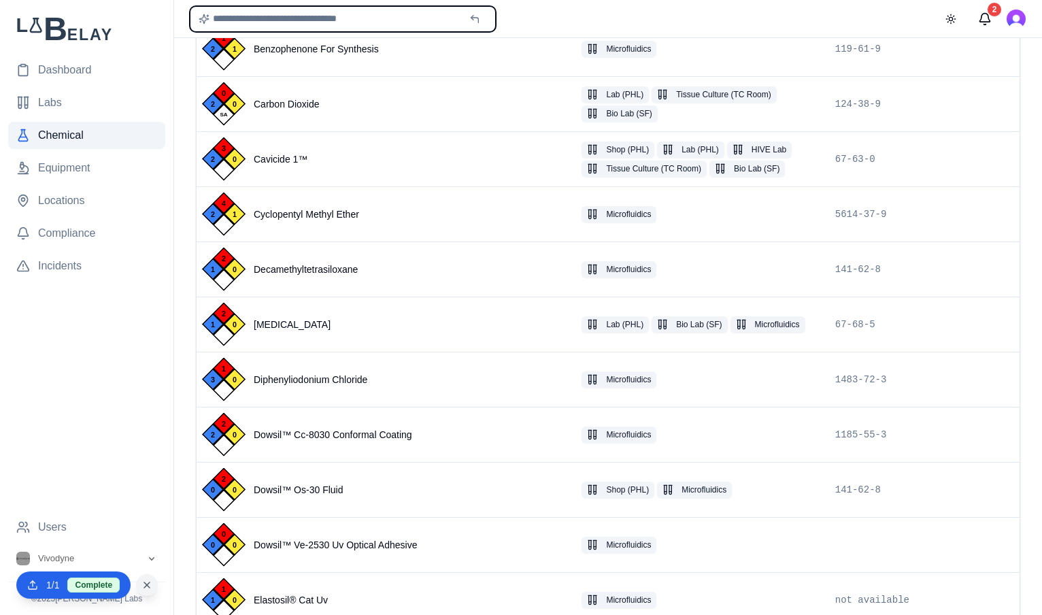
click at [367, 23] on input "text" at bounding box center [342, 19] width 305 height 24
type input "**********"
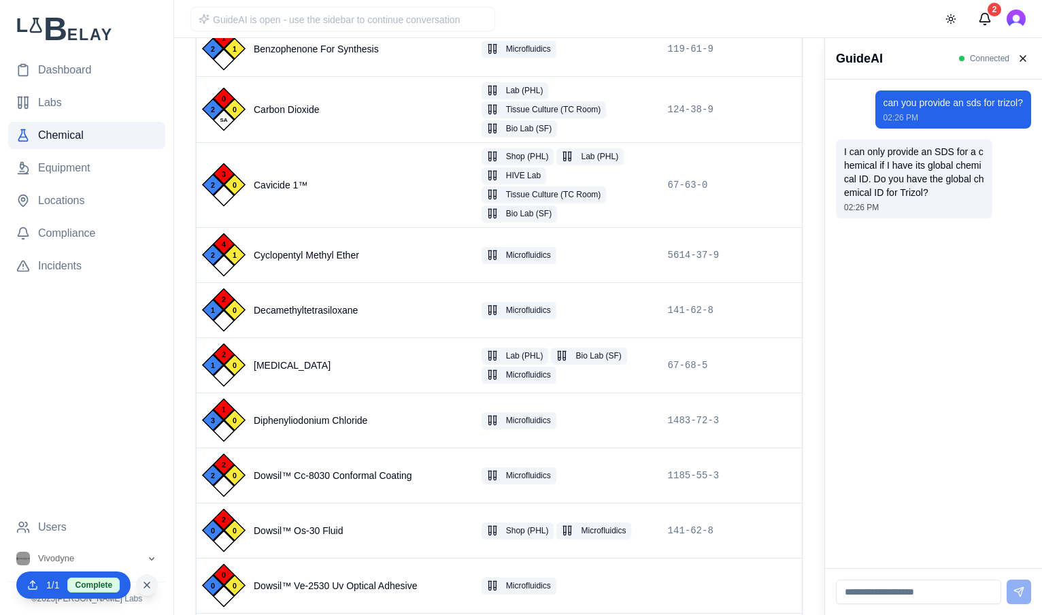
click at [883, 598] on input at bounding box center [918, 591] width 165 height 24
type input "**"
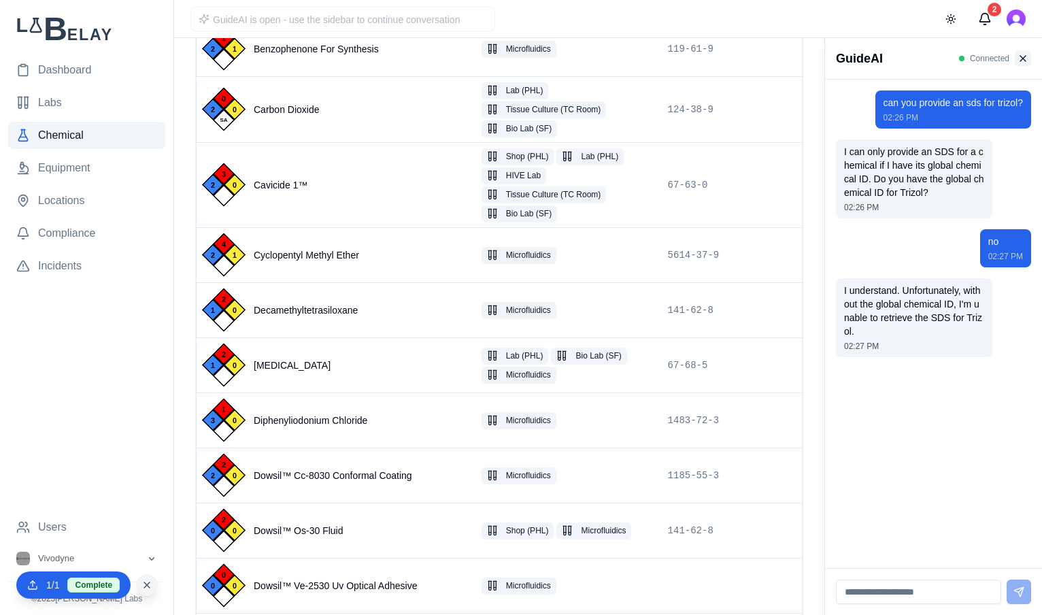
click at [1019, 59] on button at bounding box center [1022, 58] width 16 height 16
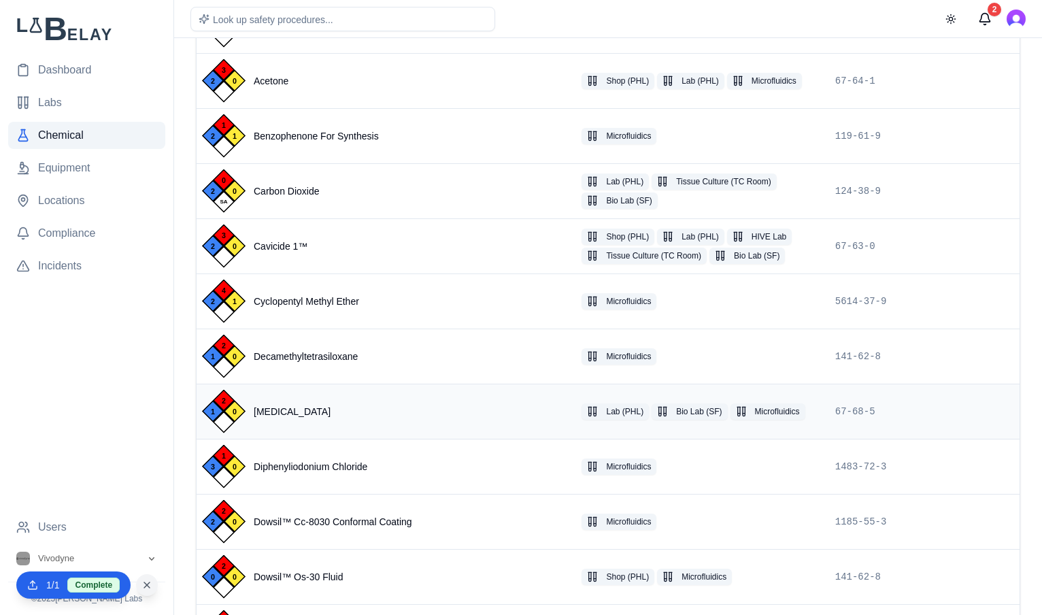
scroll to position [445, 0]
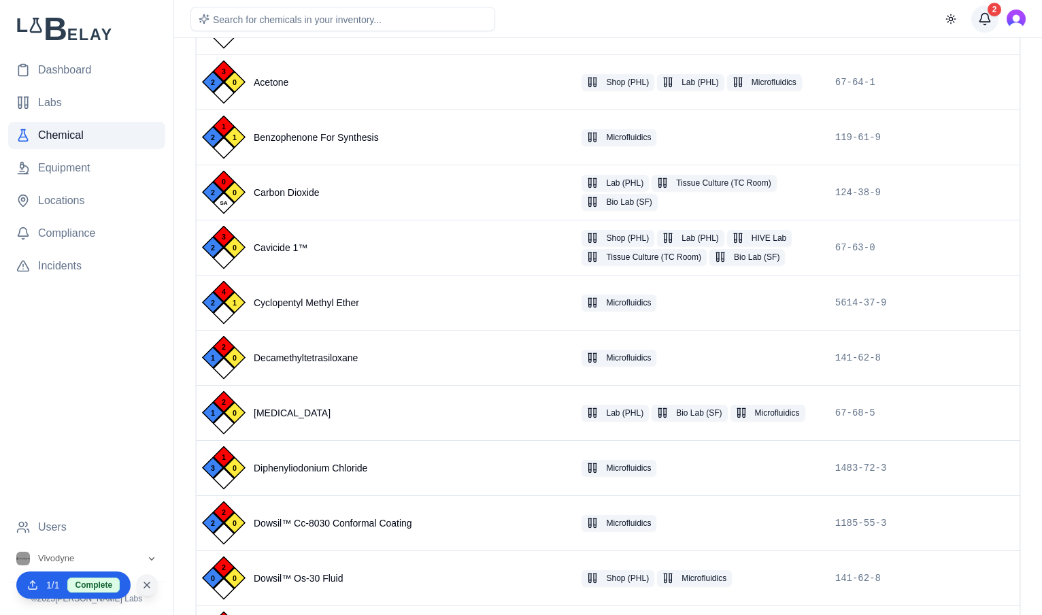
click at [985, 14] on button "2" at bounding box center [984, 18] width 27 height 27
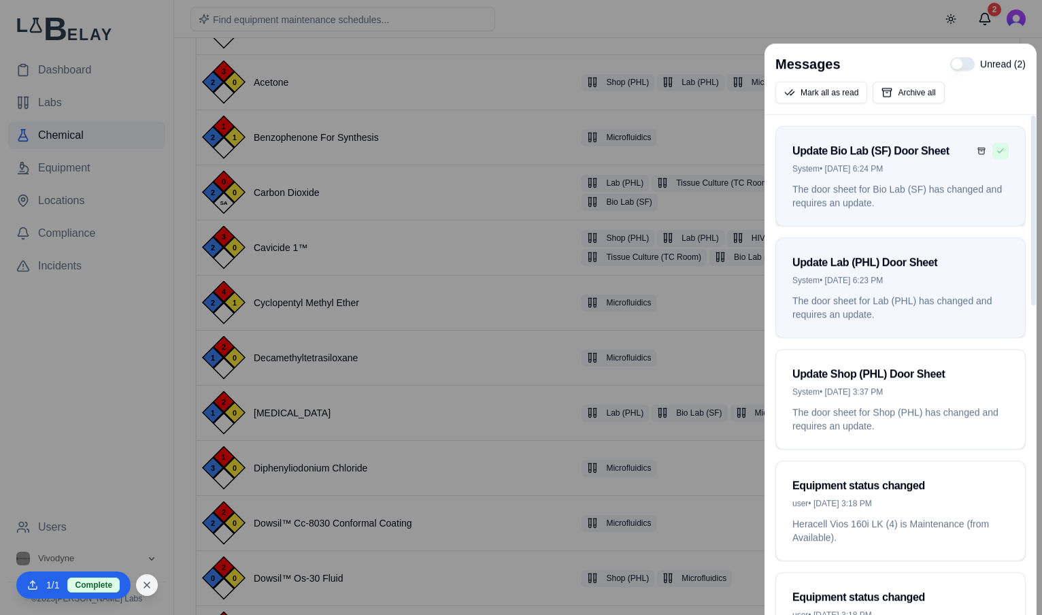
click at [1001, 148] on button "Mark as read" at bounding box center [1000, 151] width 16 height 16
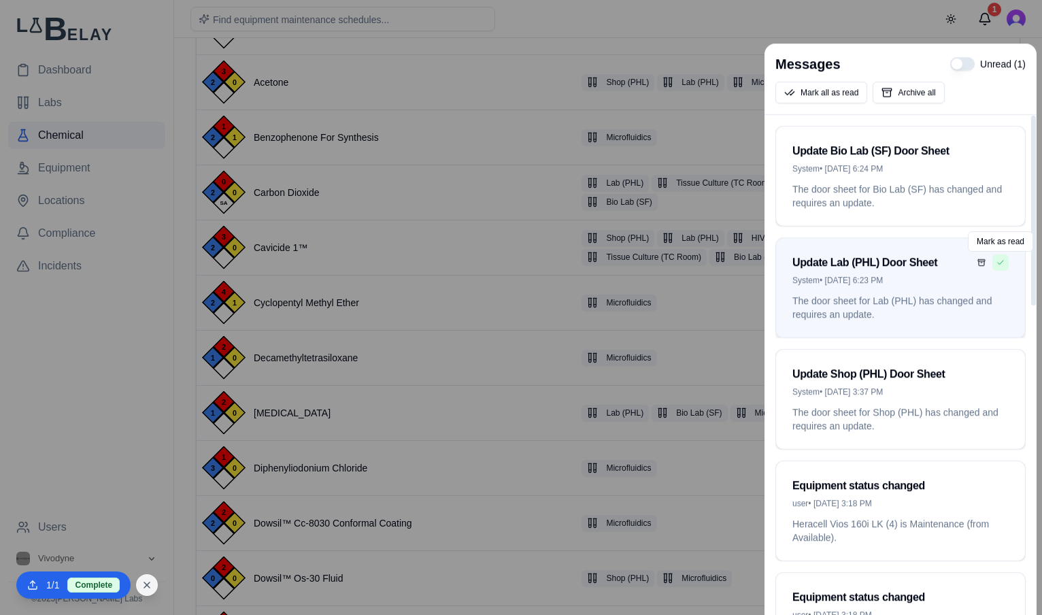
click at [1002, 262] on button "Mark as read" at bounding box center [1000, 262] width 16 height 16
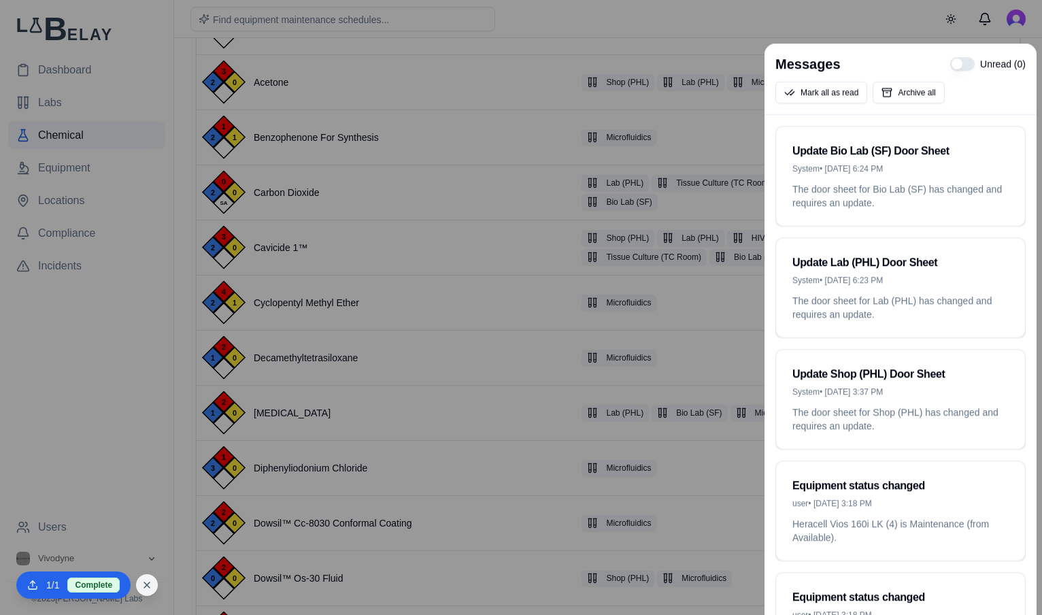
click at [549, 36] on div at bounding box center [521, 307] width 1042 height 615
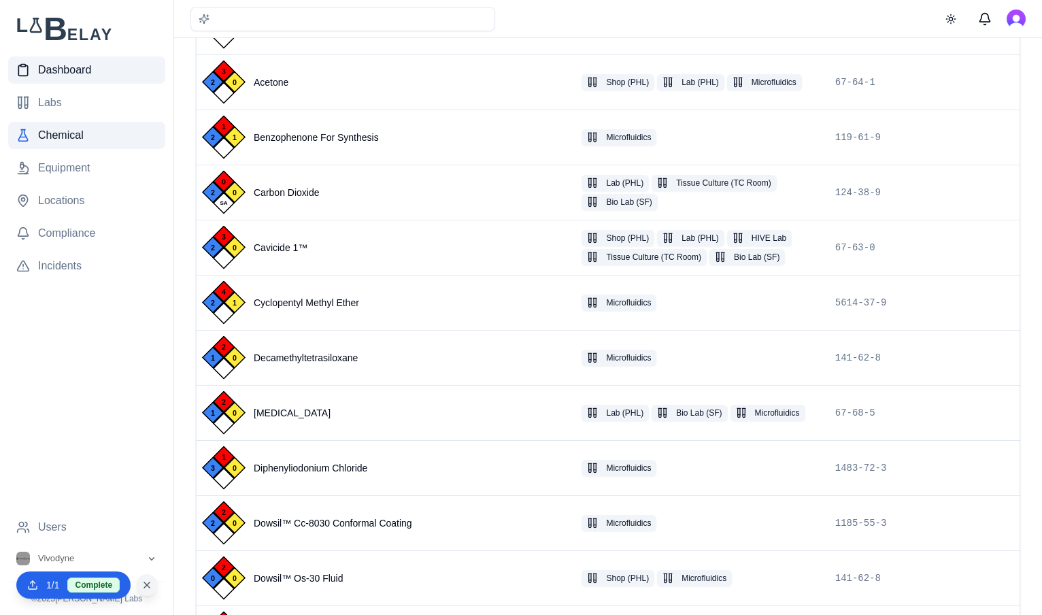
click at [59, 75] on span "Dashboard" at bounding box center [64, 70] width 53 height 16
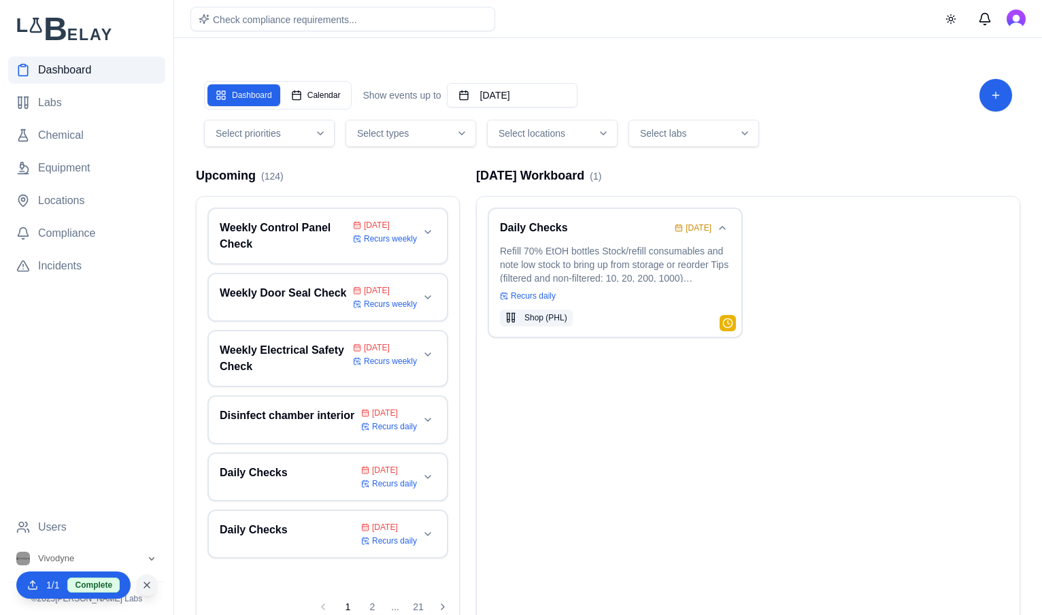
click at [45, 69] on span "Dashboard" at bounding box center [64, 70] width 53 height 16
click at [152, 585] on button "Clear completed batch" at bounding box center [147, 585] width 22 height 22
click at [156, 556] on icon "Open organization switcher" at bounding box center [151, 558] width 11 height 11
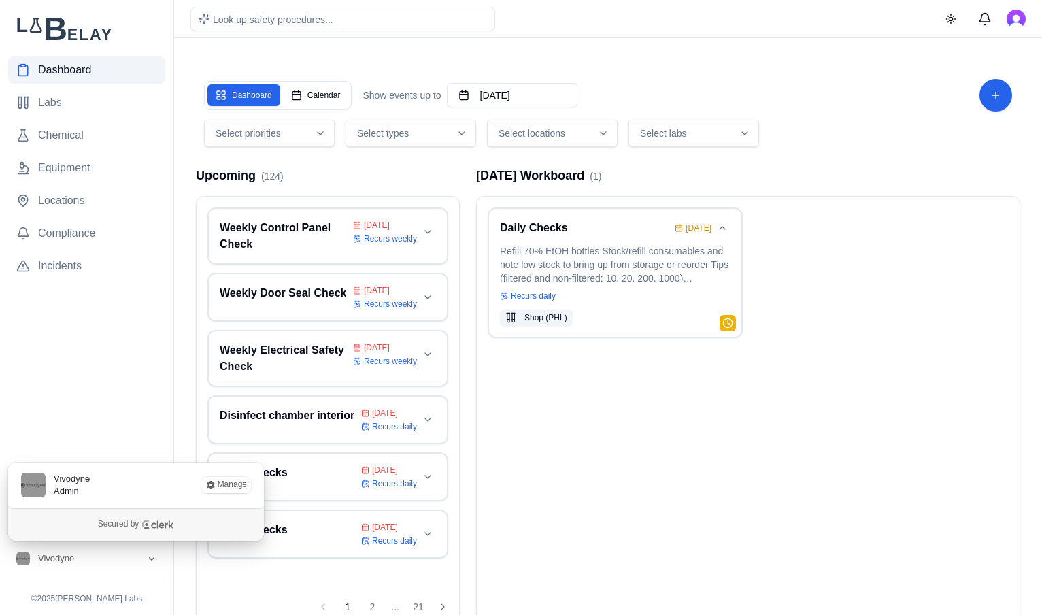
click at [88, 342] on nav "Dashboard Labs Chemical Equipment Locations Compliance Incidents" at bounding box center [86, 284] width 157 height 457
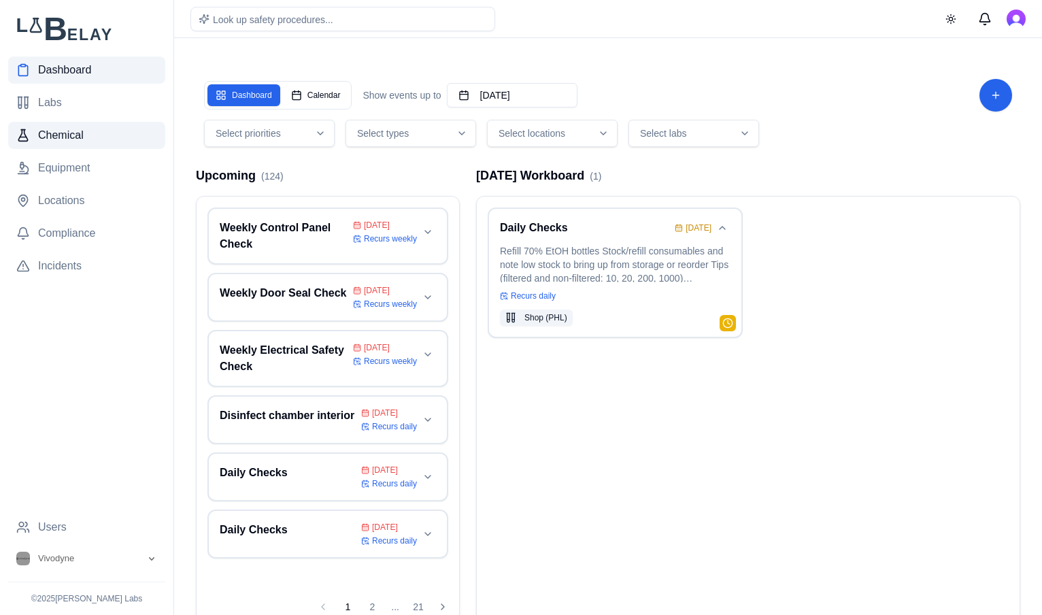
click at [53, 141] on span "Chemical" at bounding box center [61, 135] width 46 height 16
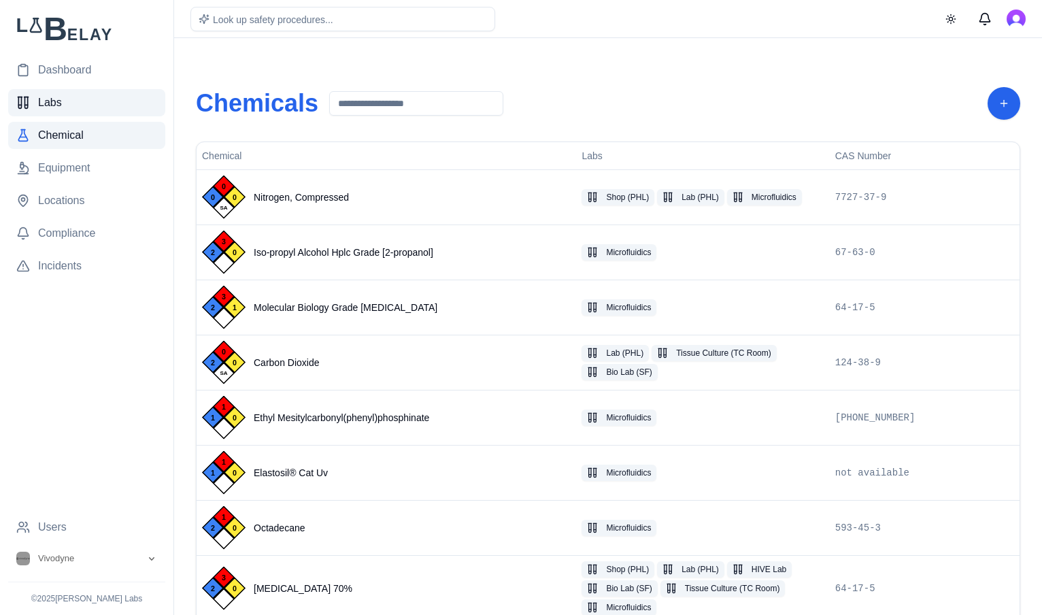
click at [48, 104] on span "Labs" at bounding box center [50, 103] width 24 height 16
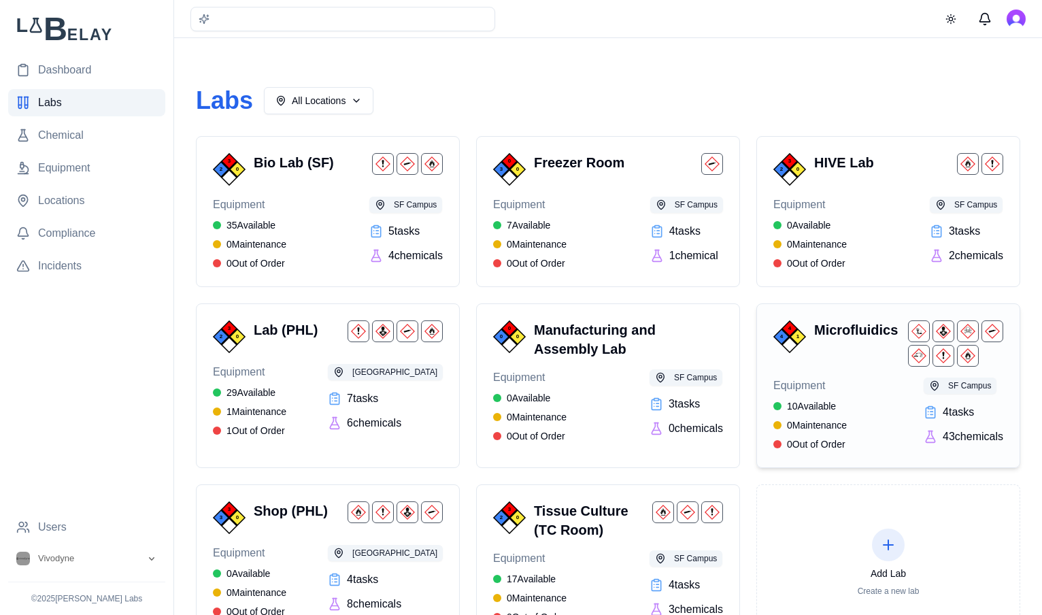
scroll to position [69, 0]
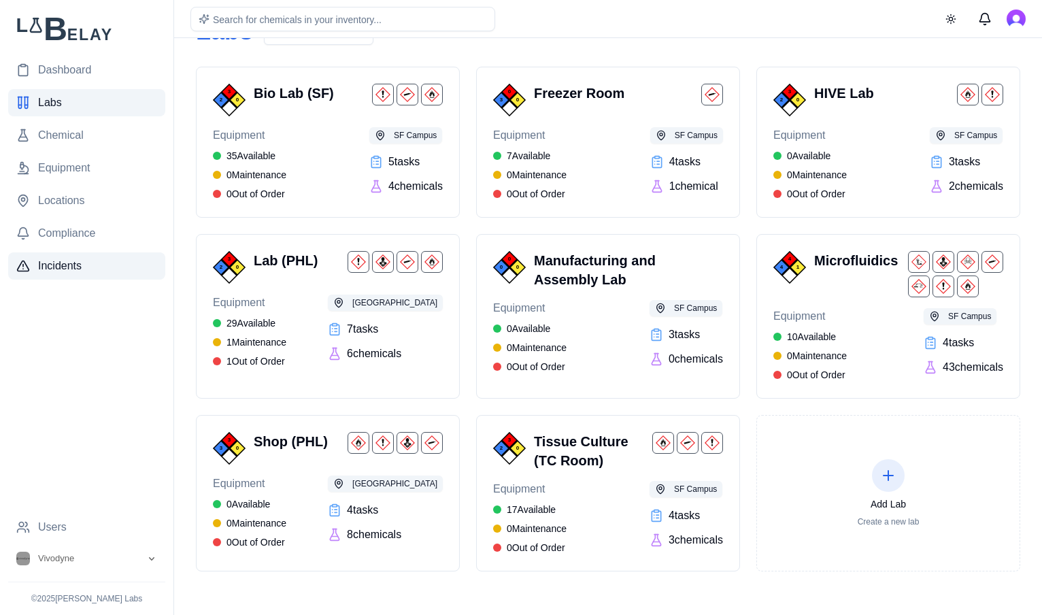
click at [61, 254] on link "Incidents" at bounding box center [86, 265] width 157 height 27
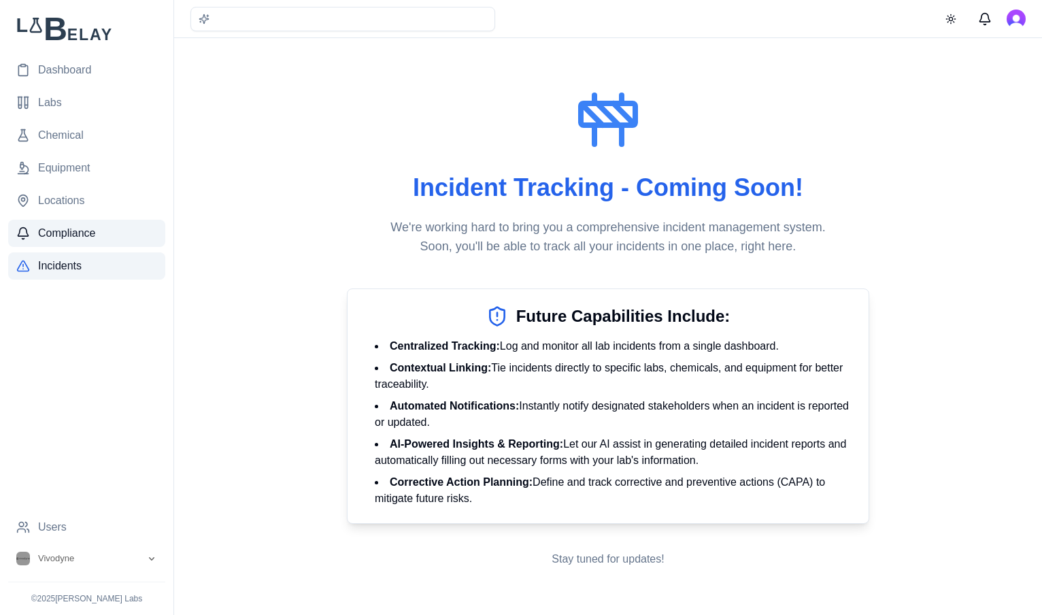
click at [59, 237] on span "Compliance" at bounding box center [66, 233] width 57 height 16
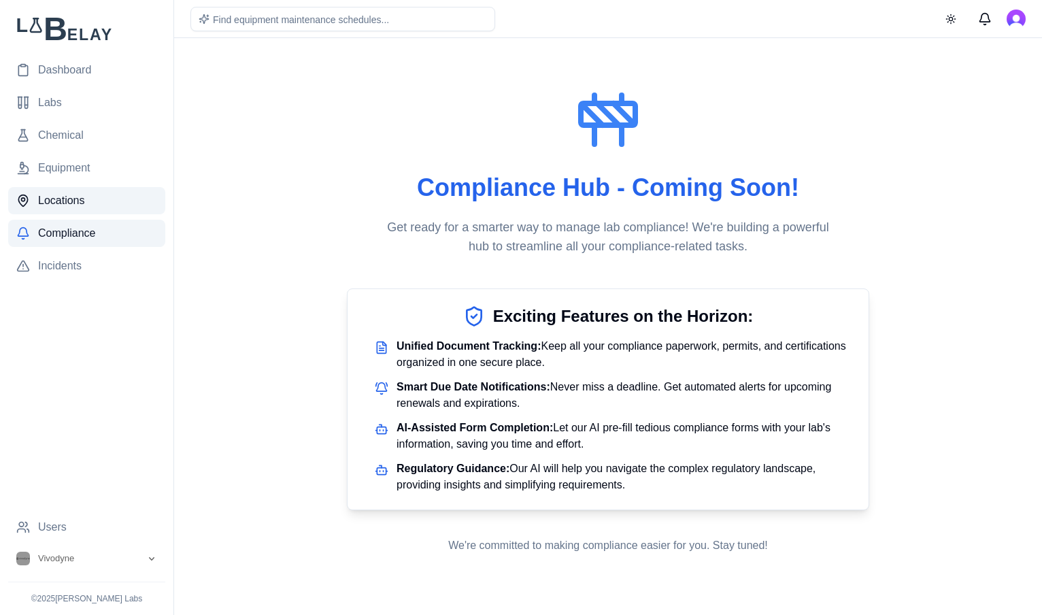
click at [61, 188] on link "Locations" at bounding box center [86, 200] width 157 height 27
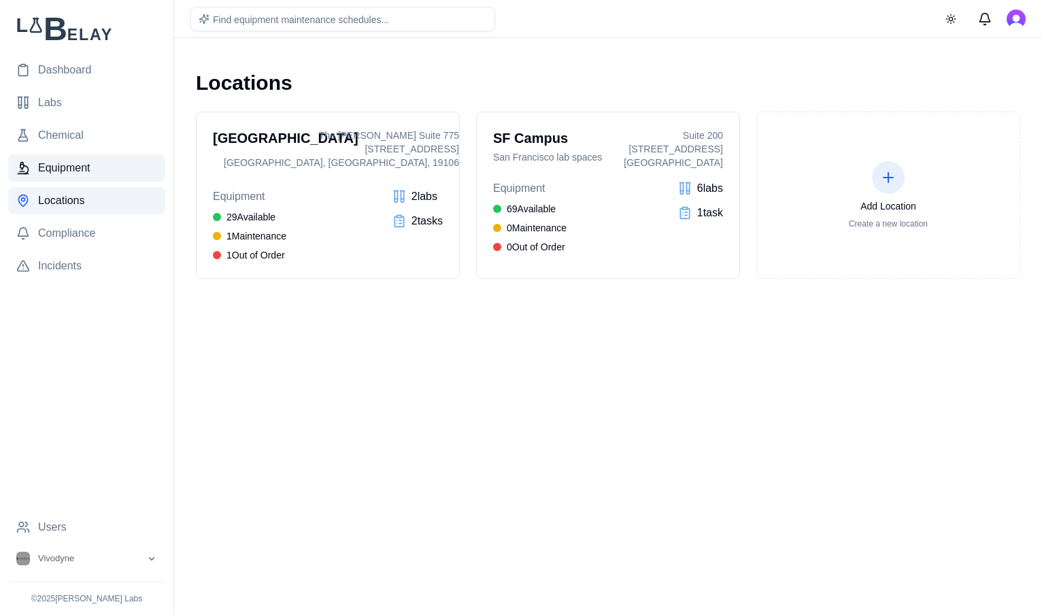
click at [61, 167] on span "Equipment" at bounding box center [64, 168] width 52 height 16
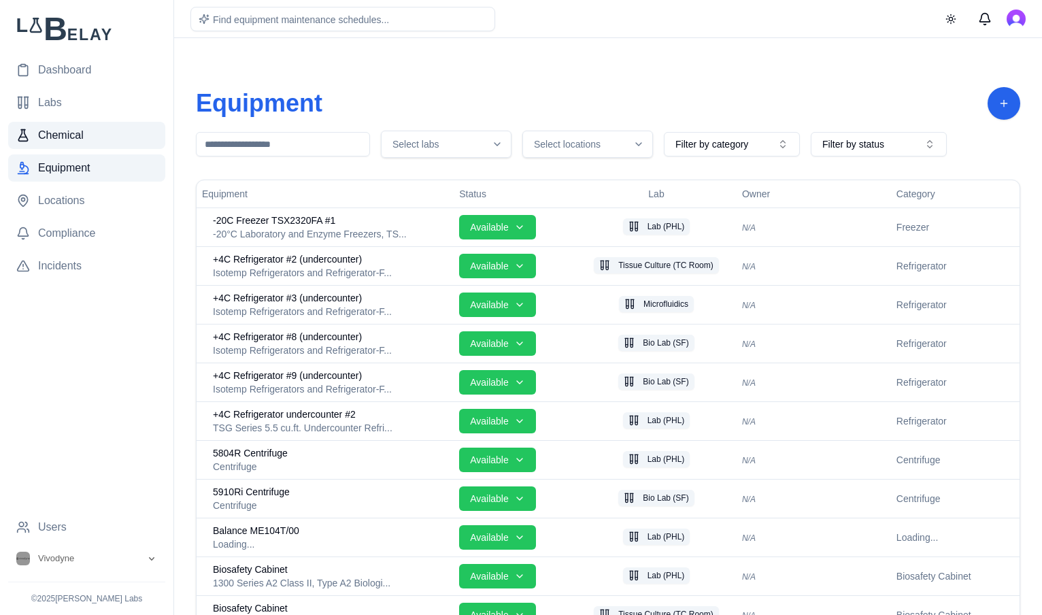
click at [54, 136] on span "Chemical" at bounding box center [61, 135] width 46 height 16
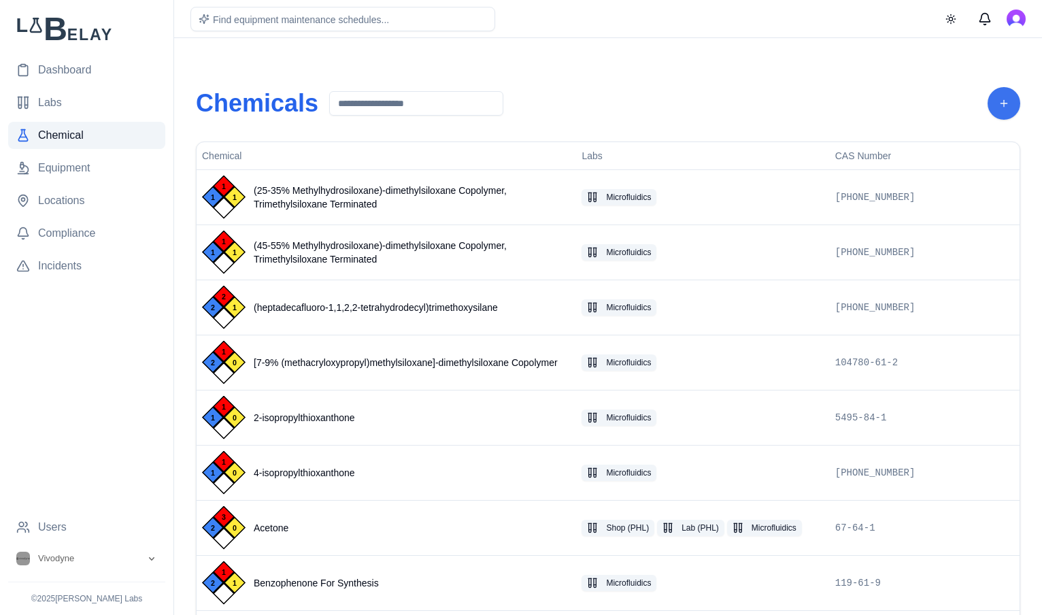
click at [1006, 101] on button "Add Chemical" at bounding box center [1003, 103] width 33 height 33
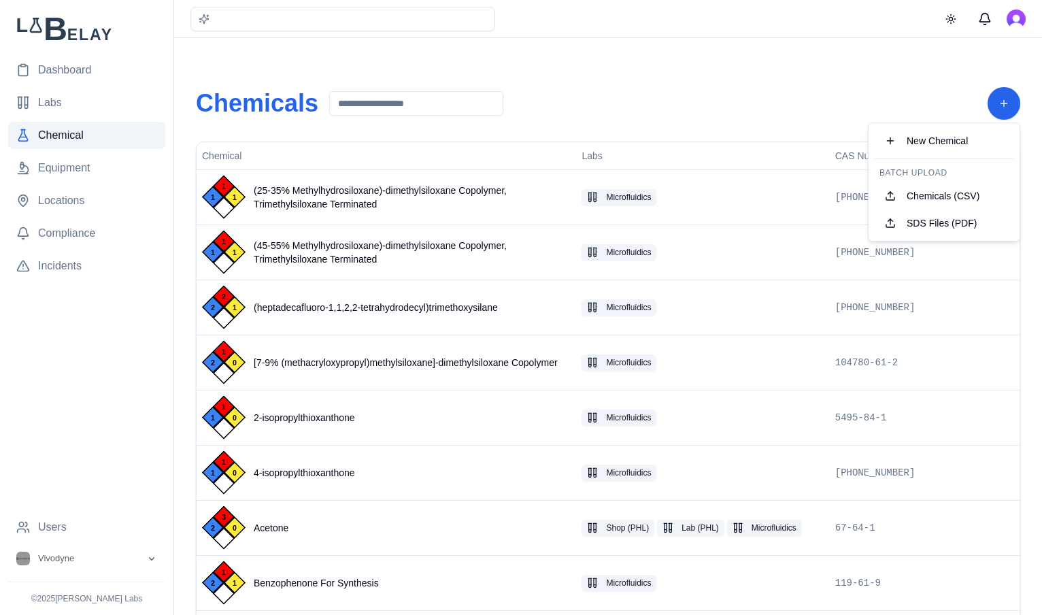
click at [824, 109] on div "Chemicals" at bounding box center [608, 103] width 824 height 33
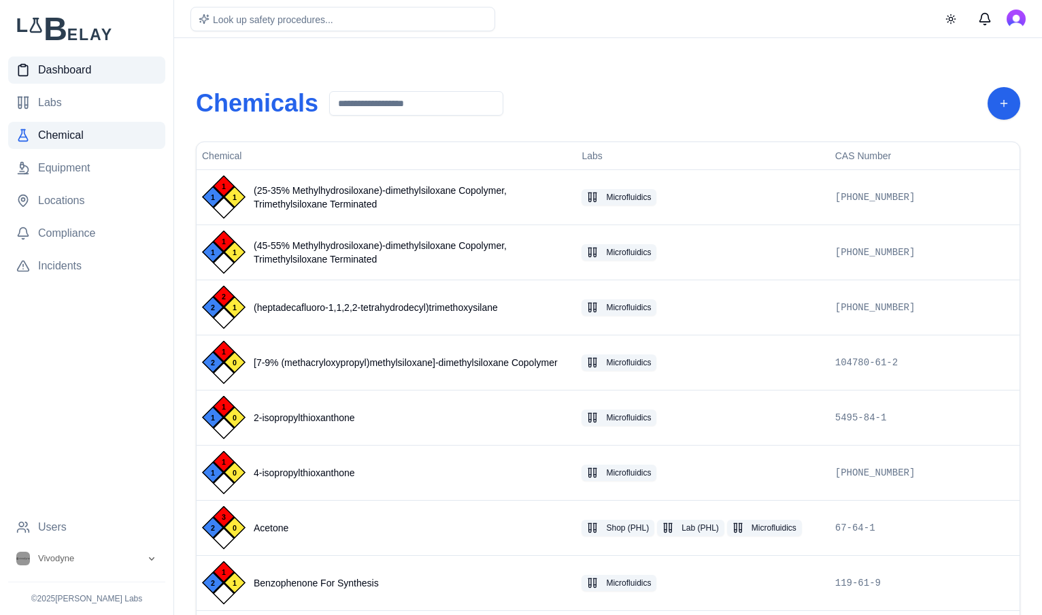
click at [58, 66] on span "Dashboard" at bounding box center [64, 70] width 53 height 16
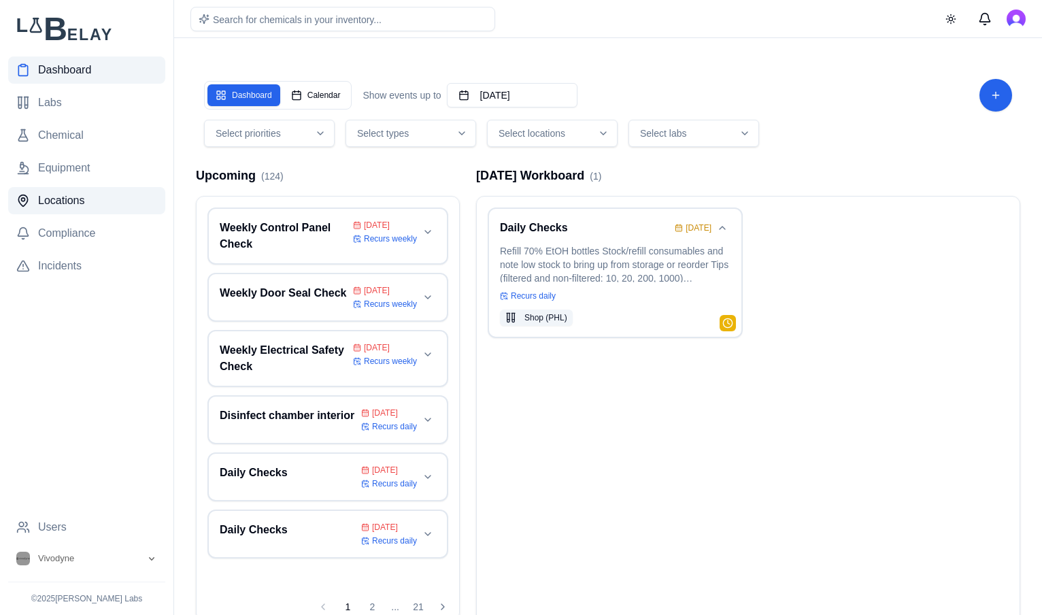
click at [62, 188] on link "Locations" at bounding box center [86, 200] width 157 height 27
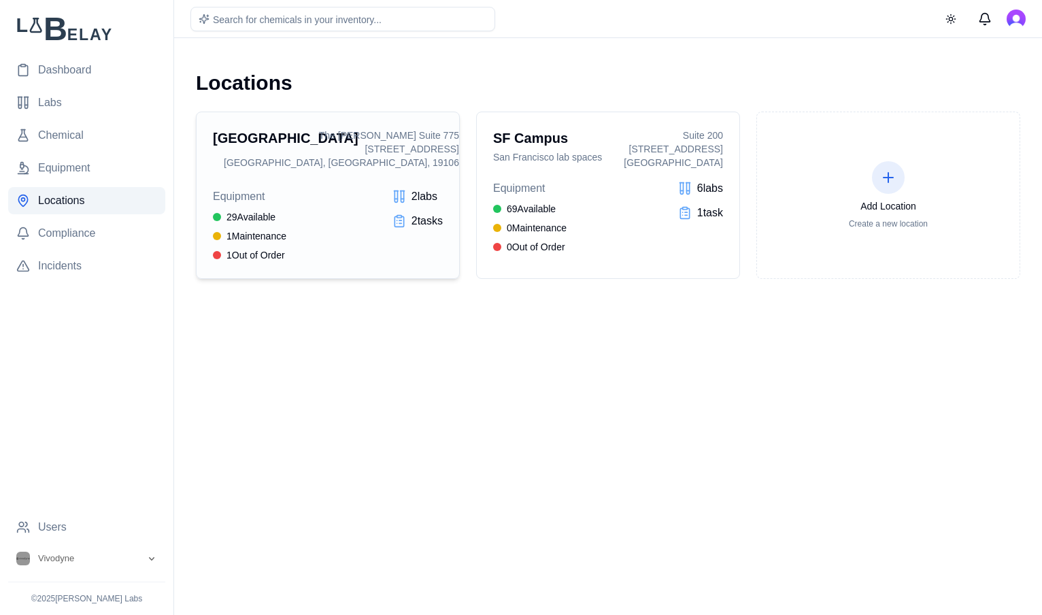
click at [213, 158] on p "Vivodyne Space at The Curtis in Philadelphia" at bounding box center [213, 163] width 0 height 27
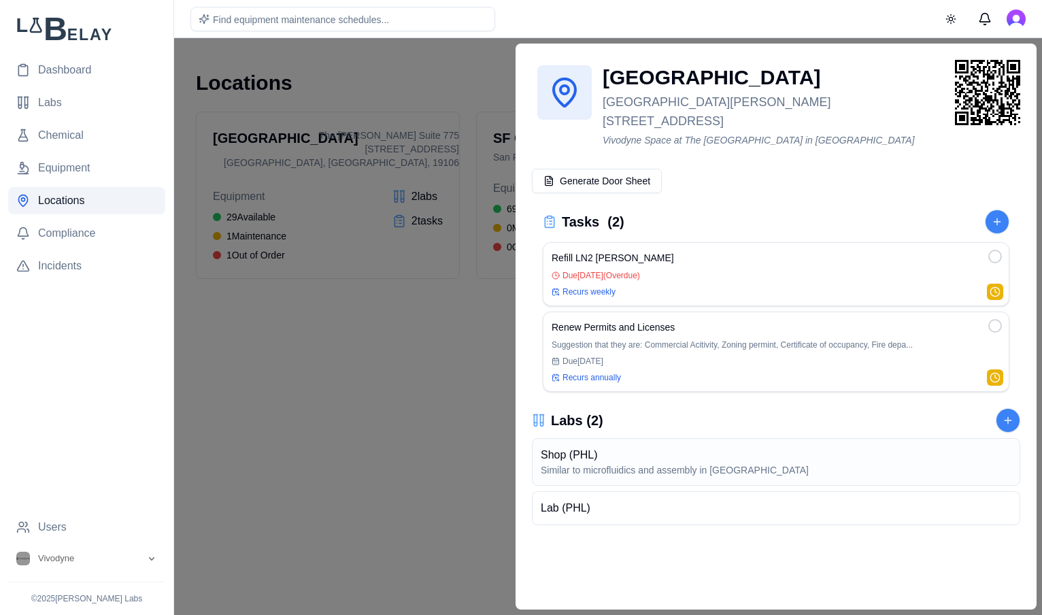
click at [612, 447] on div "Shop (PHL)" at bounding box center [675, 455] width 268 height 16
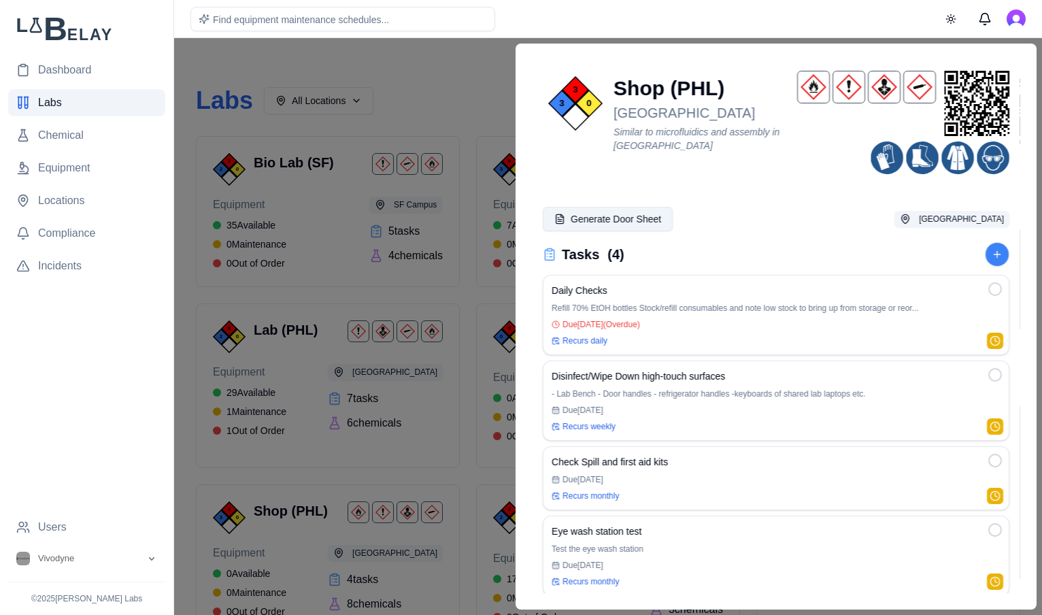
click at [597, 225] on button "Generate Door Sheet" at bounding box center [608, 219] width 130 height 24
click at [105, 364] on nav "Dashboard Labs Chemical Equipment Locations Compliance Incidents" at bounding box center [86, 284] width 157 height 457
click at [606, 27] on div "Find equipment maintenance schedules... Toggle theme" at bounding box center [608, 18] width 868 height 37
click at [68, 75] on span "Dashboard" at bounding box center [64, 70] width 53 height 16
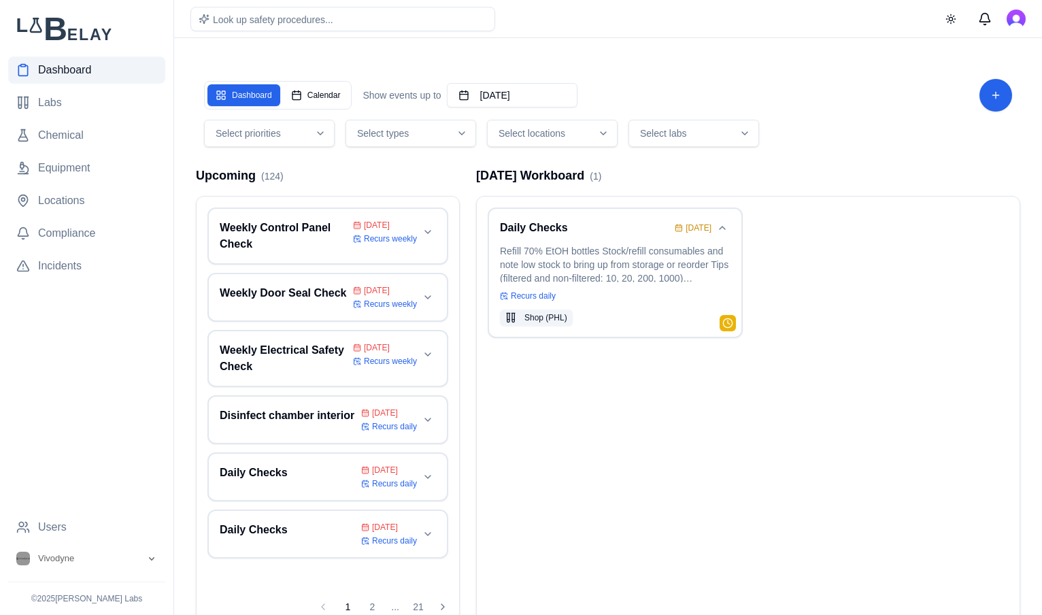
click at [56, 31] on img at bounding box center [86, 28] width 157 height 24
click at [883, 102] on div "Dashboard Calendar Show events up to October 10th, 2025" at bounding box center [608, 95] width 808 height 33
